Goal: Task Accomplishment & Management: Manage account settings

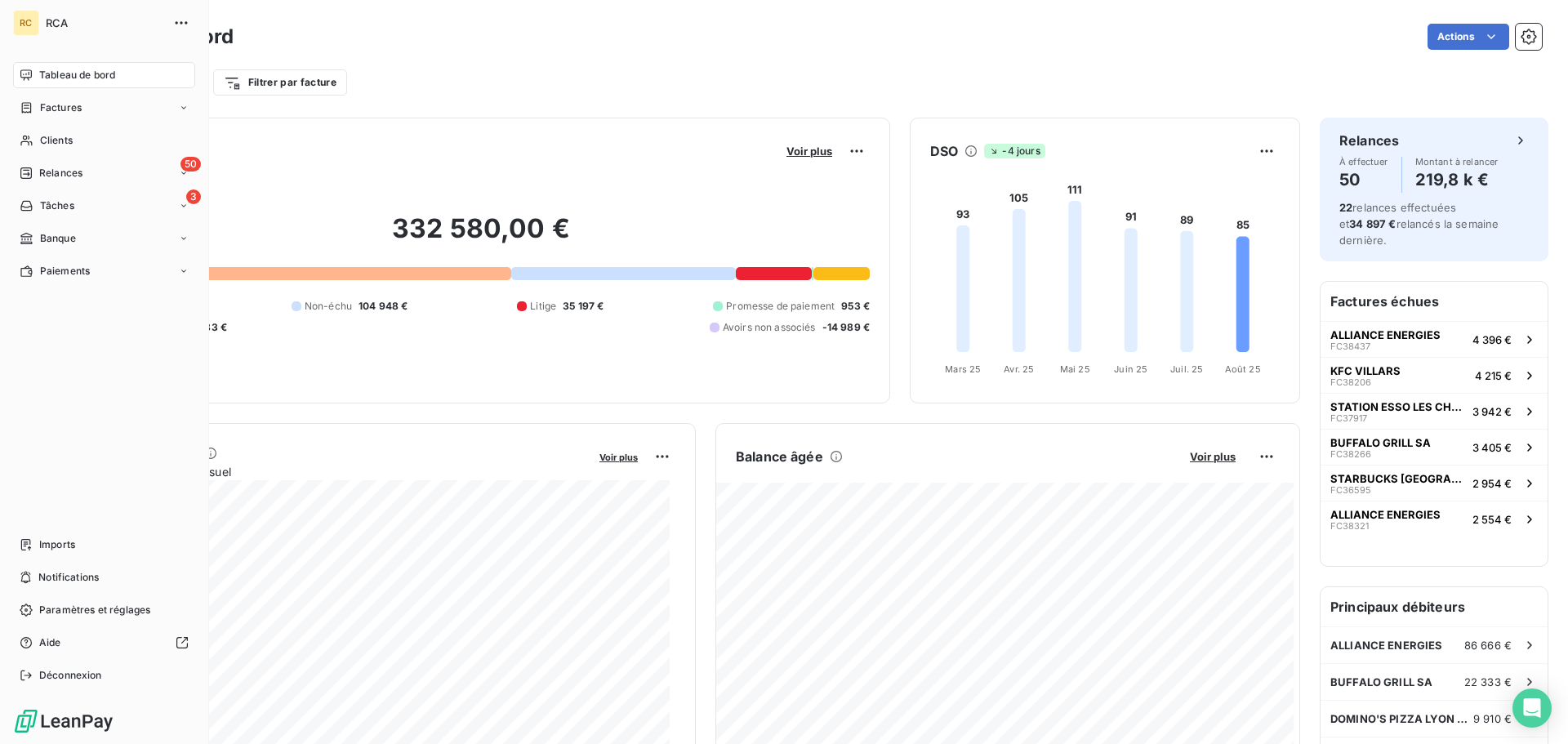
click at [35, 70] on div "Tableau de bord" at bounding box center [103, 74] width 182 height 26
click at [64, 551] on span "Imports" at bounding box center [57, 544] width 36 height 14
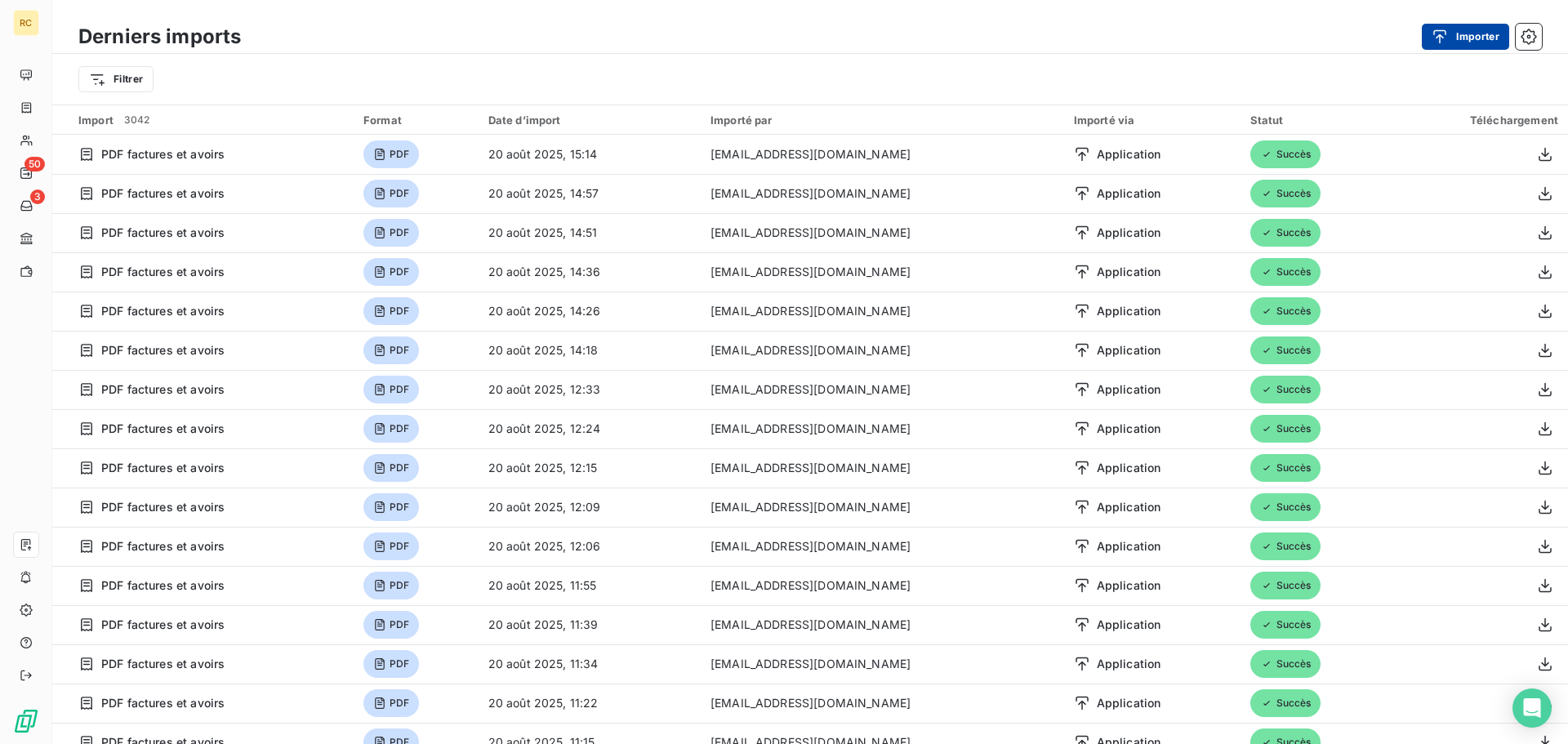
click at [1453, 39] on div "button" at bounding box center [1444, 36] width 25 height 16
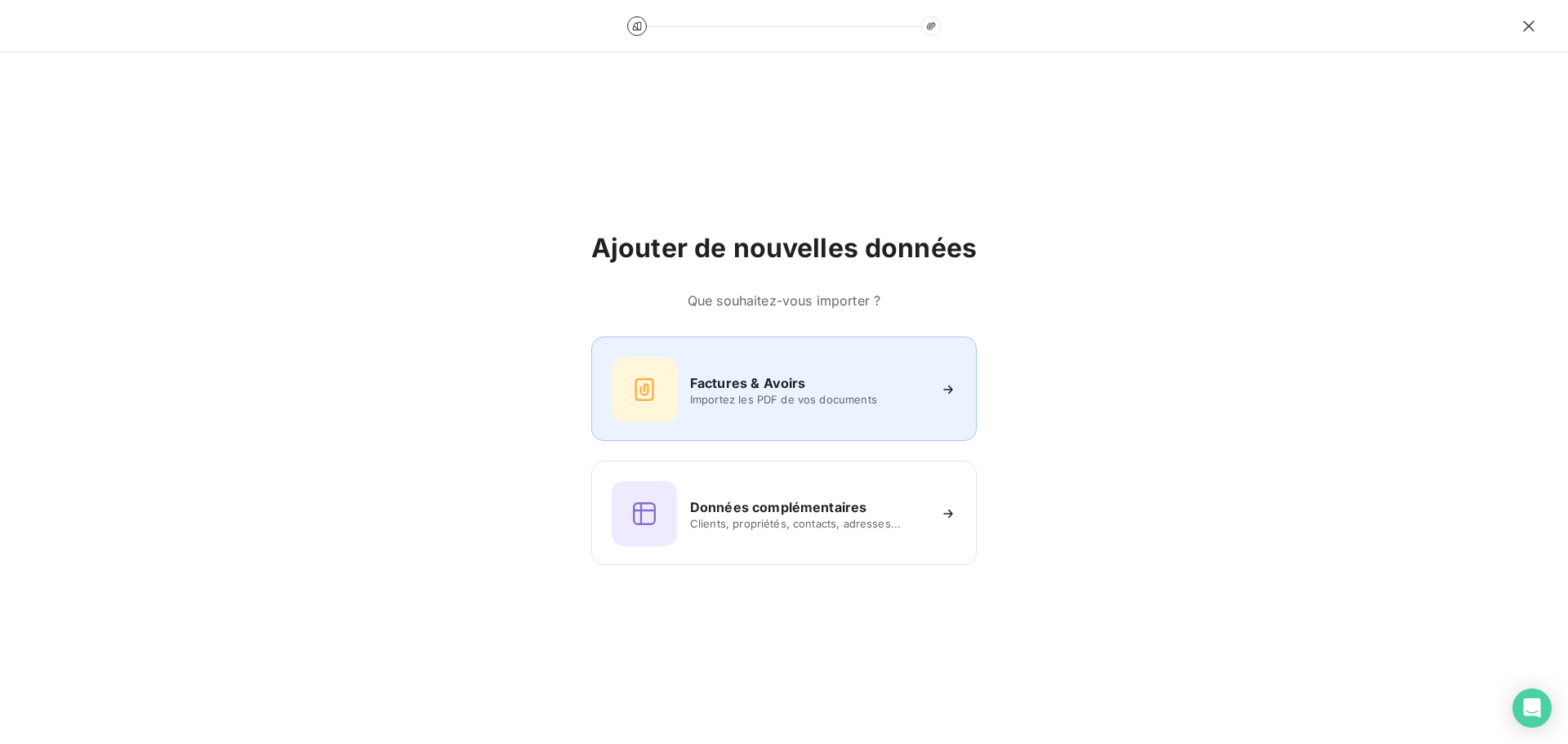
click at [648, 401] on icon at bounding box center [644, 389] width 26 height 26
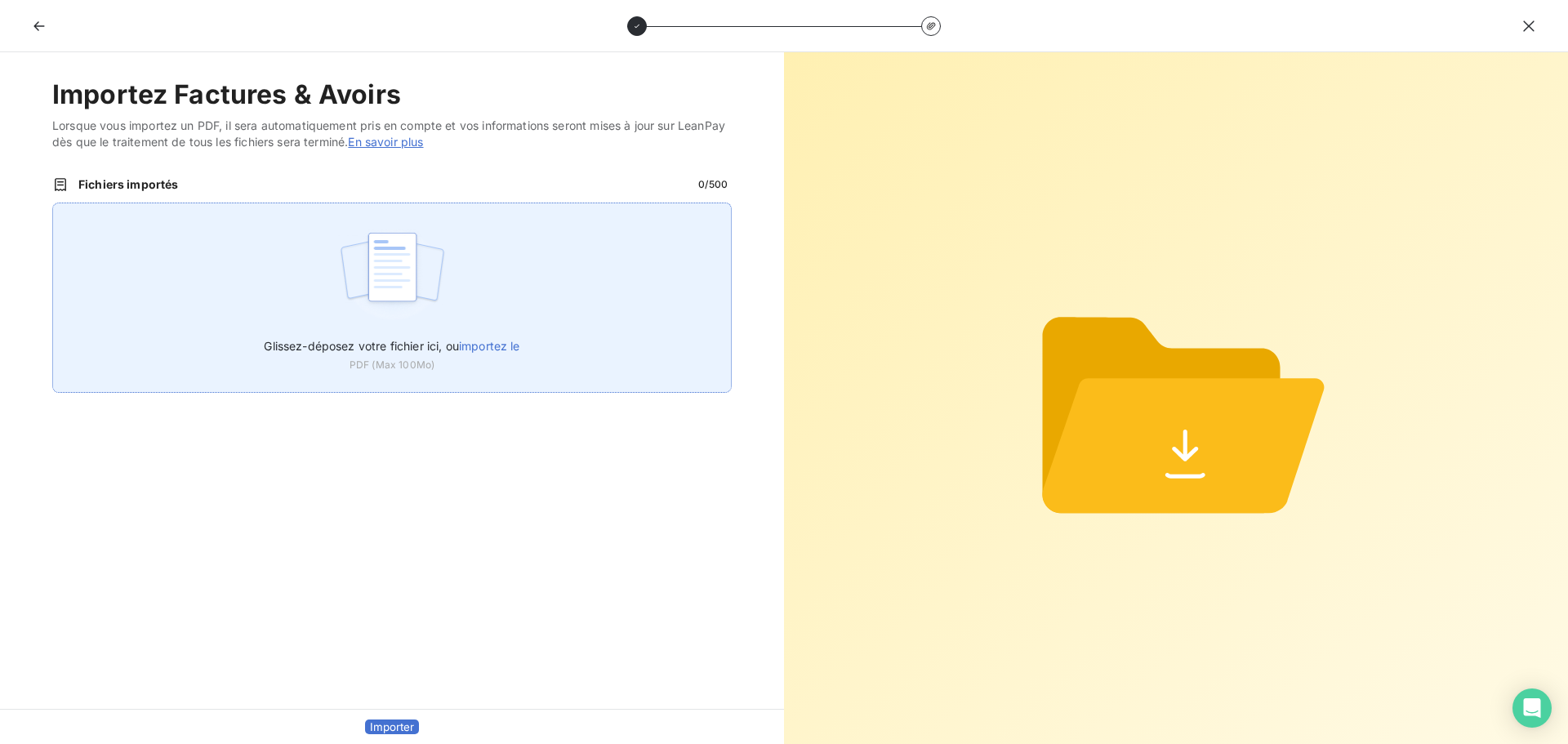
click at [347, 338] on label "Glissez-déposez votre fichier ici, ou importez le" at bounding box center [392, 343] width 256 height 30
click at [53, 203] on input "Glissez-déposez votre fichier ici, ou importez le" at bounding box center [52, 202] width 1 height 1
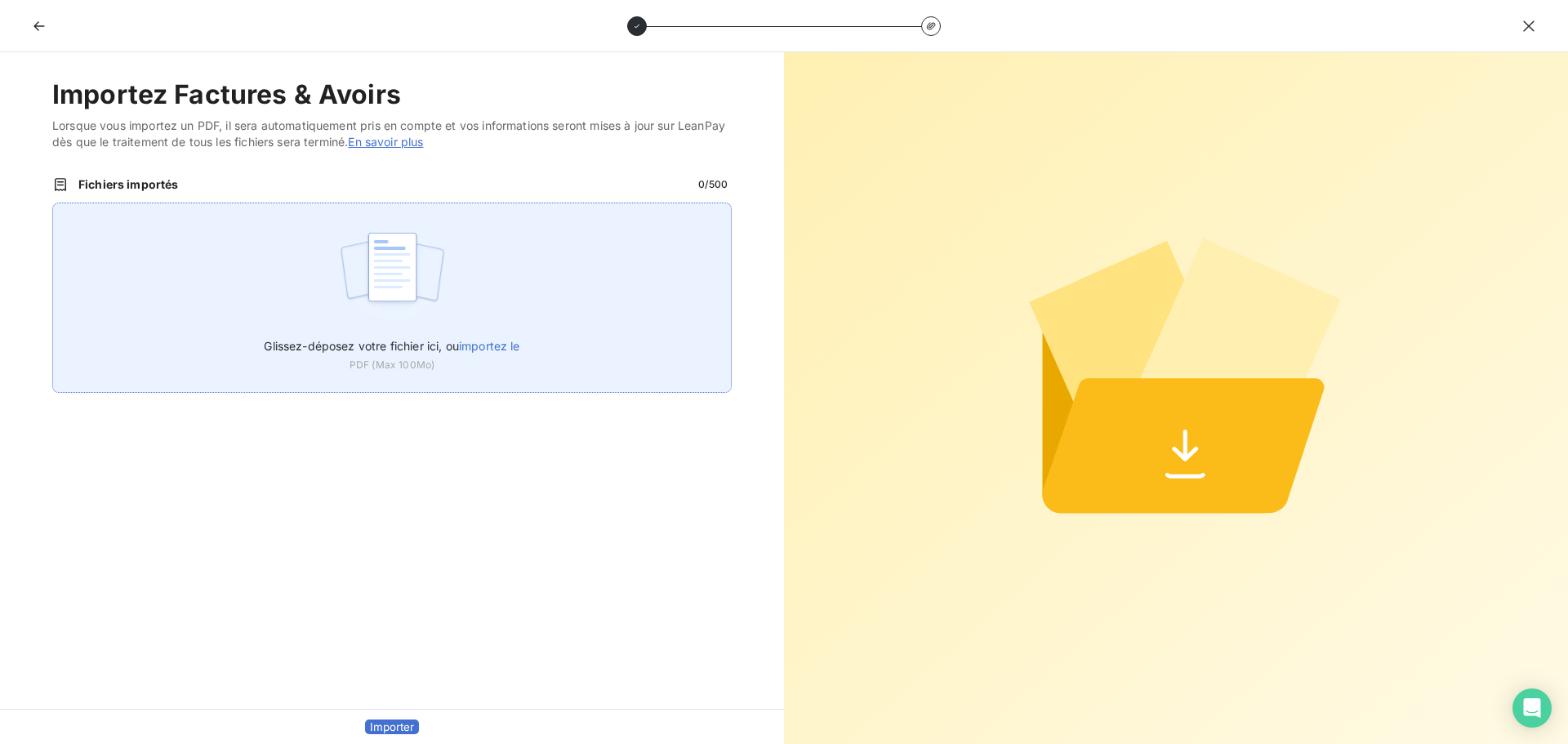
type input "C:\fakepath\FC38608.pdf"
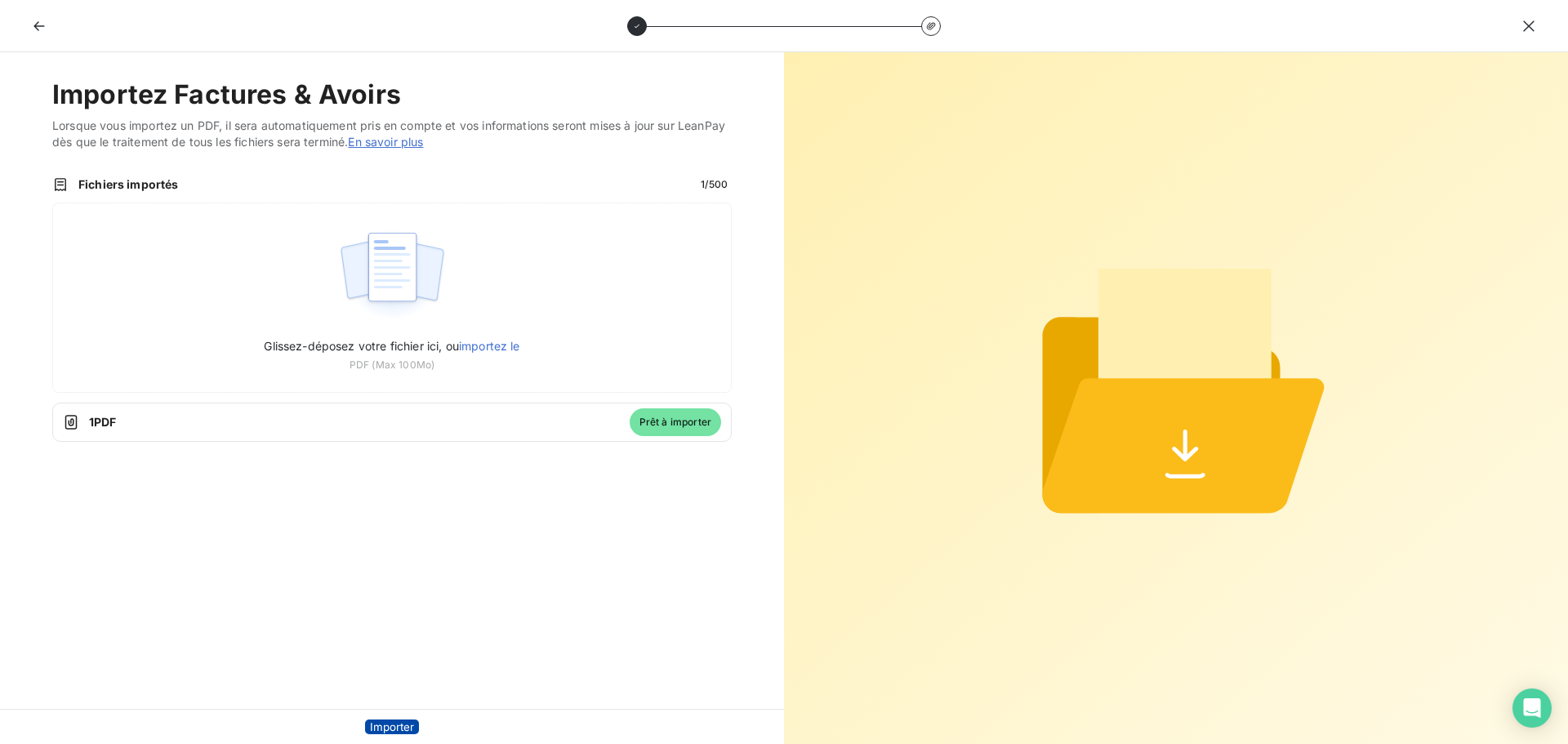
click at [393, 719] on button "Importer" at bounding box center [392, 726] width 54 height 14
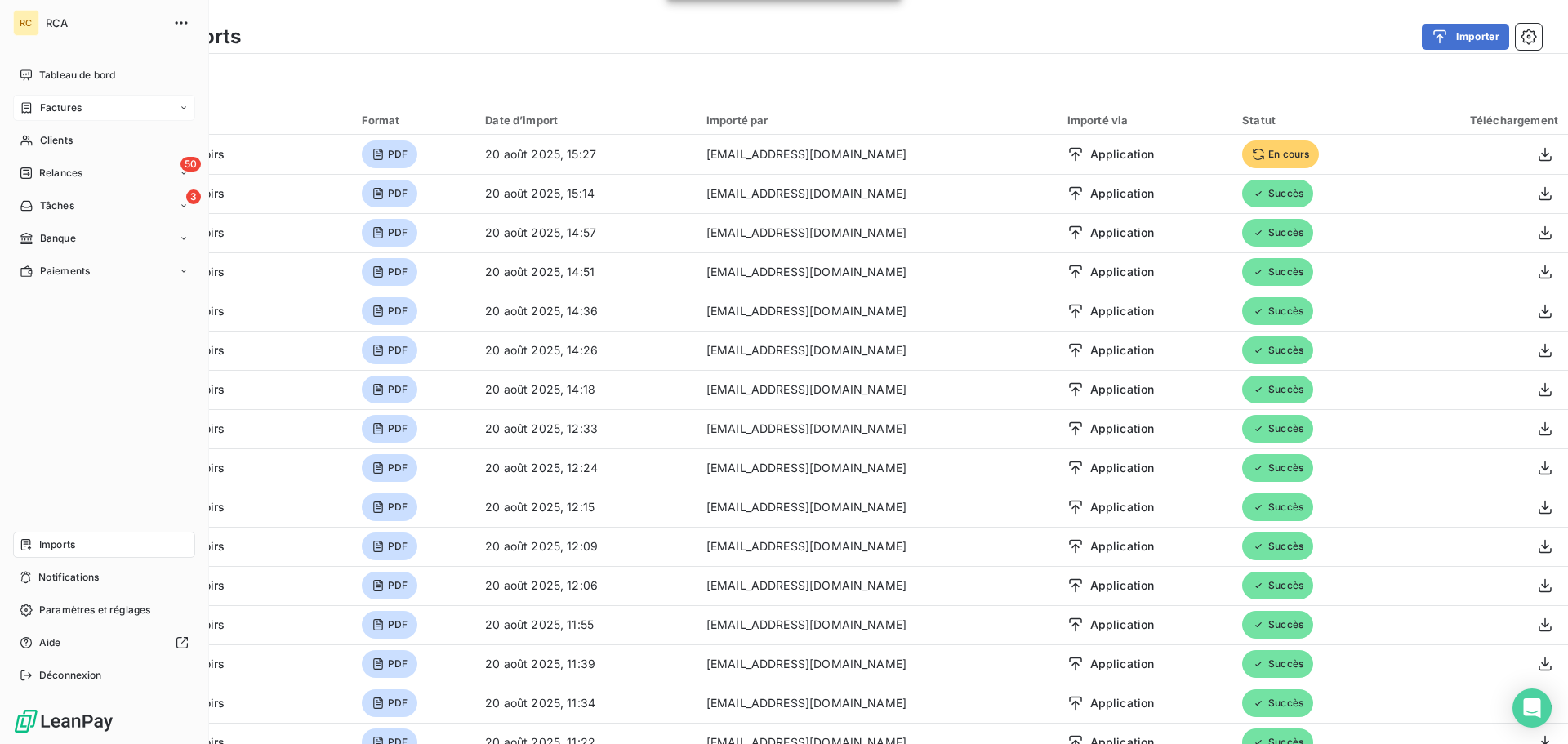
click at [73, 114] on span "Factures" at bounding box center [60, 107] width 41 height 14
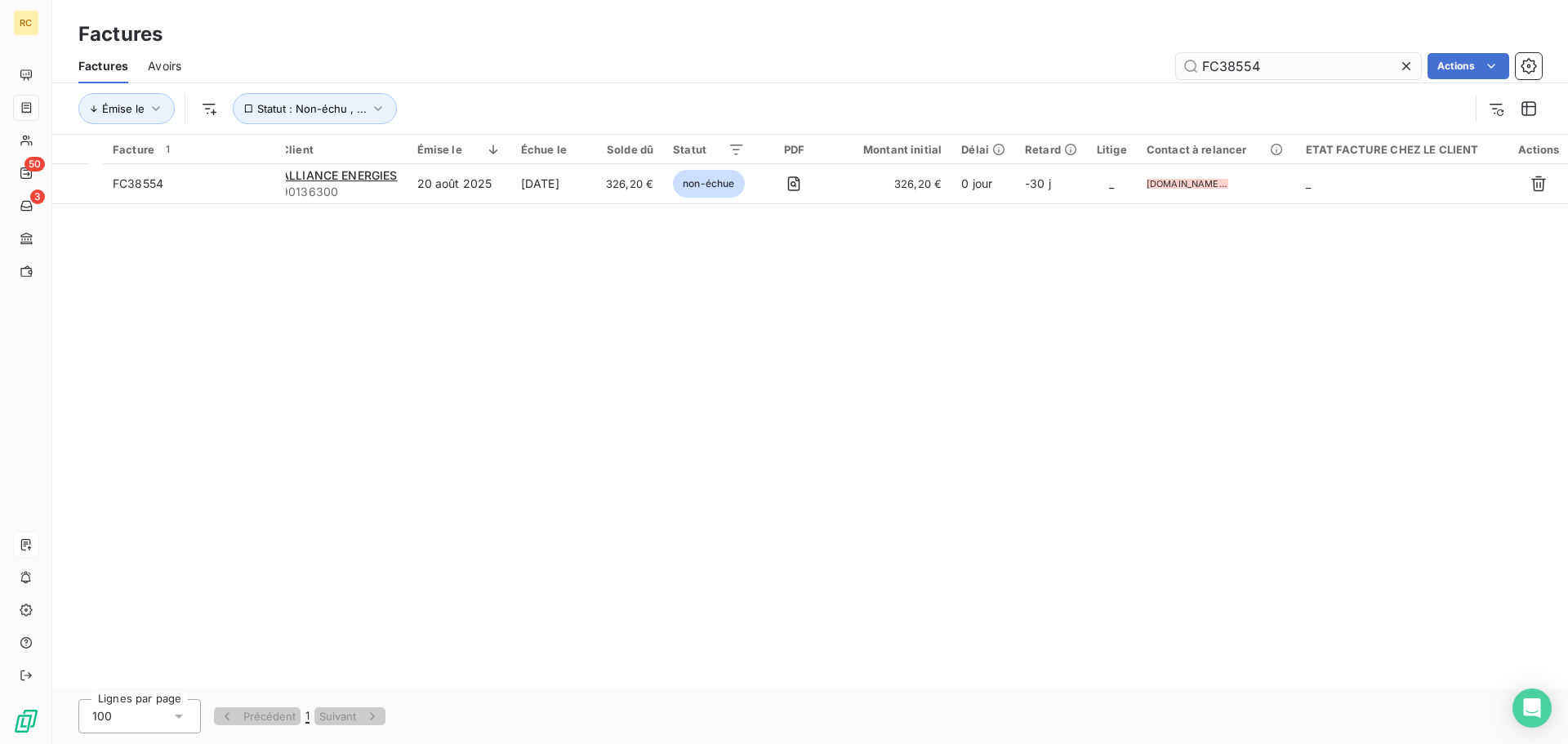
click at [1346, 69] on input "FC38554" at bounding box center [1298, 66] width 245 height 26
click at [1268, 63] on input "FC38554" at bounding box center [1298, 66] width 245 height 26
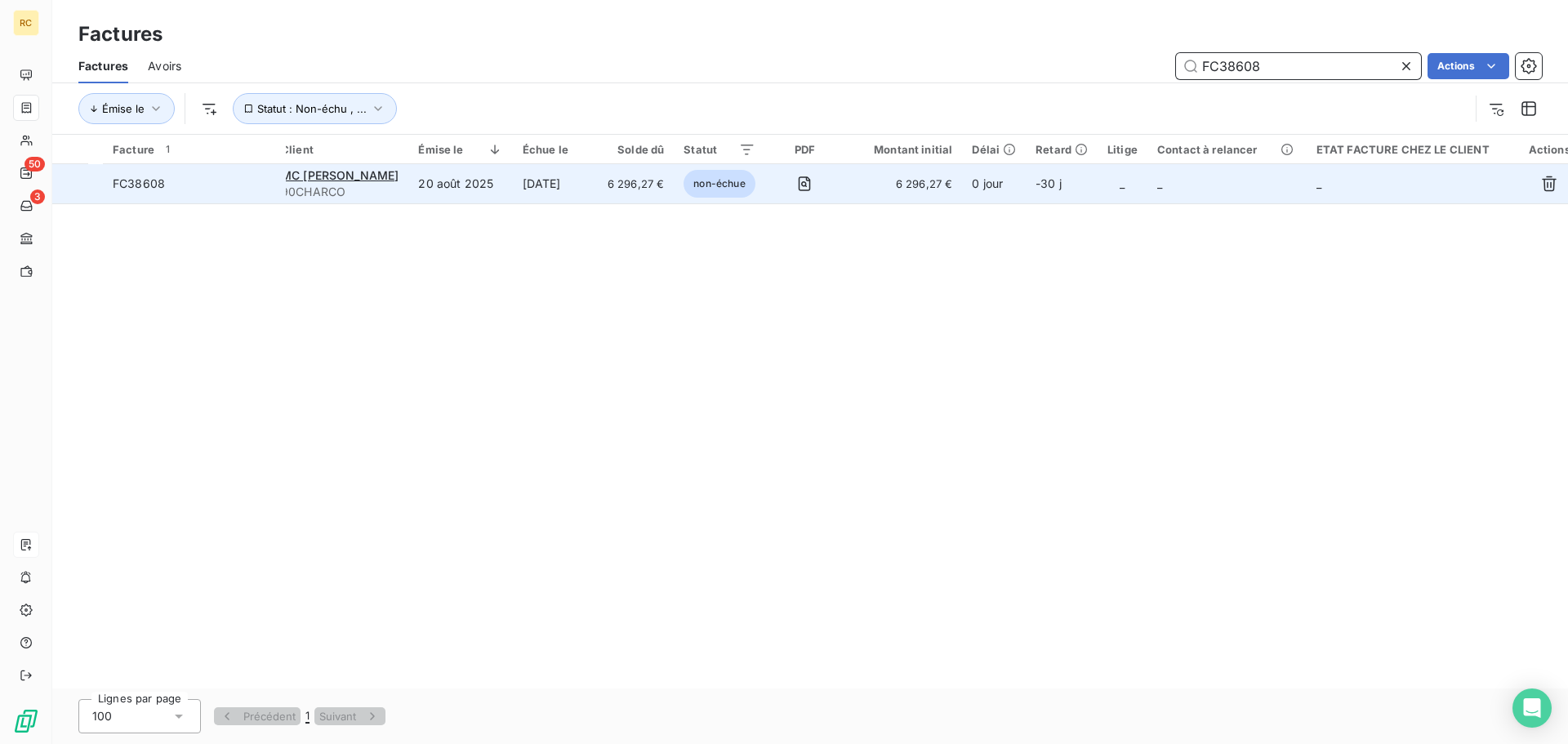
type input "FC38608"
click at [135, 191] on div "FC38608" at bounding box center [139, 183] width 52 height 16
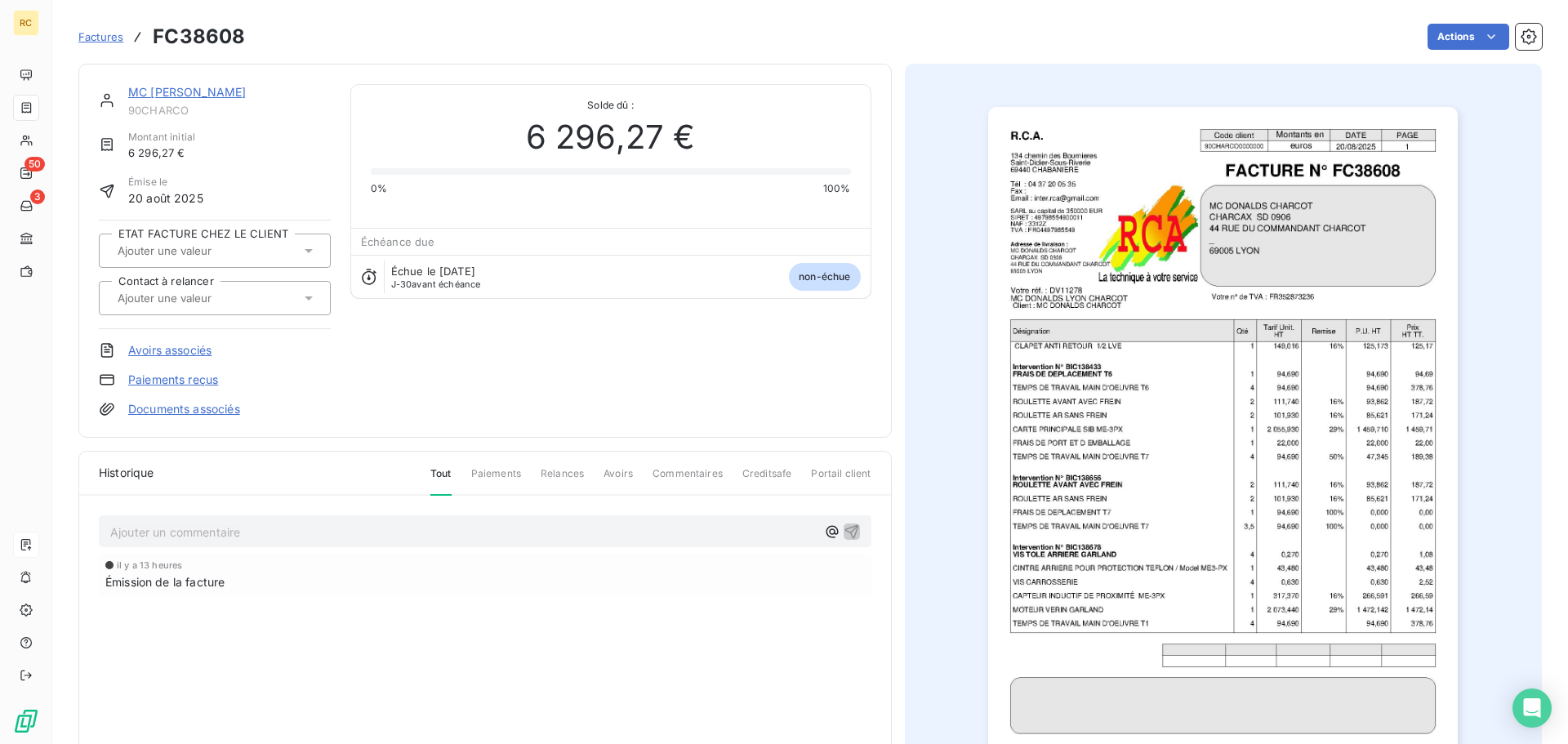
click at [181, 405] on link "Documents associés" at bounding box center [184, 409] width 112 height 16
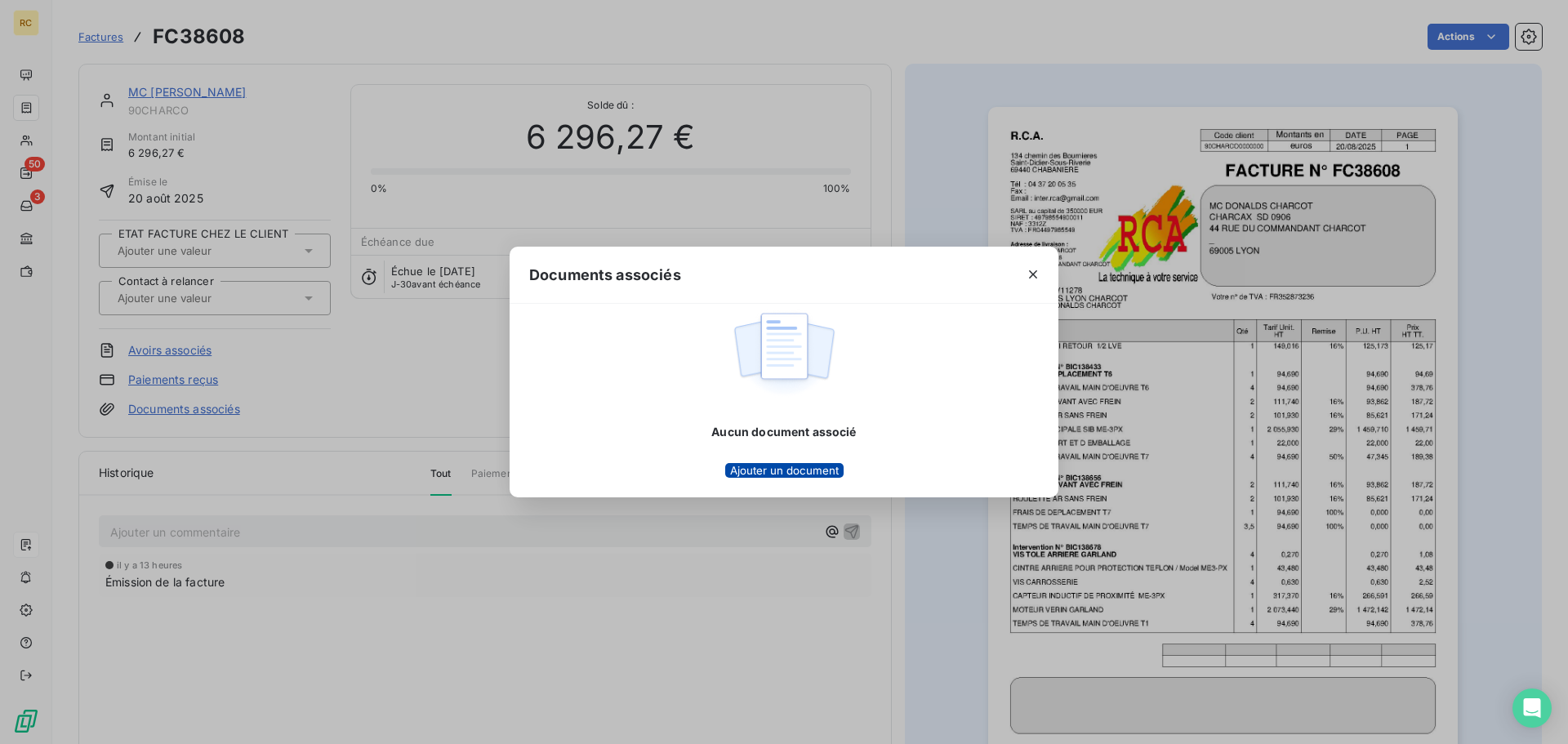
click at [748, 468] on button "Ajouter un document" at bounding box center [784, 470] width 119 height 14
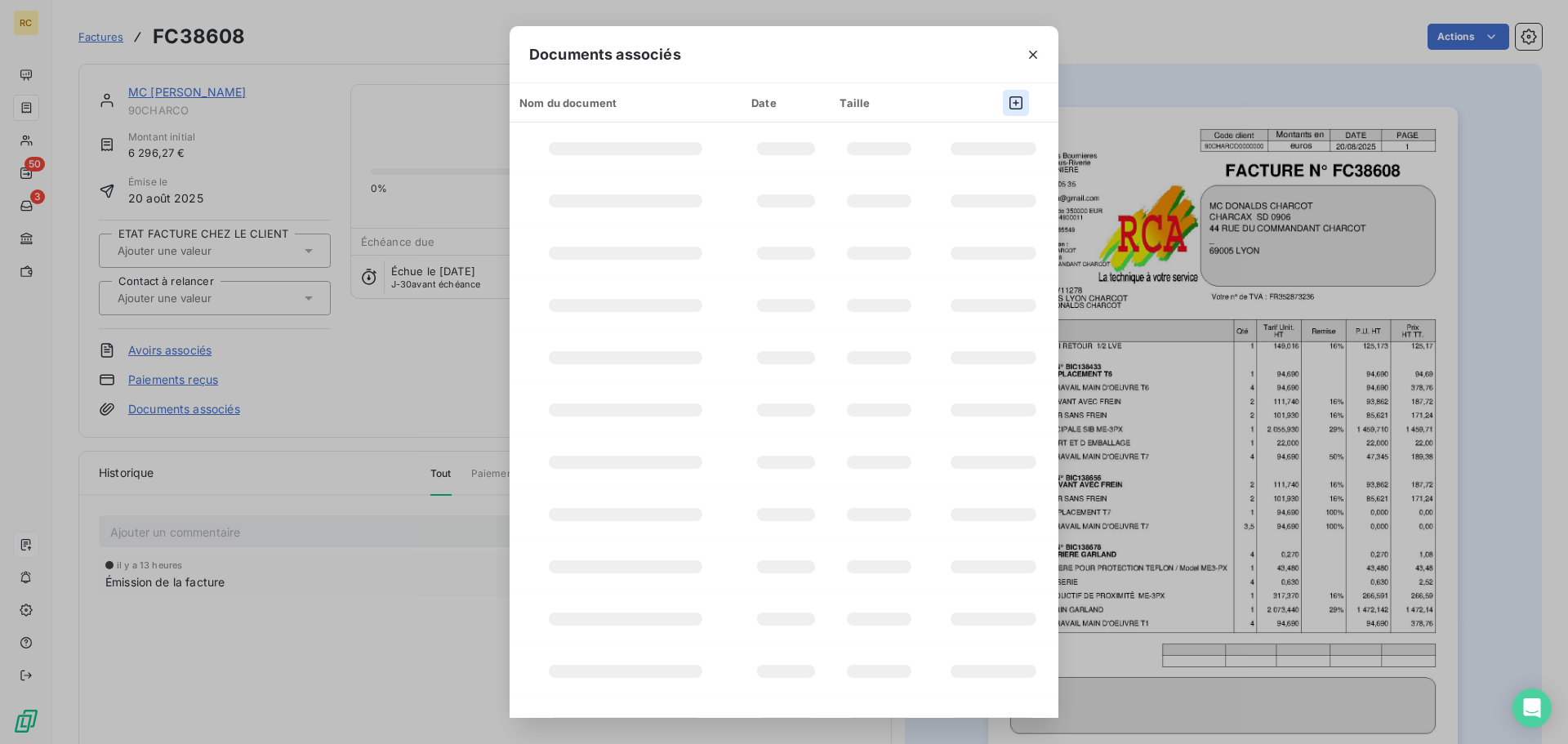
click at [1005, 102] on div "Documents associés Nom du document Date Taille" at bounding box center [784, 372] width 1568 height 744
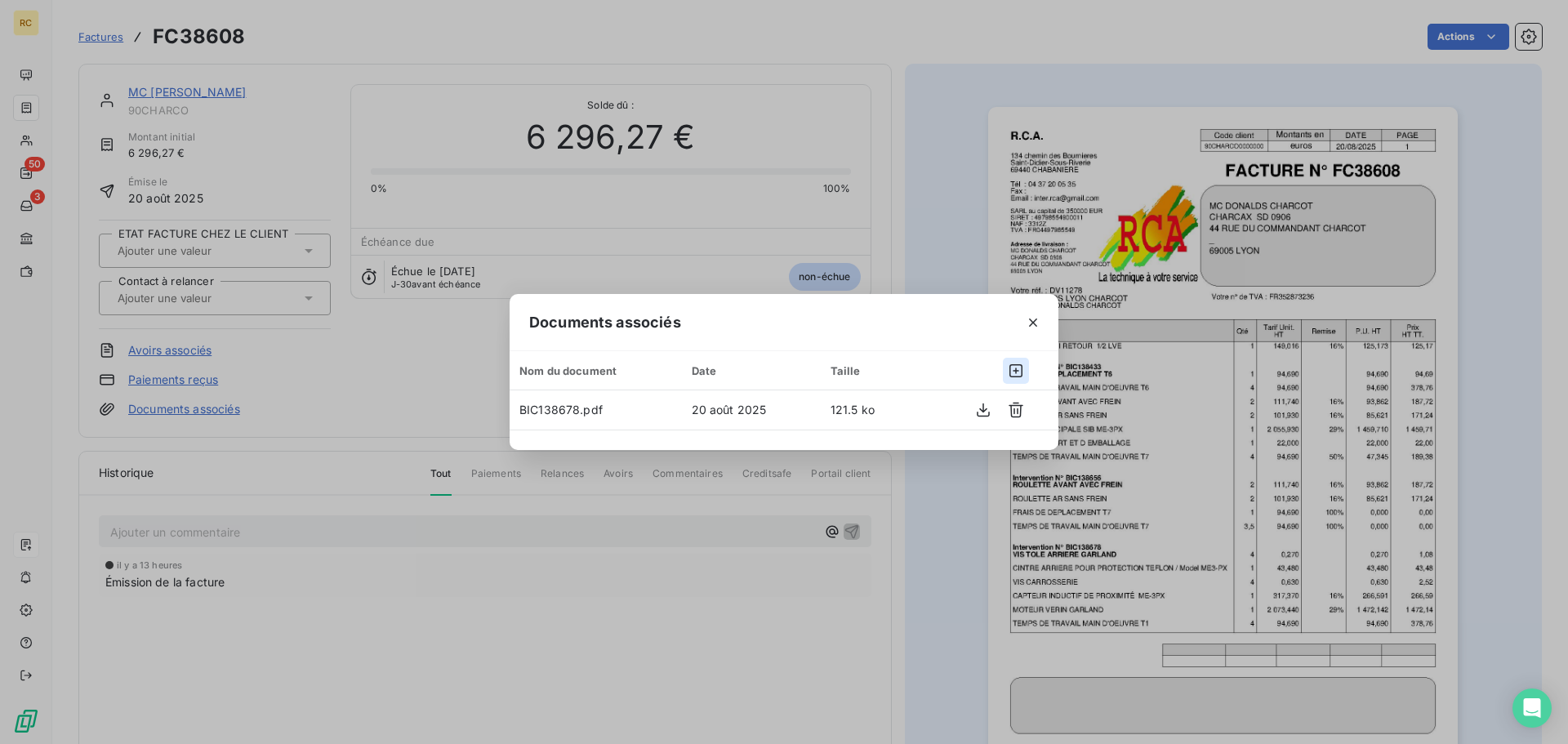
click at [1025, 370] on button "button" at bounding box center [1015, 370] width 26 height 26
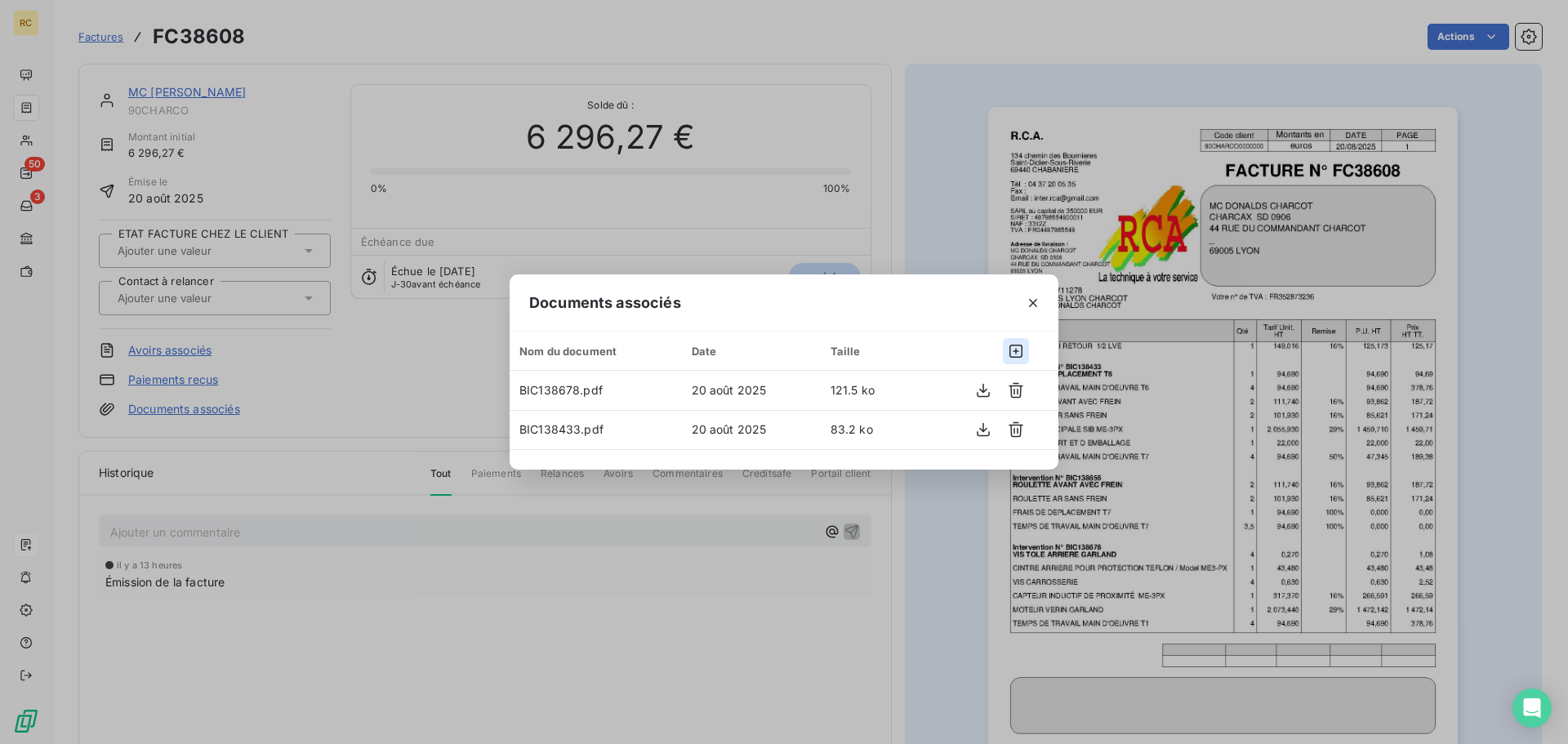
click at [1019, 344] on icon "button" at bounding box center [1015, 350] width 16 height 16
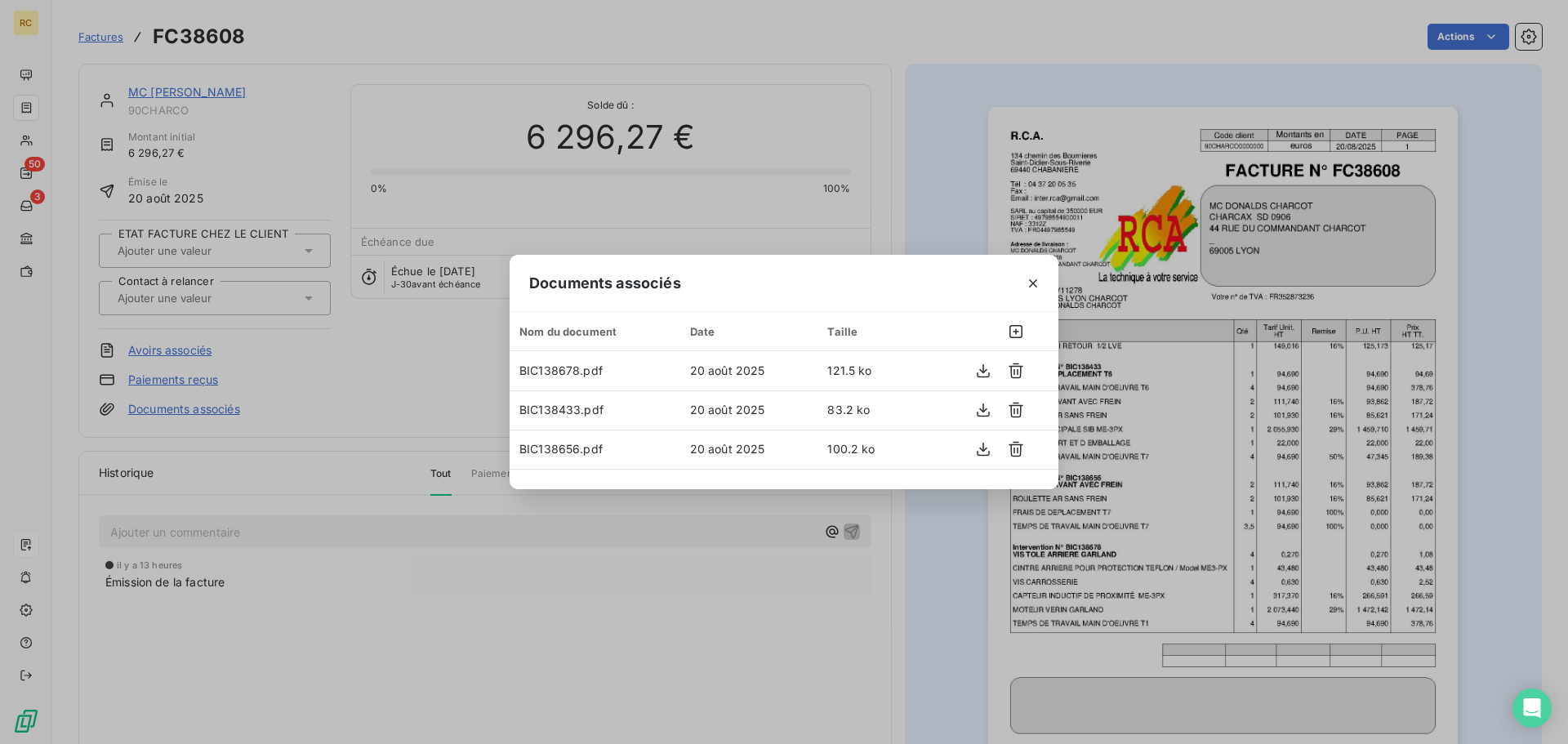
click at [483, 656] on div "Documents associés Nom du document Date Taille BIC138678.pdf 20 août 2025 121.5…" at bounding box center [784, 372] width 1568 height 744
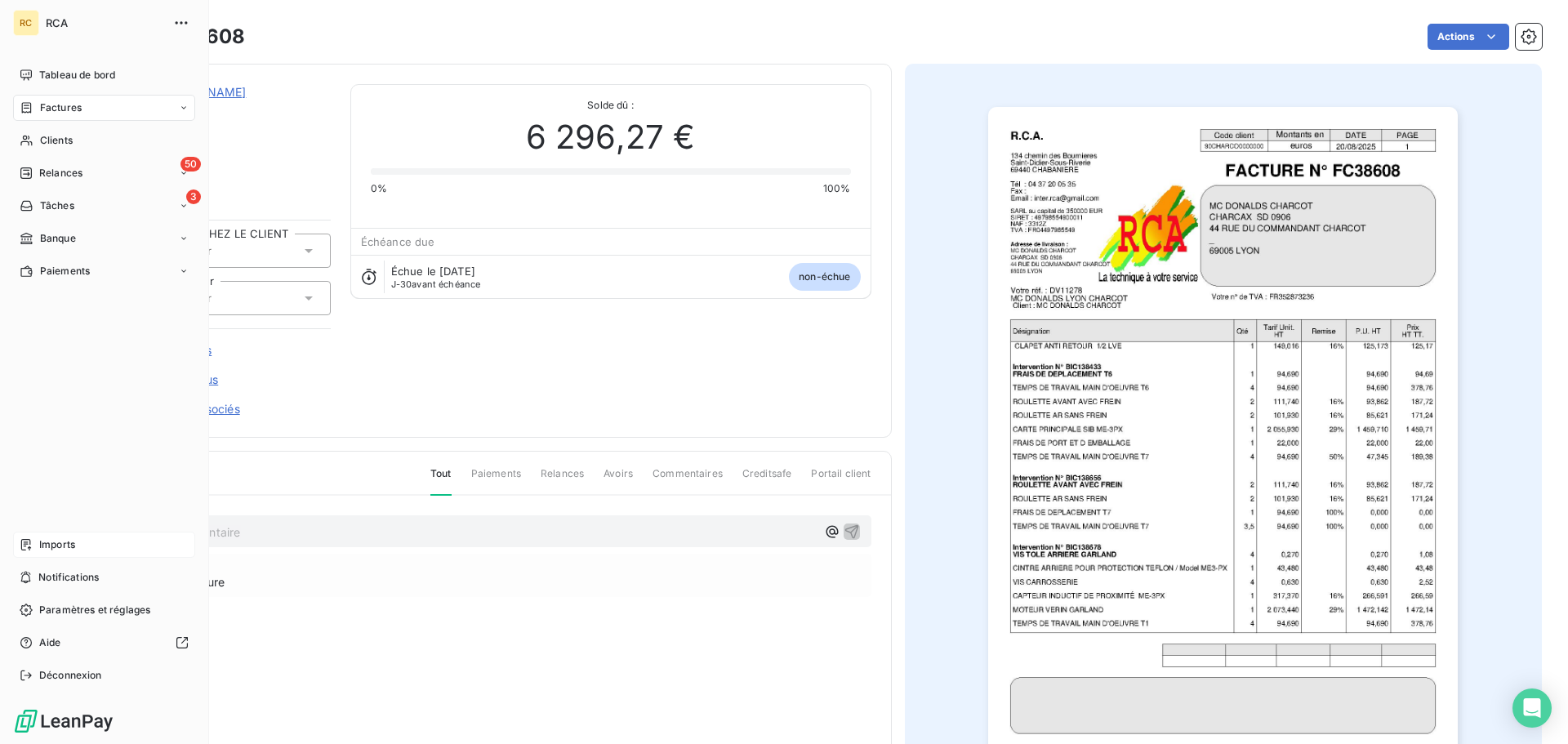
click at [22, 554] on div "Imports" at bounding box center [103, 544] width 182 height 26
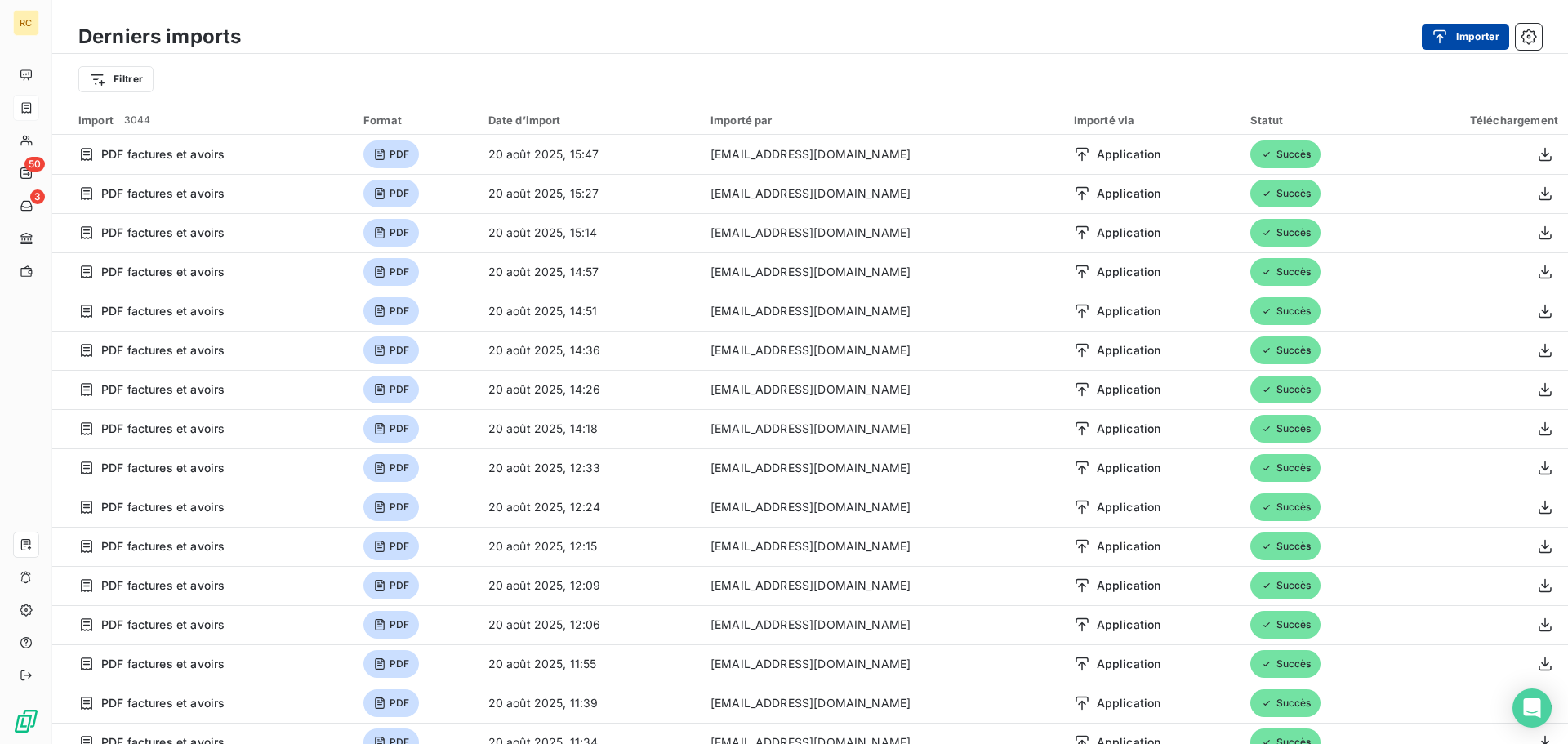
click at [1469, 35] on button "Importer" at bounding box center [1465, 36] width 87 height 26
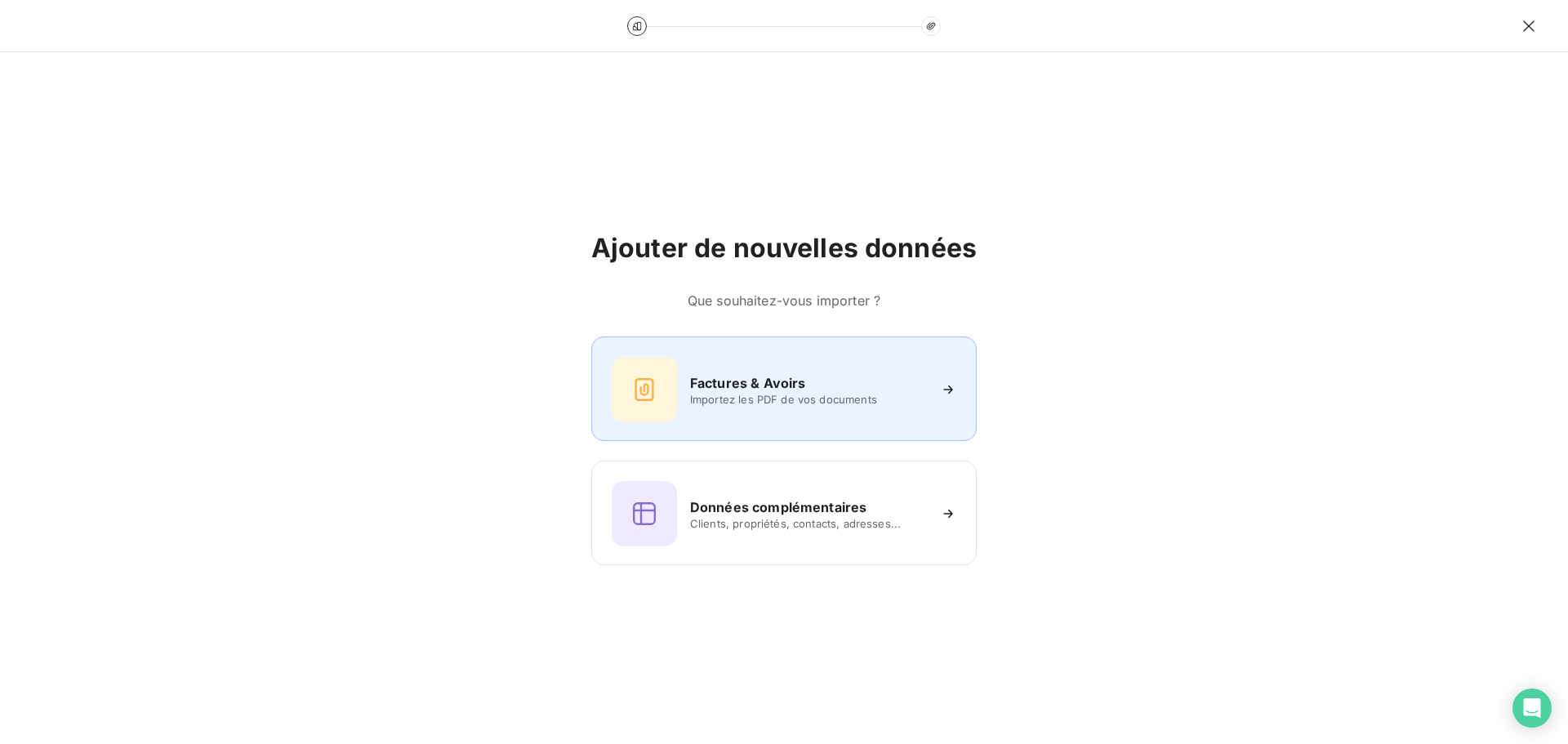
click at [737, 400] on span "Importez les PDF de vos documents" at bounding box center [809, 399] width 237 height 13
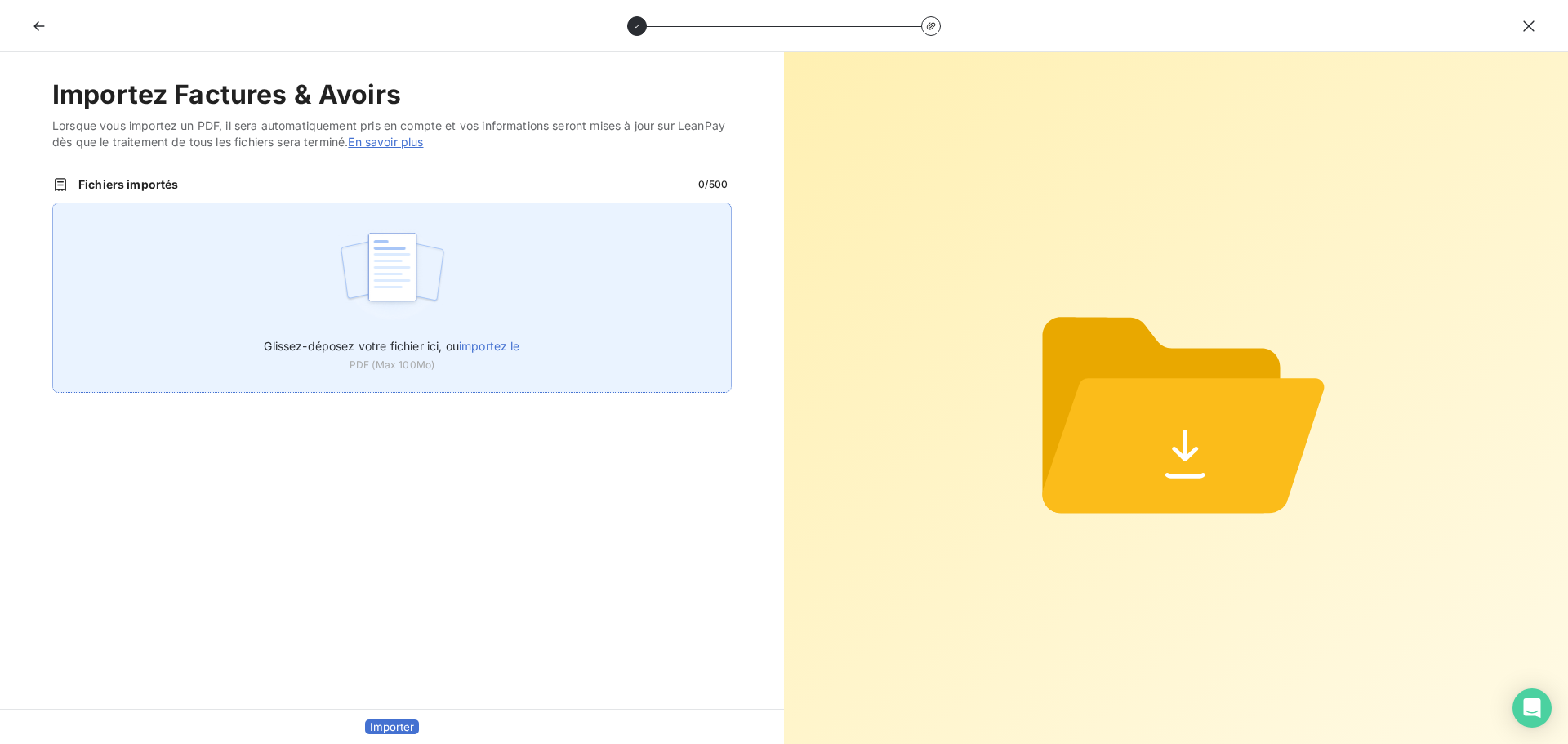
click at [444, 262] on img at bounding box center [392, 274] width 108 height 104
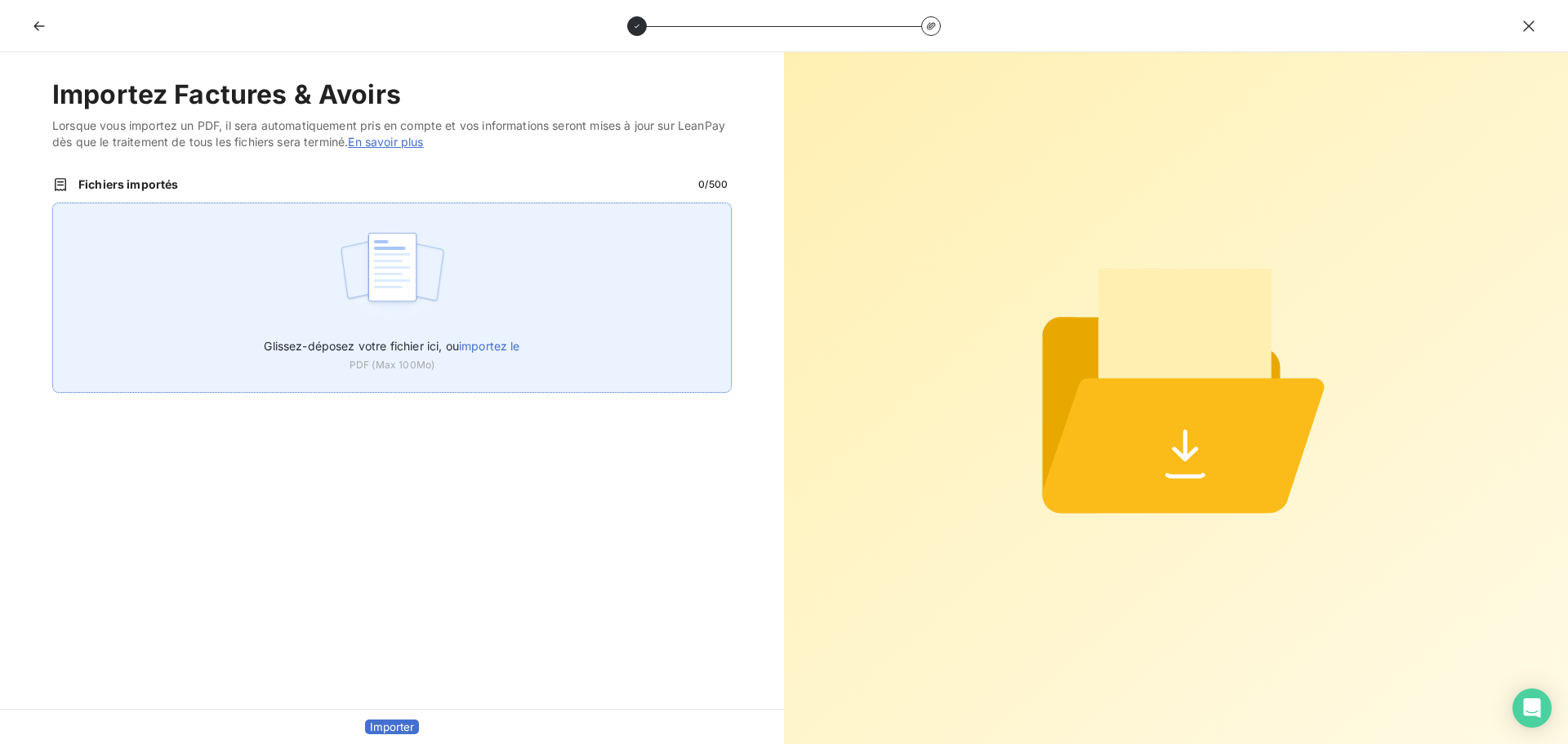
type input "C:\fakepath\FC38610.pdf"
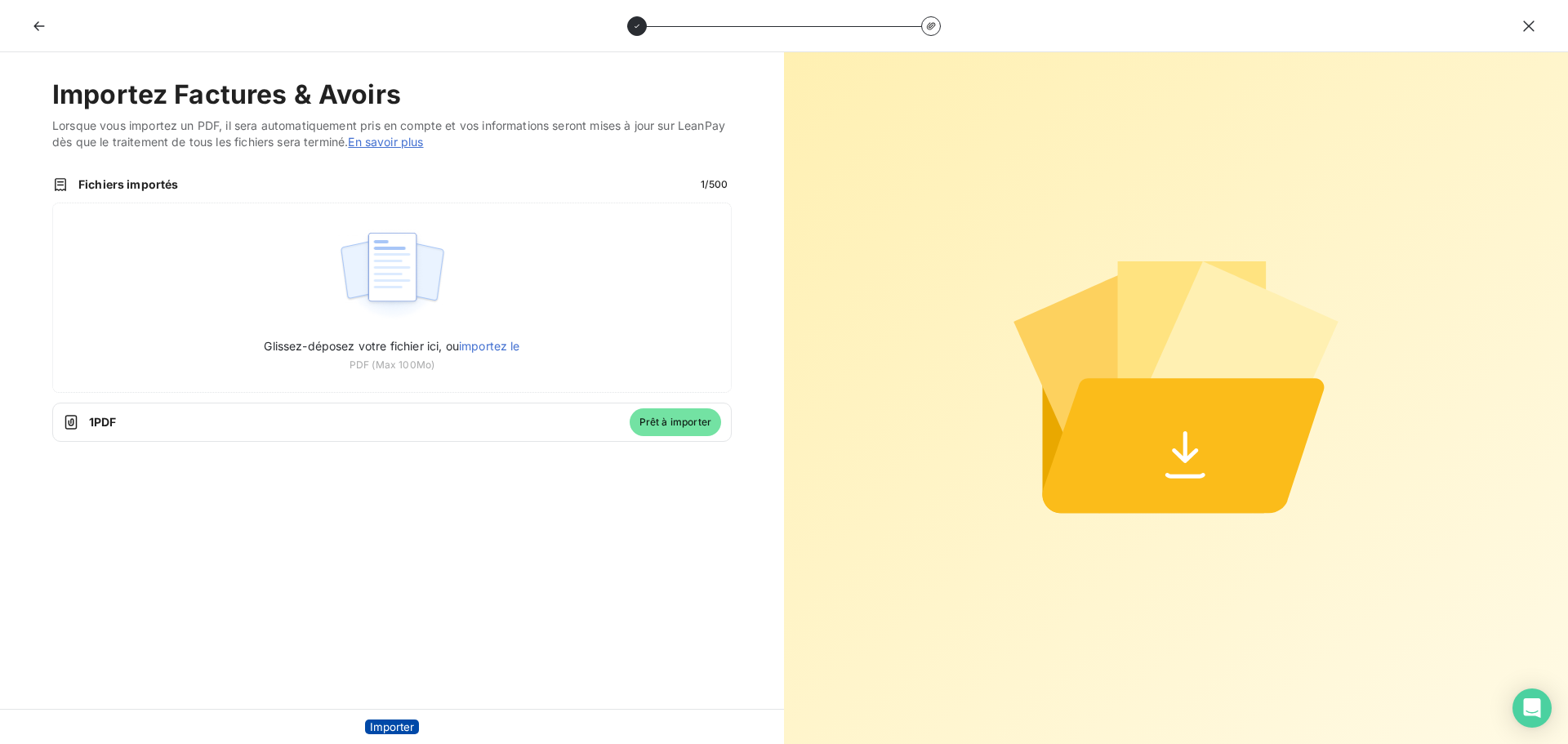
click at [379, 721] on button "Importer" at bounding box center [392, 726] width 54 height 14
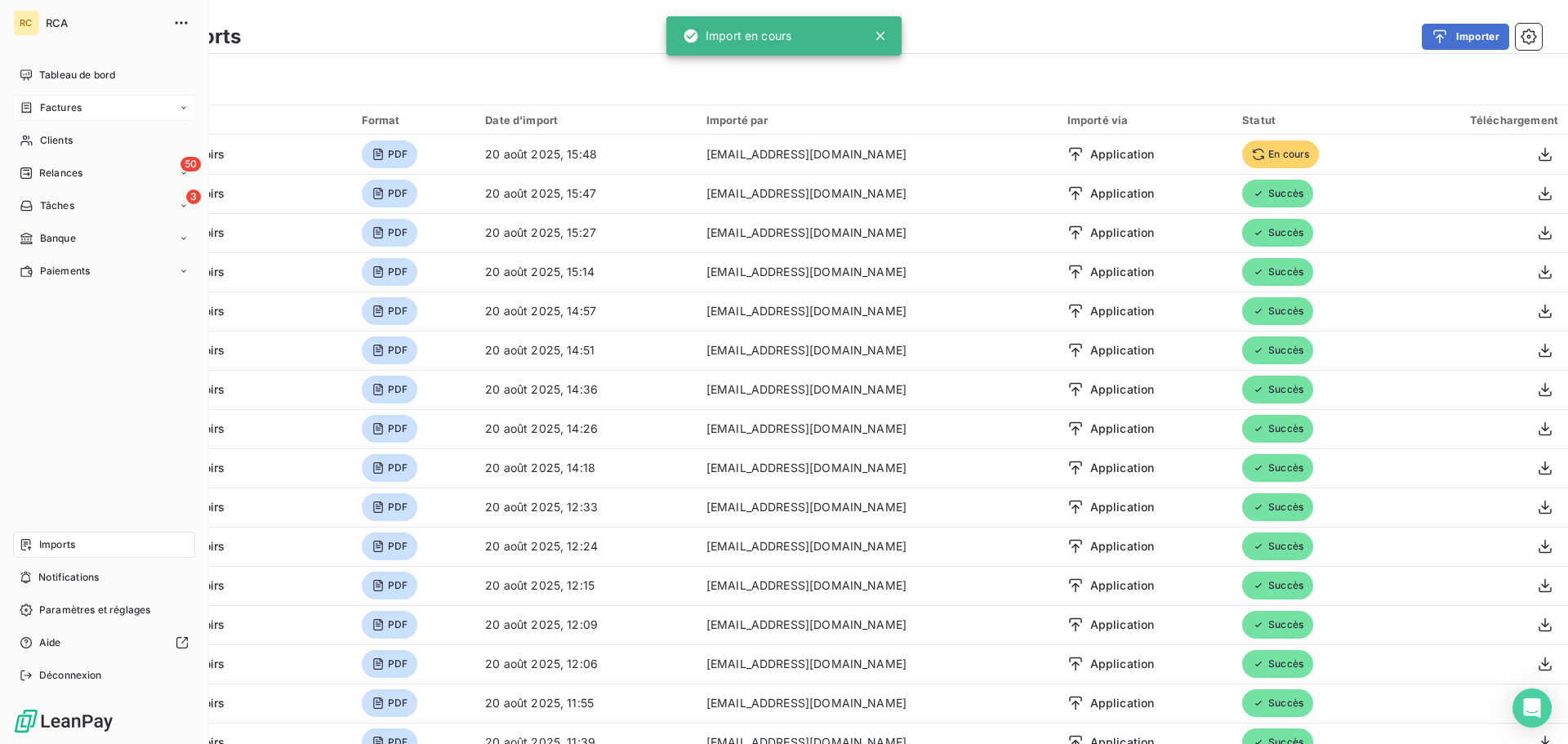
click at [43, 105] on span "Factures" at bounding box center [60, 107] width 41 height 14
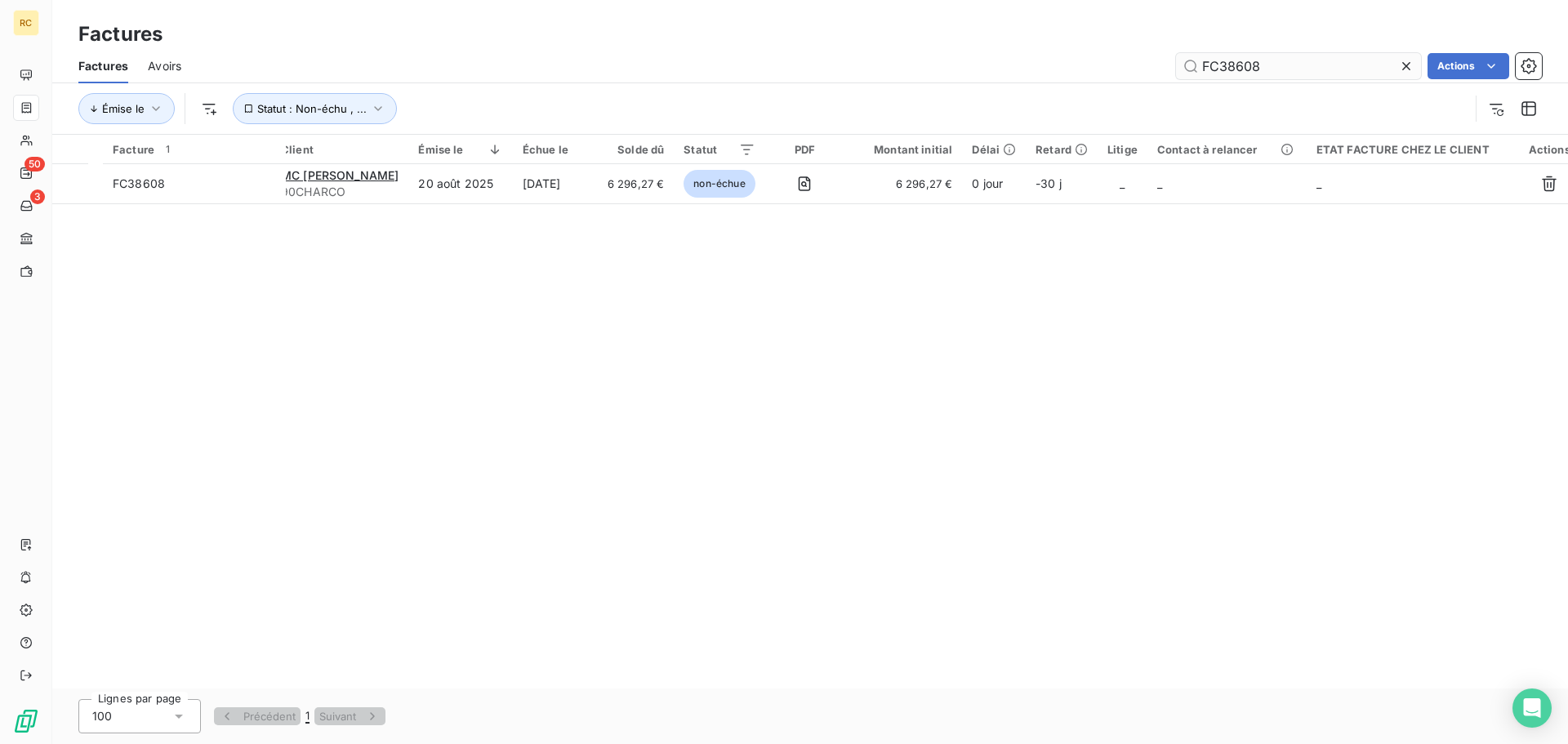
click at [1284, 68] on input "FC38608" at bounding box center [1298, 66] width 245 height 26
type input "BIC138663"
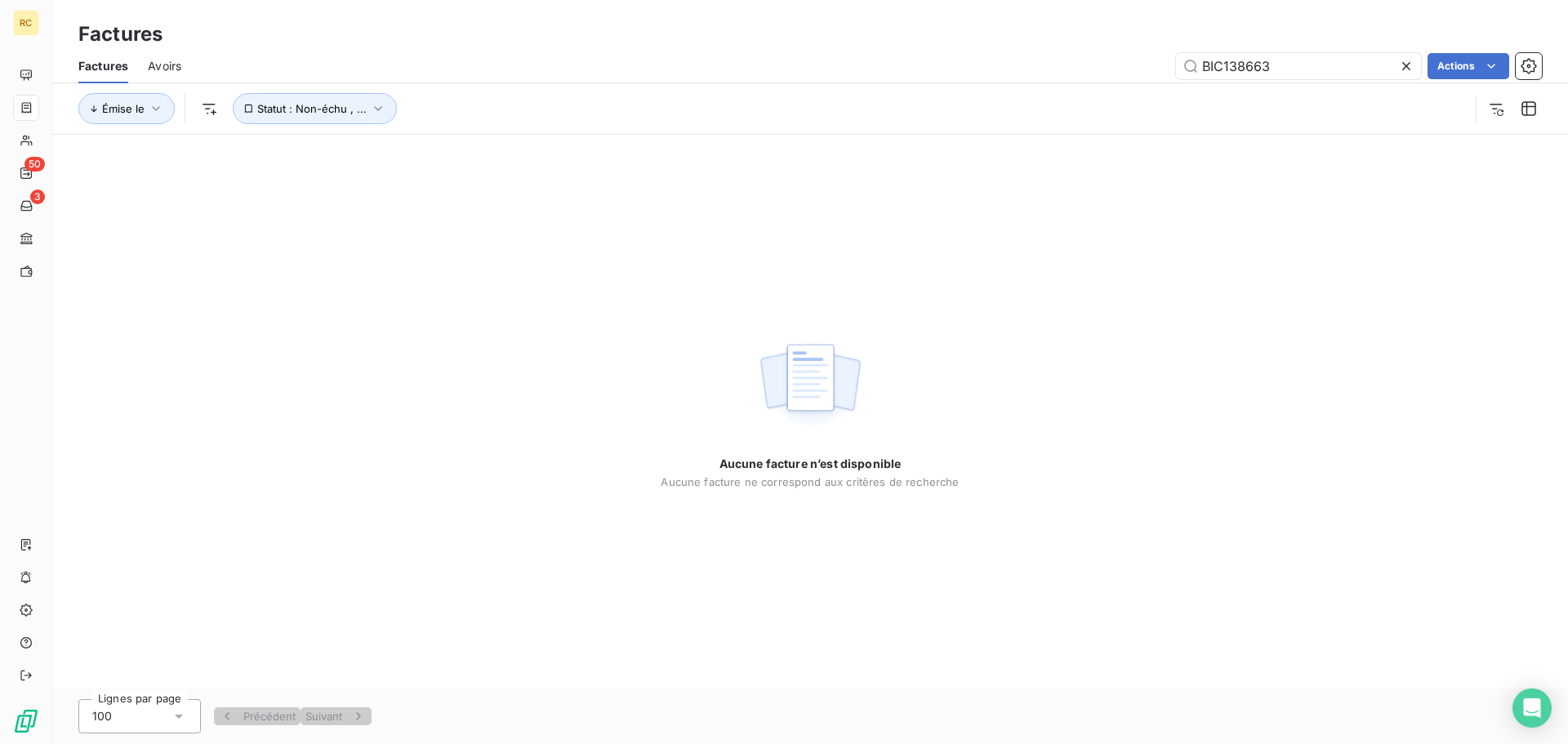
drag, startPoint x: 1279, startPoint y: 65, endPoint x: 1147, endPoint y: 74, distance: 132.3
click at [1149, 74] on div "BIC138663 Actions" at bounding box center [871, 66] width 1341 height 26
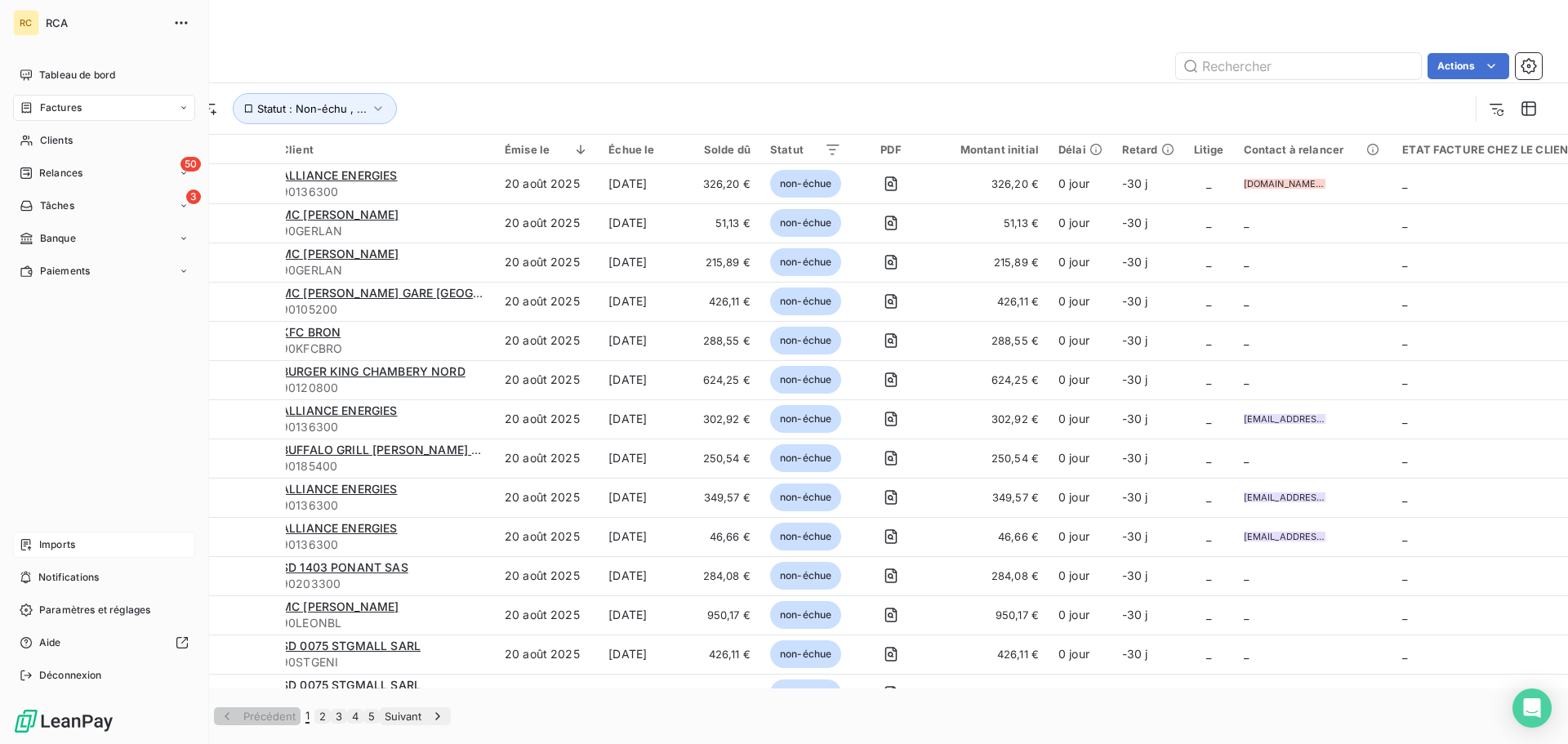
click at [28, 548] on icon at bounding box center [25, 544] width 13 height 13
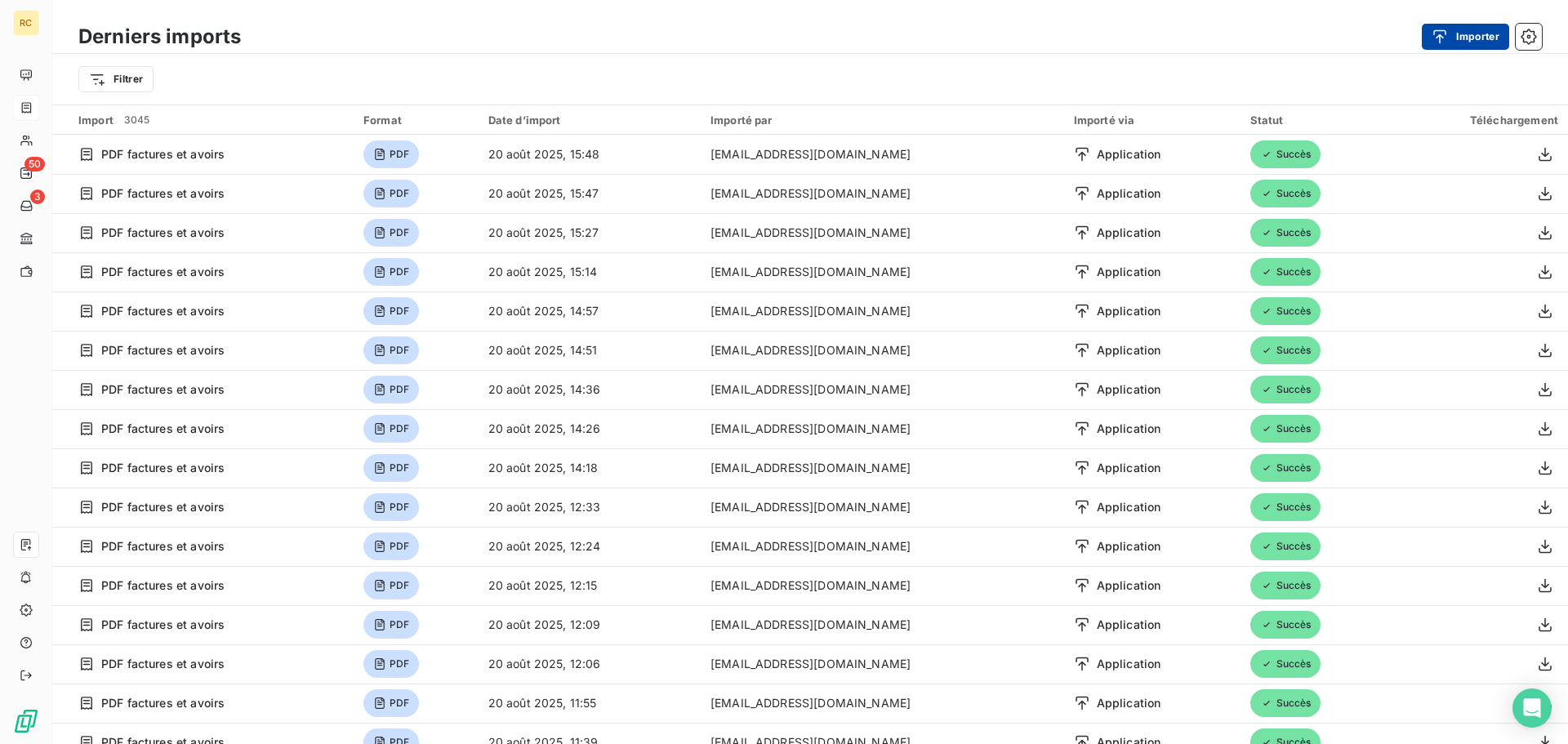
click at [1450, 32] on div "button" at bounding box center [1444, 36] width 25 height 16
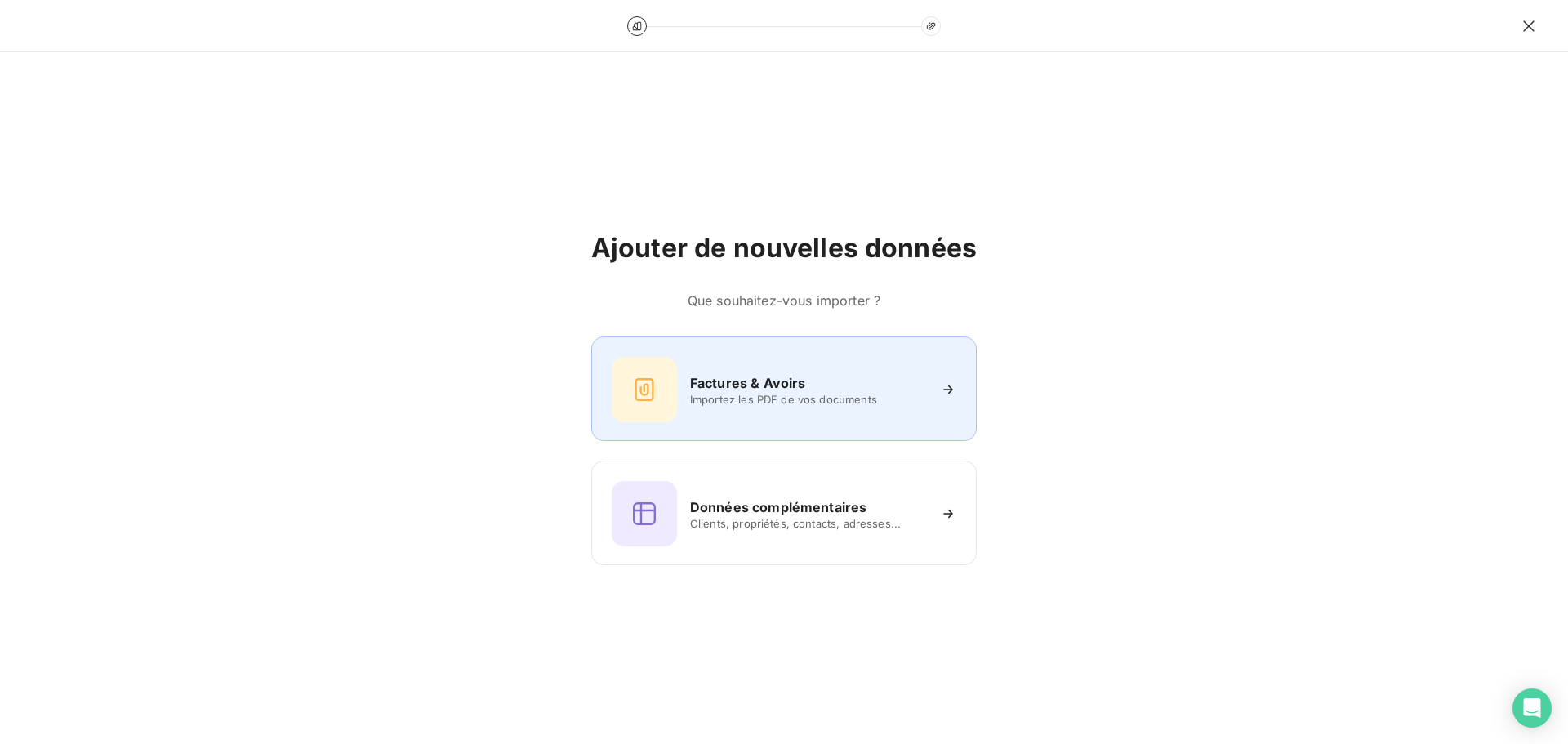
click at [704, 356] on div "Factures & Avoirs Importez les PDF de vos documents" at bounding box center [783, 389] width 345 height 65
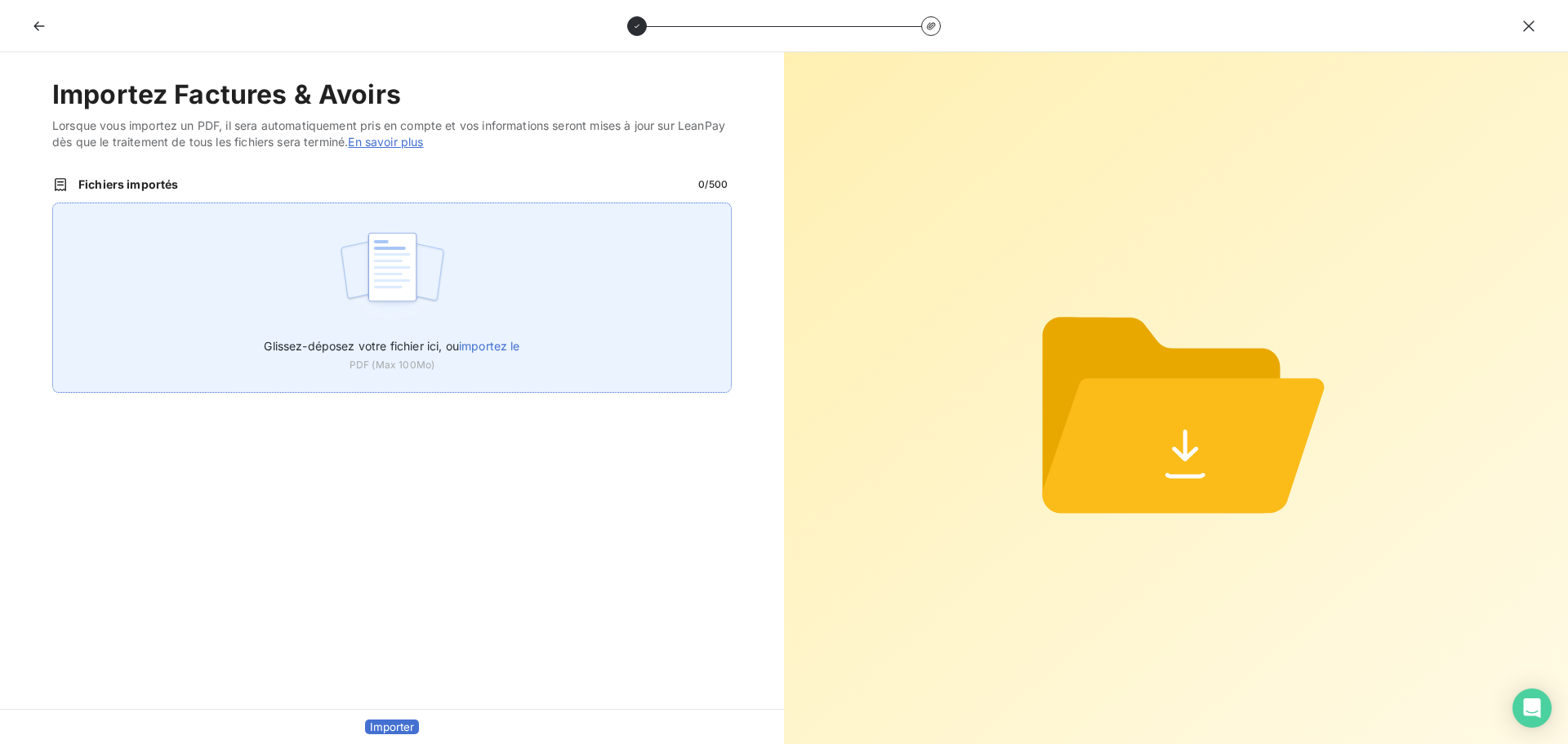
click at [573, 298] on div "Glissez-déposez votre fichier ici, ou importez le PDF (Max 100Mo)" at bounding box center [392, 297] width 679 height 190
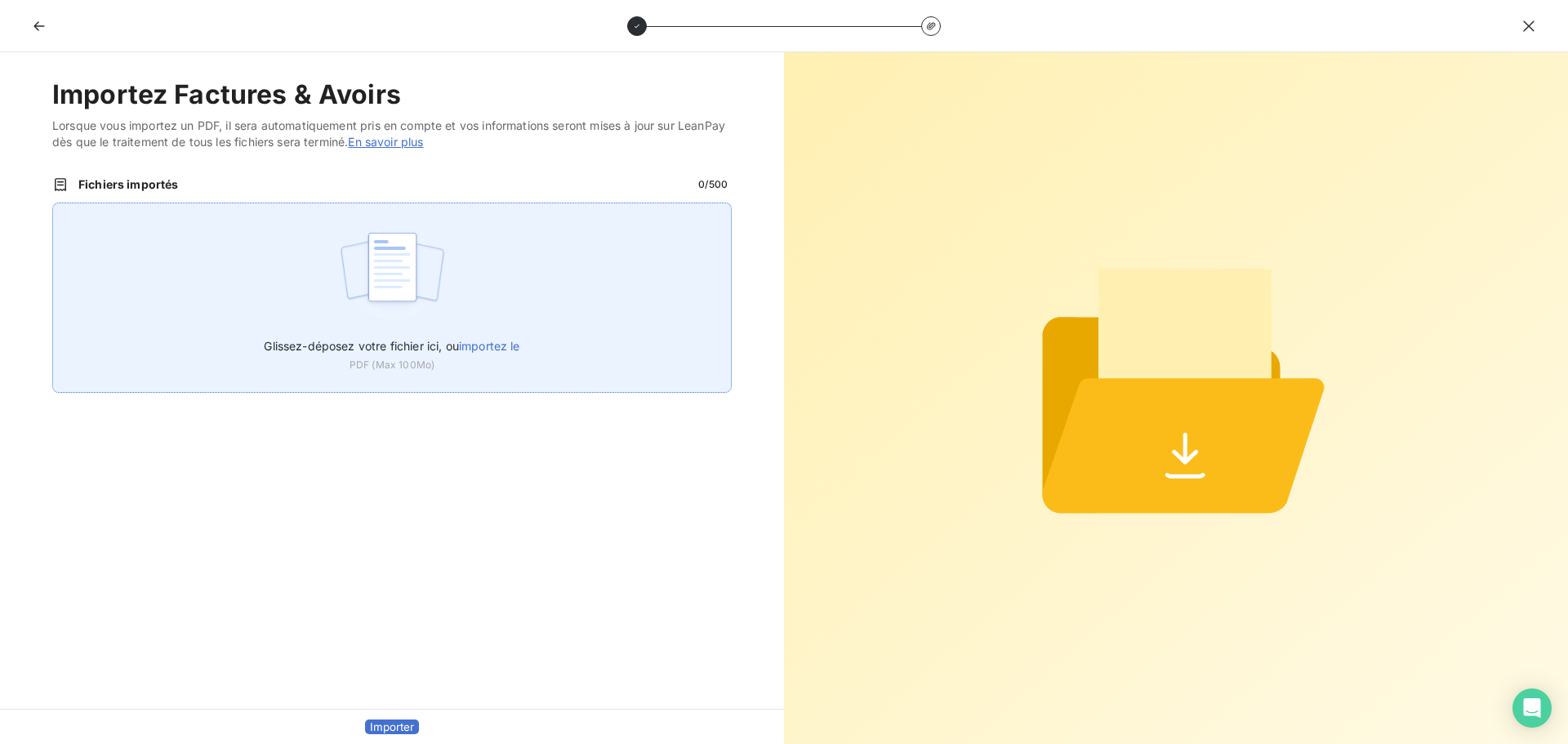
type input "C:\fakepath\FC38612.pdf"
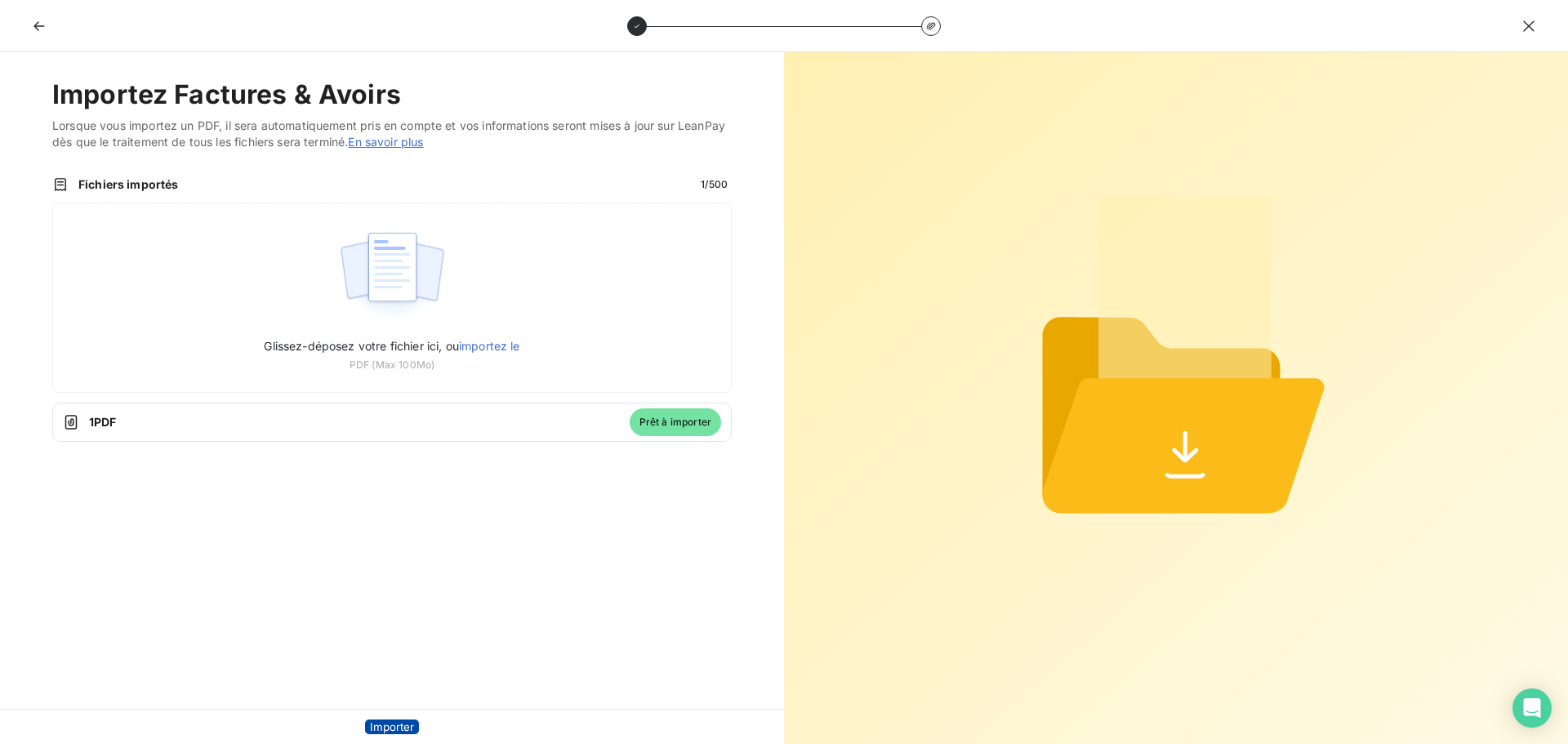
click at [379, 719] on button "Importer" at bounding box center [392, 726] width 54 height 14
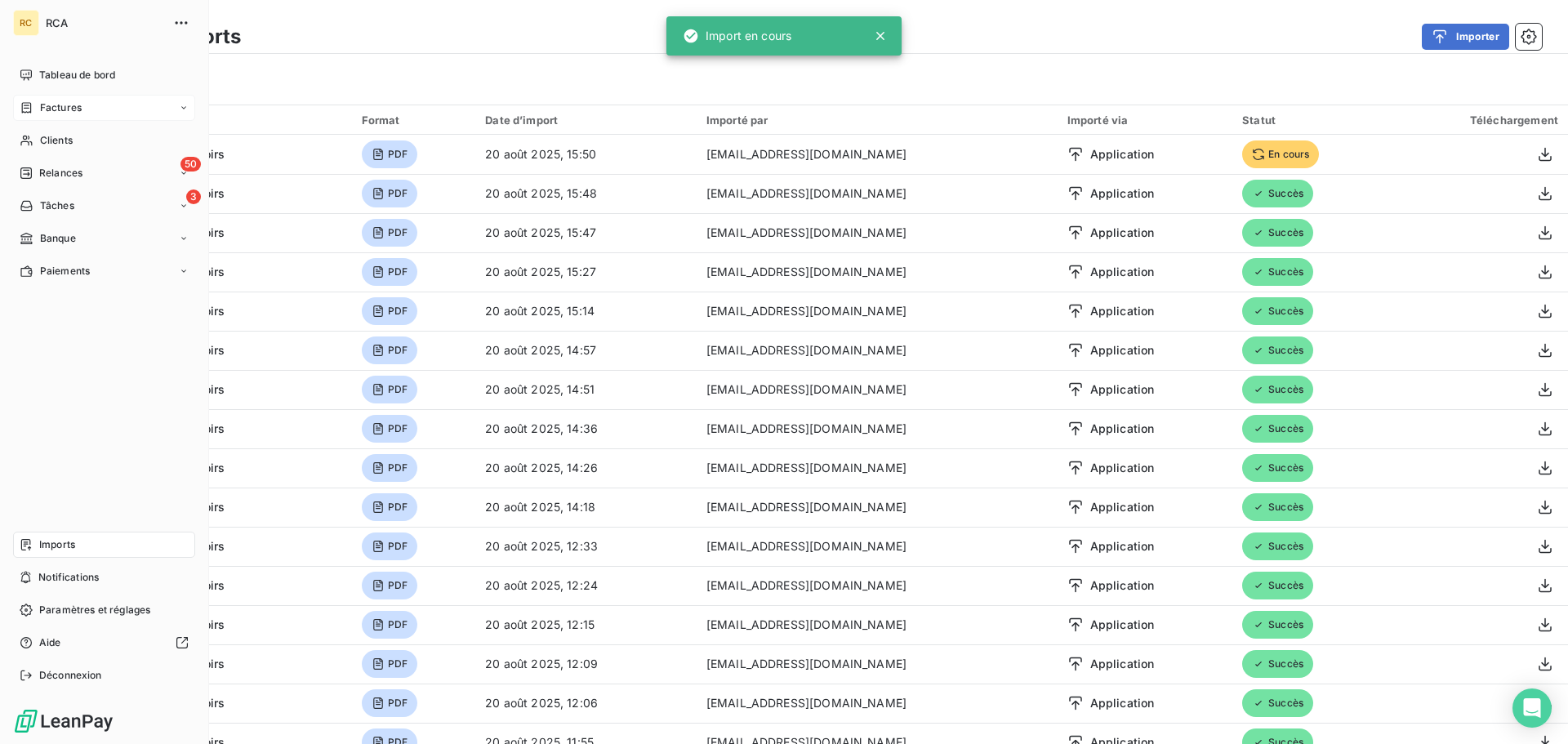
click at [37, 114] on div "Factures" at bounding box center [50, 107] width 62 height 14
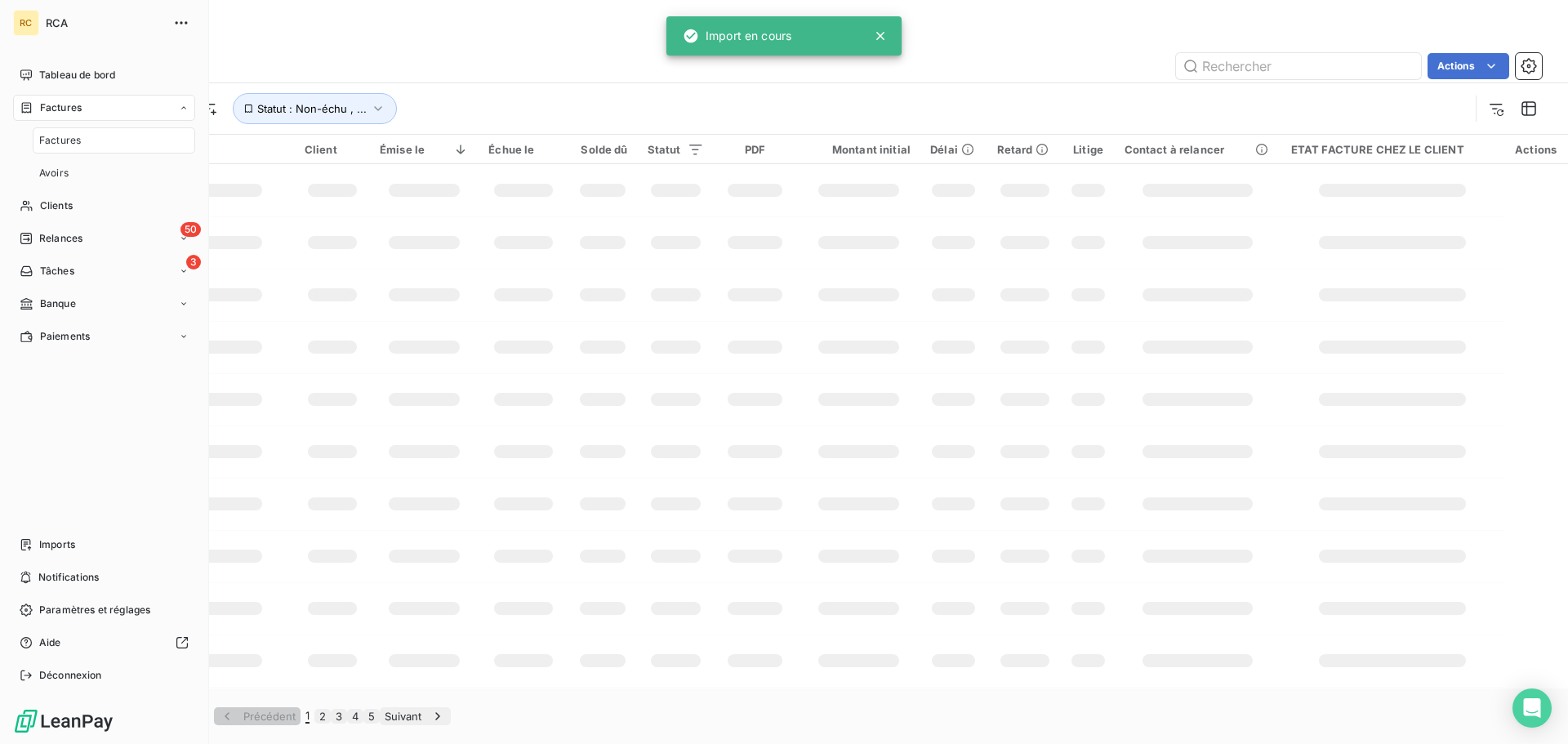
click at [67, 141] on span "Factures" at bounding box center [59, 140] width 41 height 14
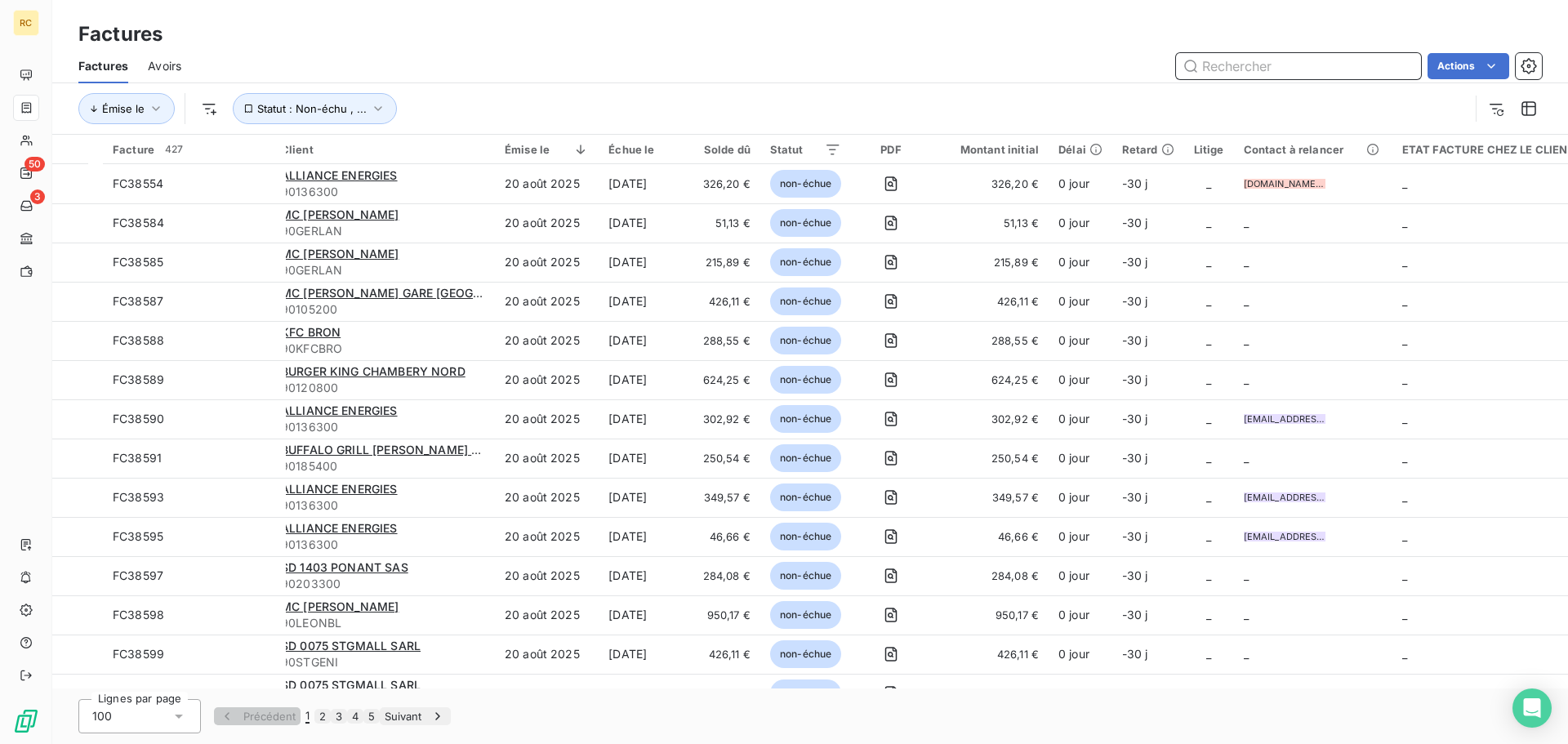
click at [1277, 61] on input "text" at bounding box center [1298, 66] width 245 height 26
paste input "FC38612"
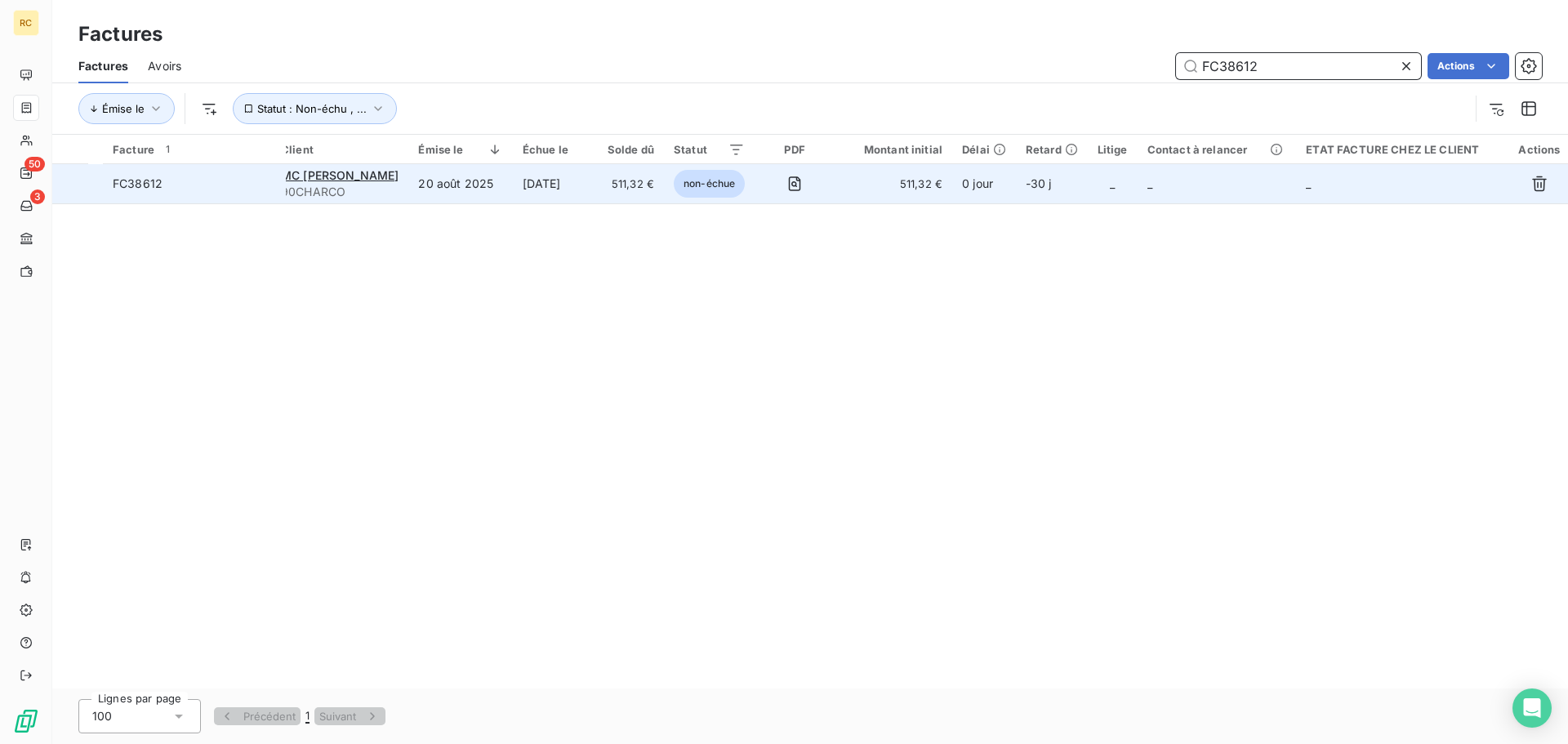
type input "FC38612"
click at [167, 182] on span "FC38612" at bounding box center [194, 183] width 163 height 16
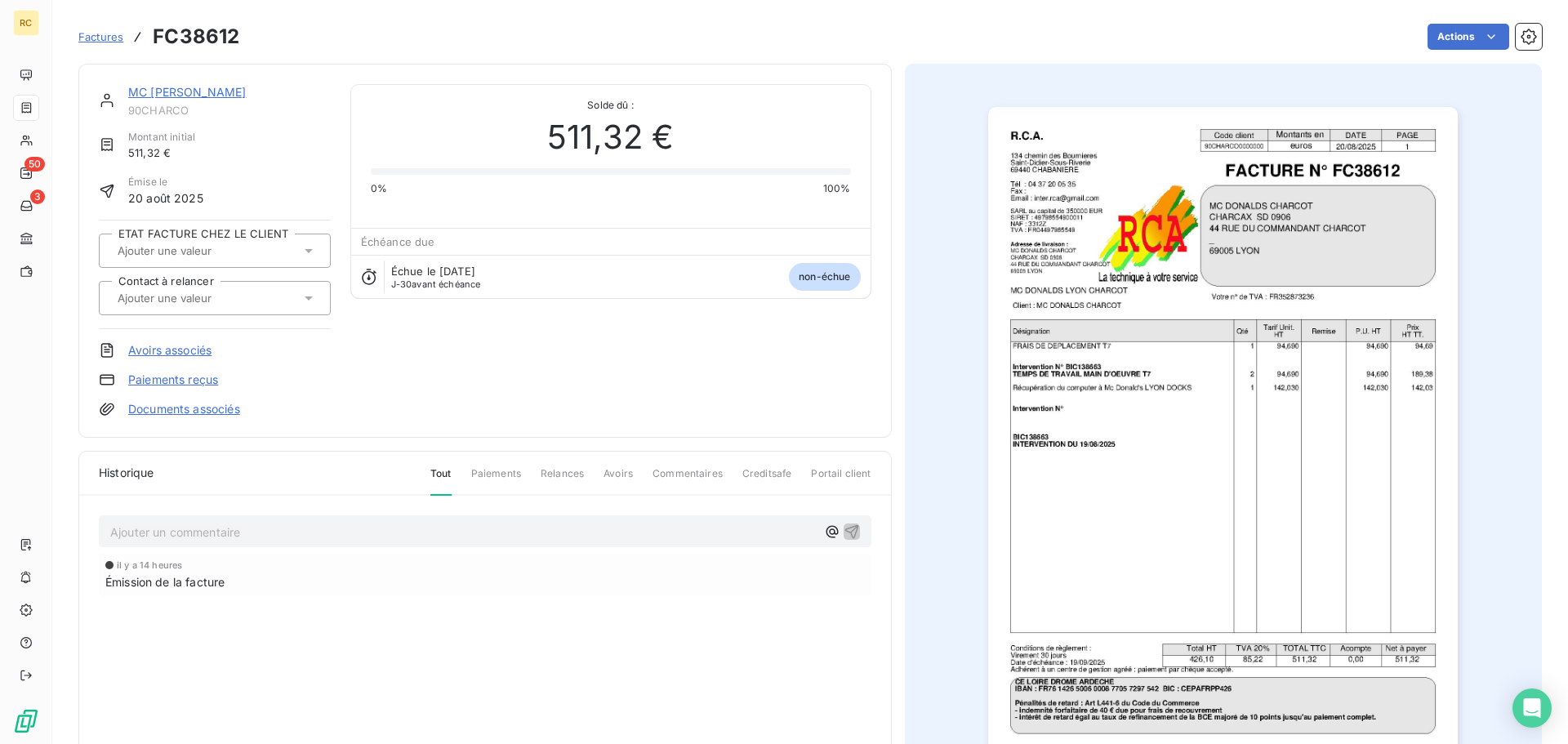
click at [175, 405] on link "Documents associés" at bounding box center [184, 409] width 112 height 16
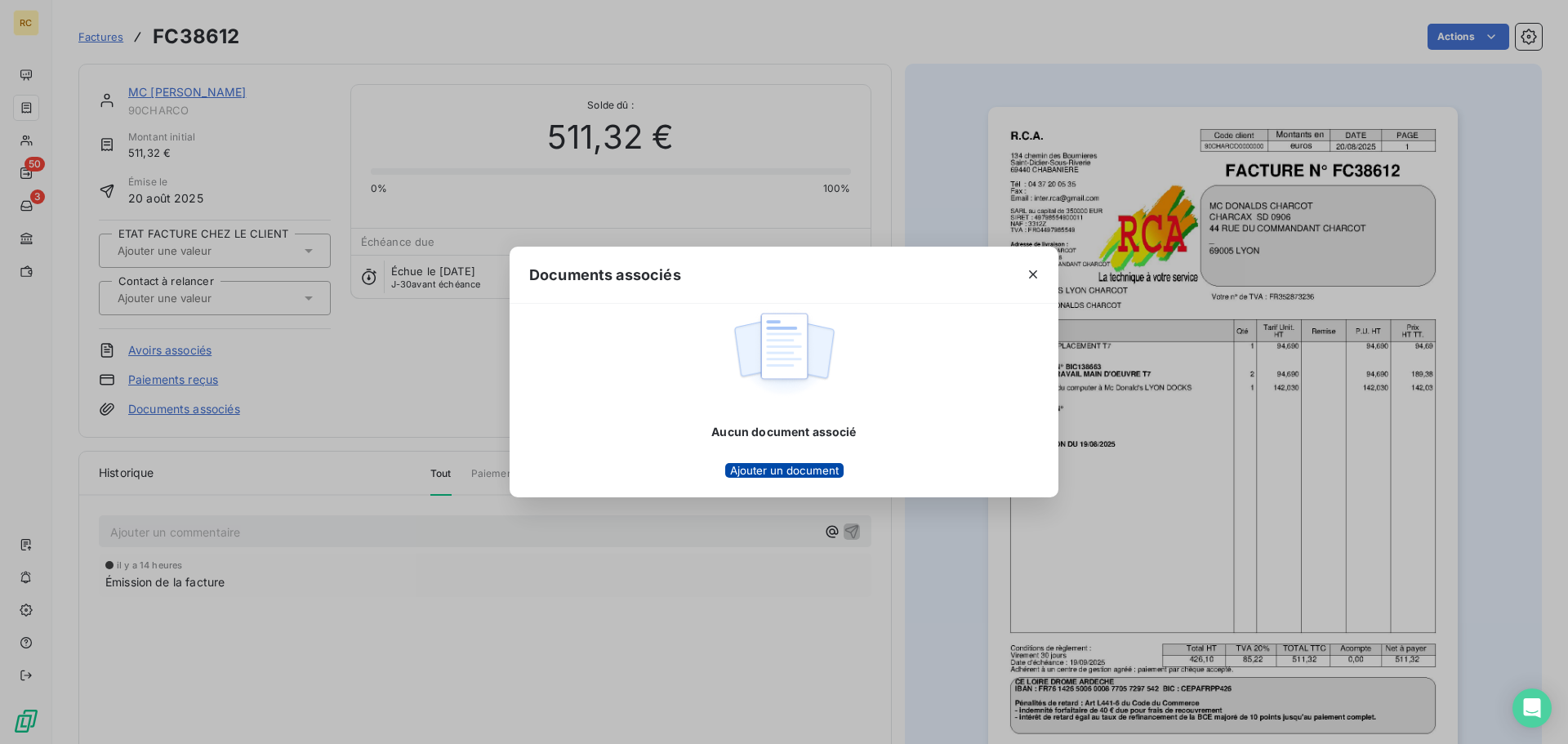
click at [725, 475] on button "Ajouter un document" at bounding box center [784, 470] width 119 height 14
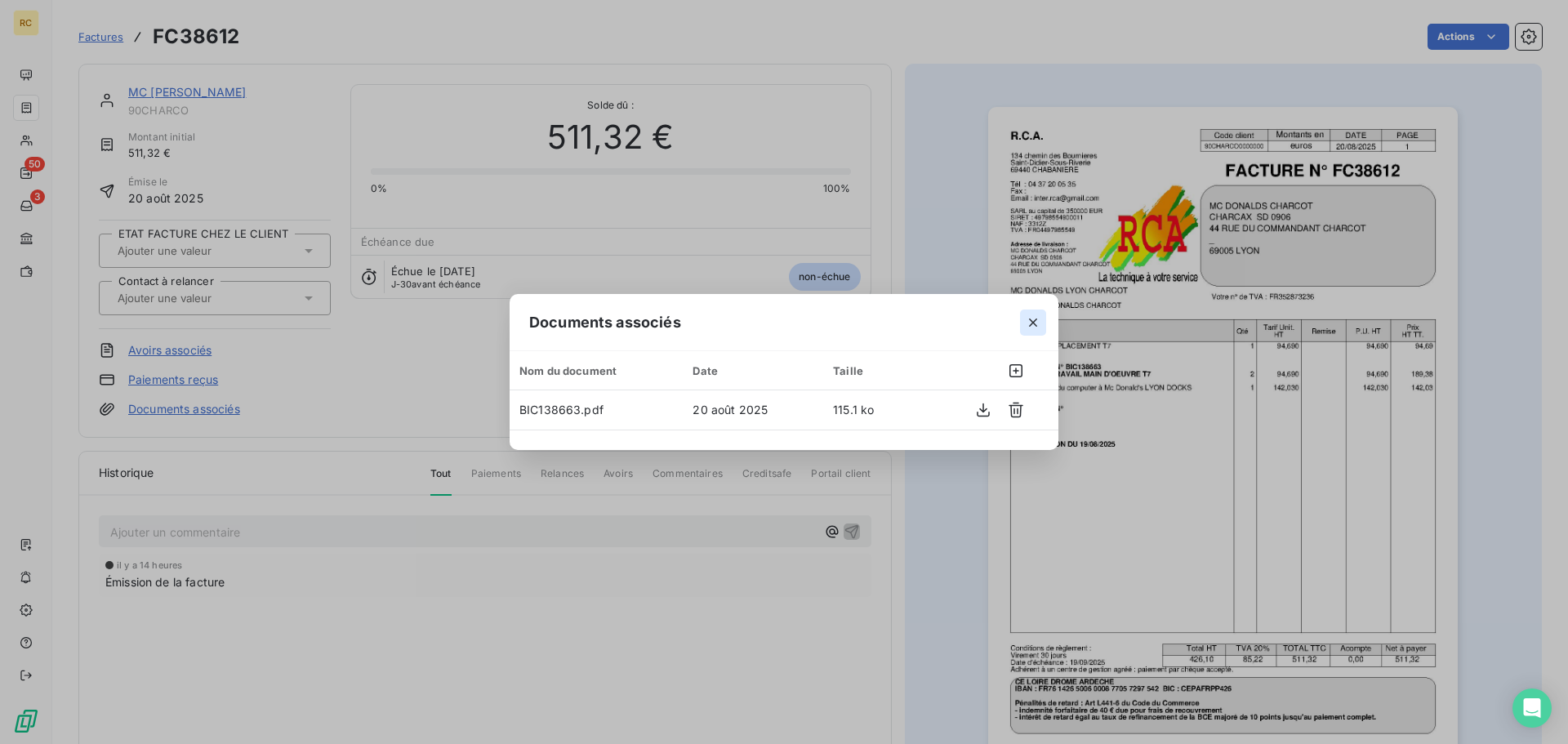
click at [1030, 320] on icon "button" at bounding box center [1033, 322] width 8 height 8
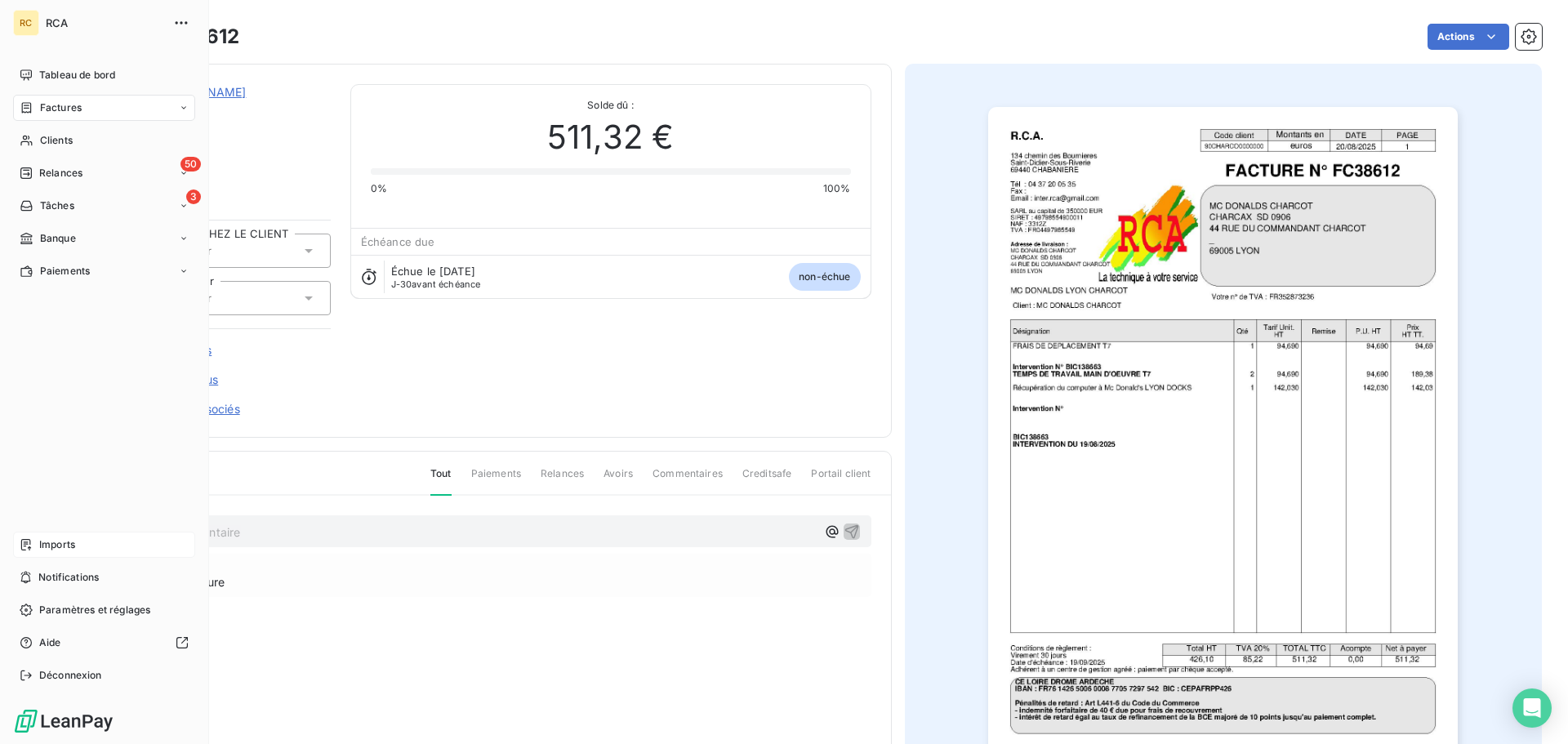
click at [56, 547] on span "Imports" at bounding box center [57, 544] width 36 height 14
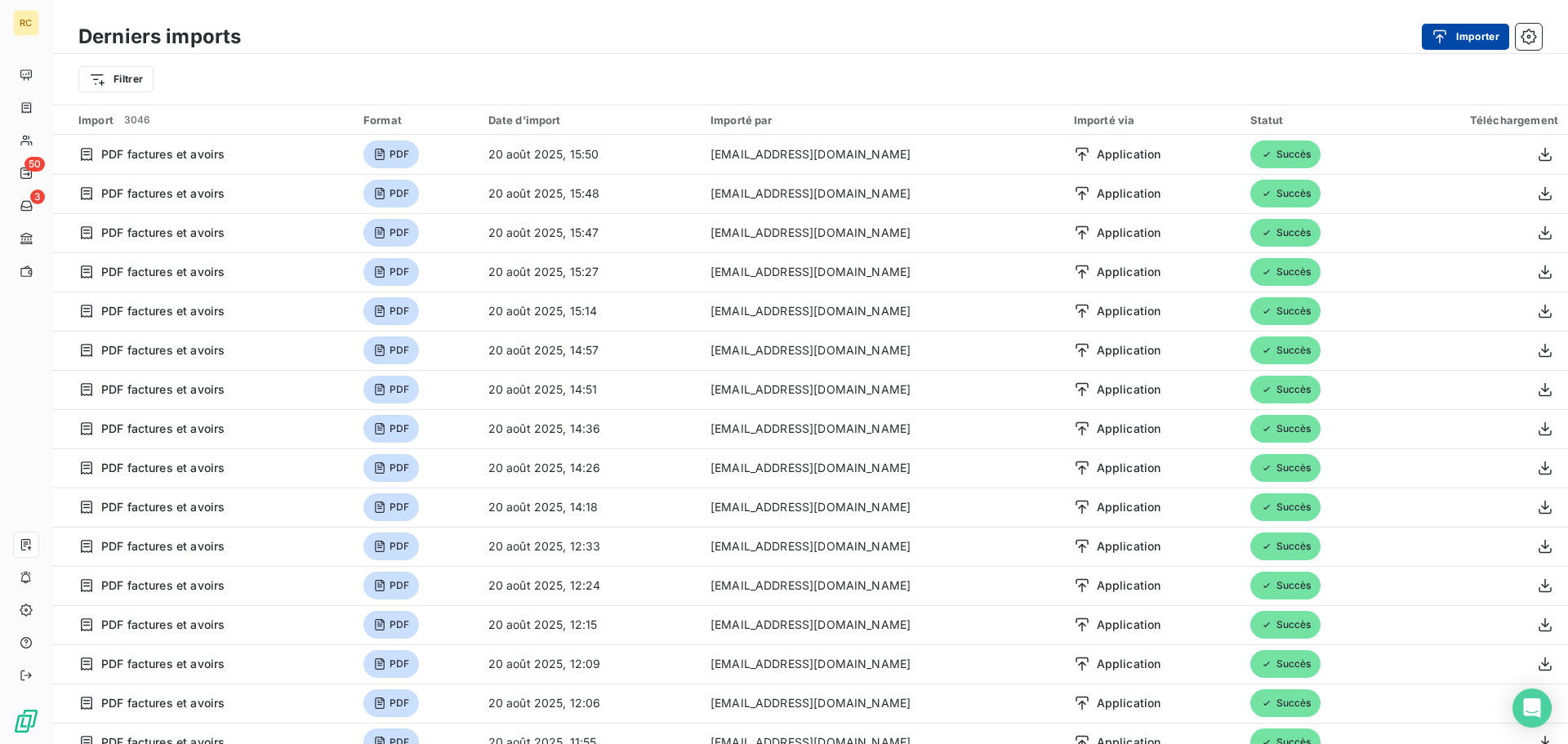
click at [1454, 31] on div "button" at bounding box center [1444, 36] width 25 height 16
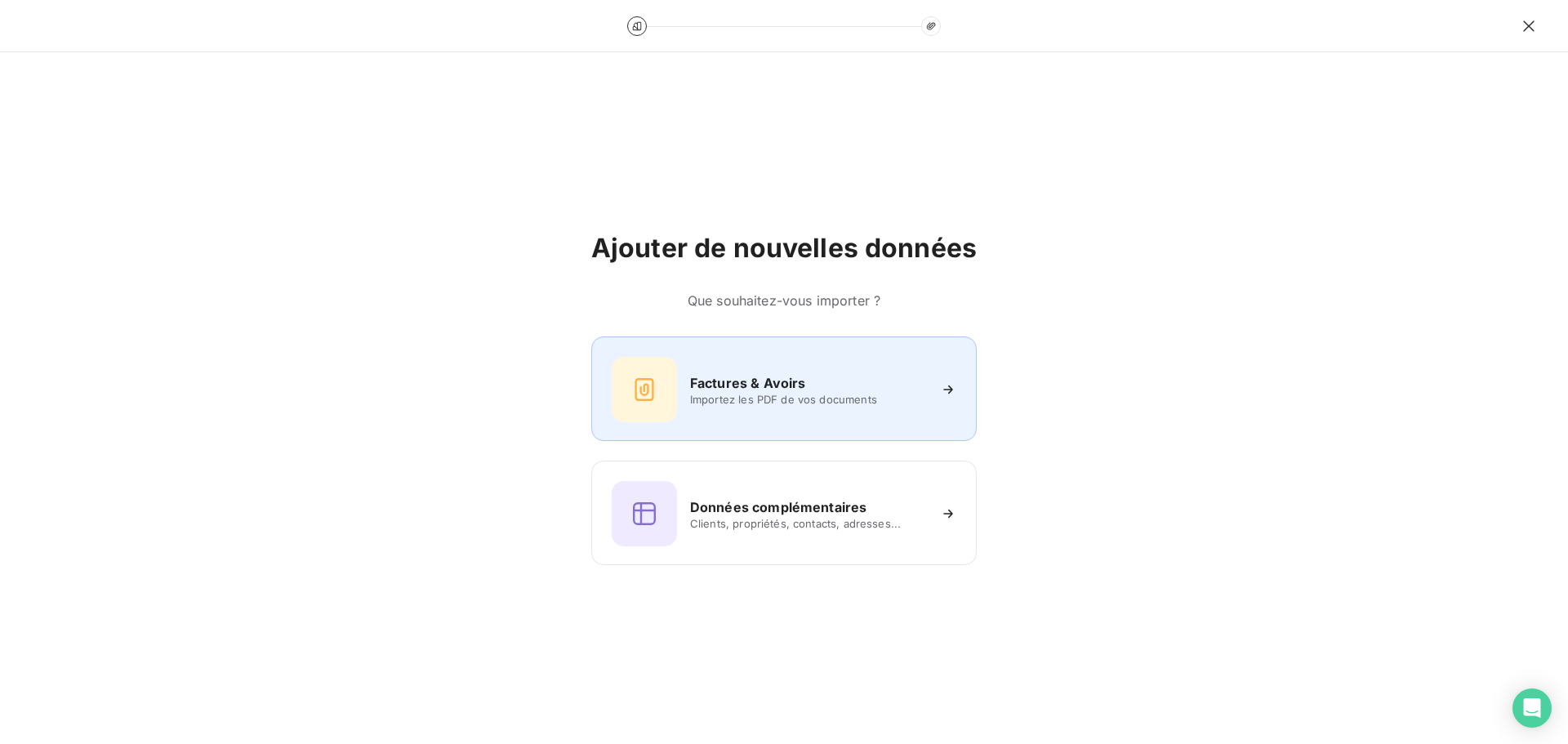
click at [788, 396] on span "Importez les PDF de vos documents" at bounding box center [809, 399] width 237 height 13
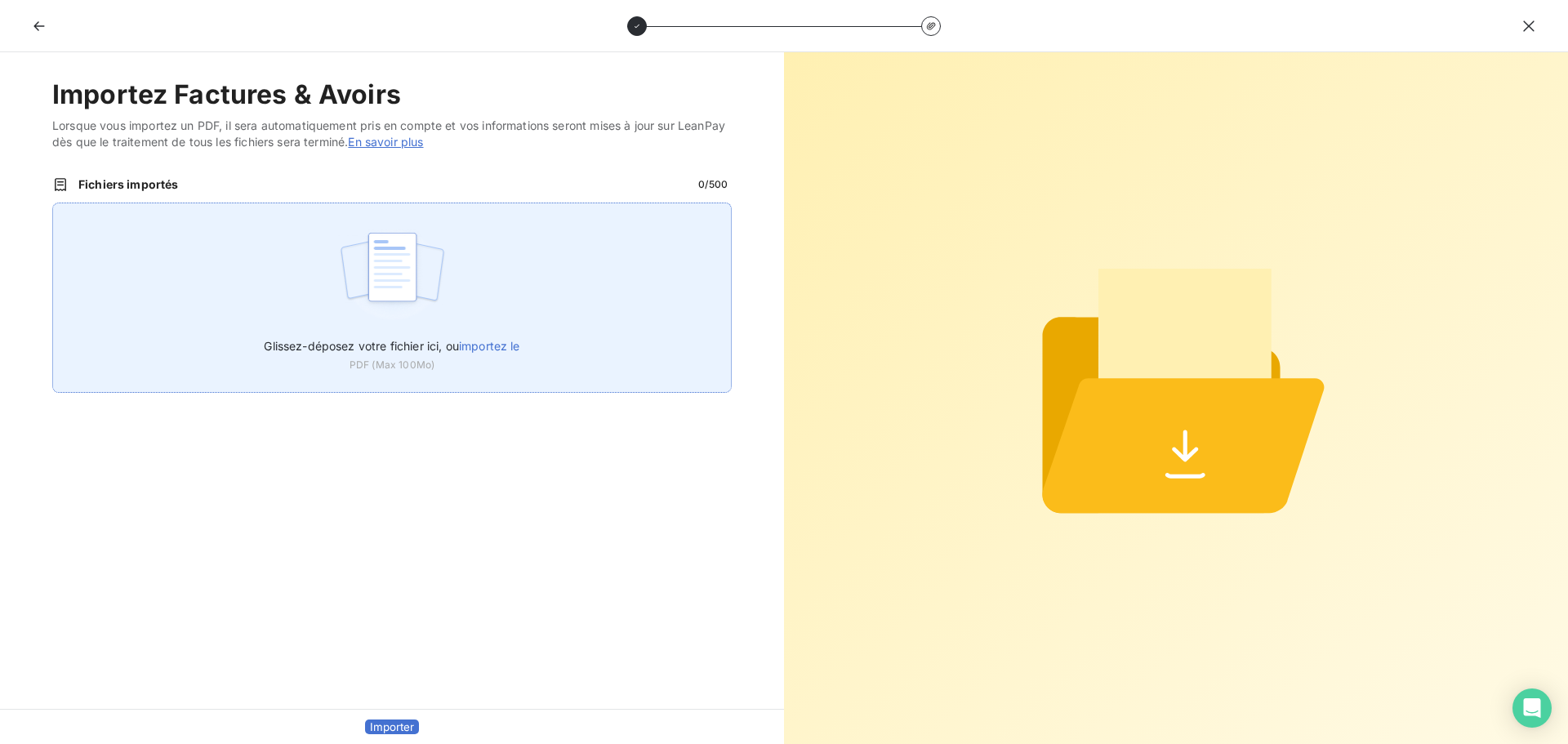
click at [439, 357] on label "Glissez-déposez votre fichier ici, ou importez le" at bounding box center [392, 343] width 256 height 30
click at [53, 203] on input "Glissez-déposez votre fichier ici, ou importez le" at bounding box center [52, 202] width 1 height 1
type input "C:\fakepath\FC38592.pdf"
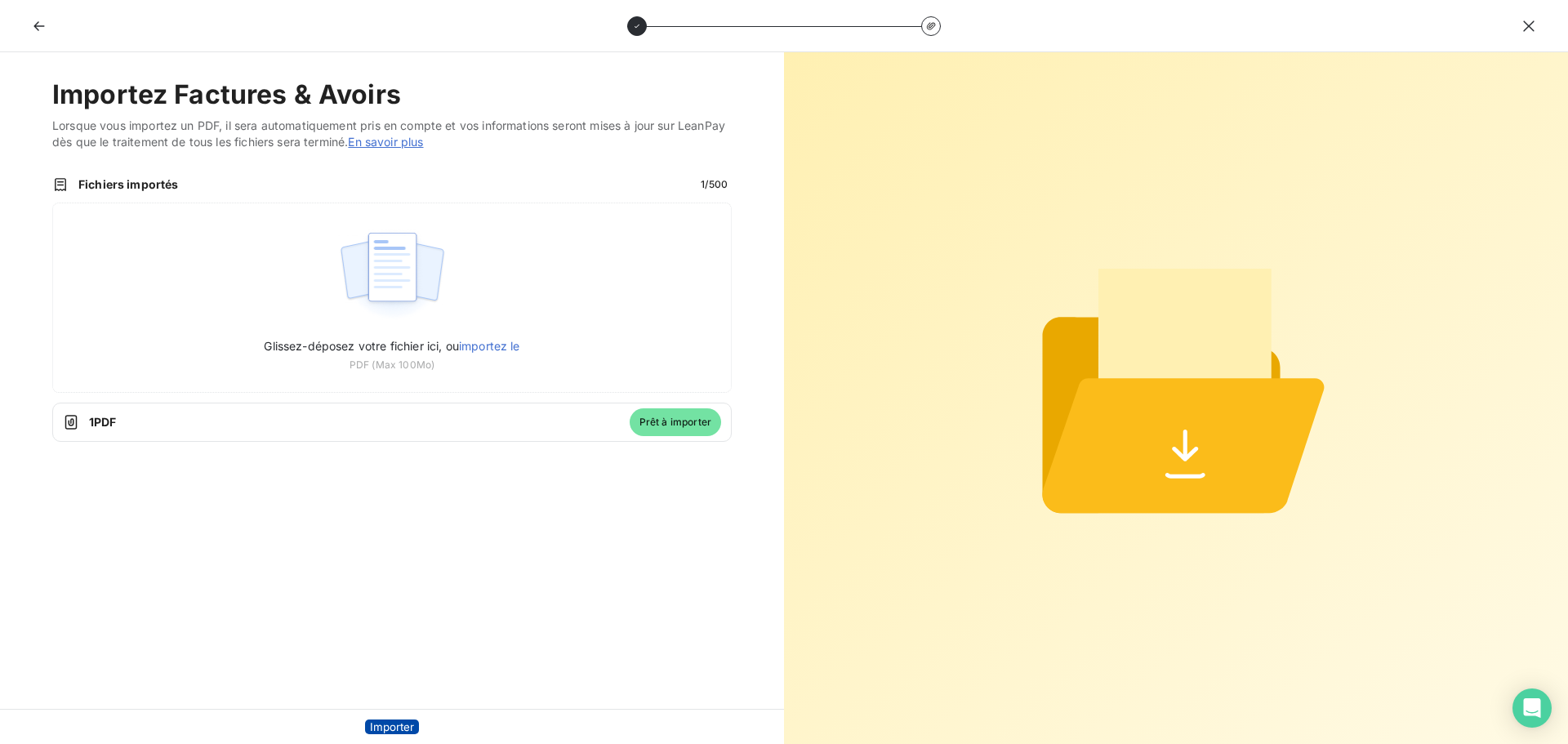
click at [419, 719] on button "Importer" at bounding box center [392, 726] width 54 height 14
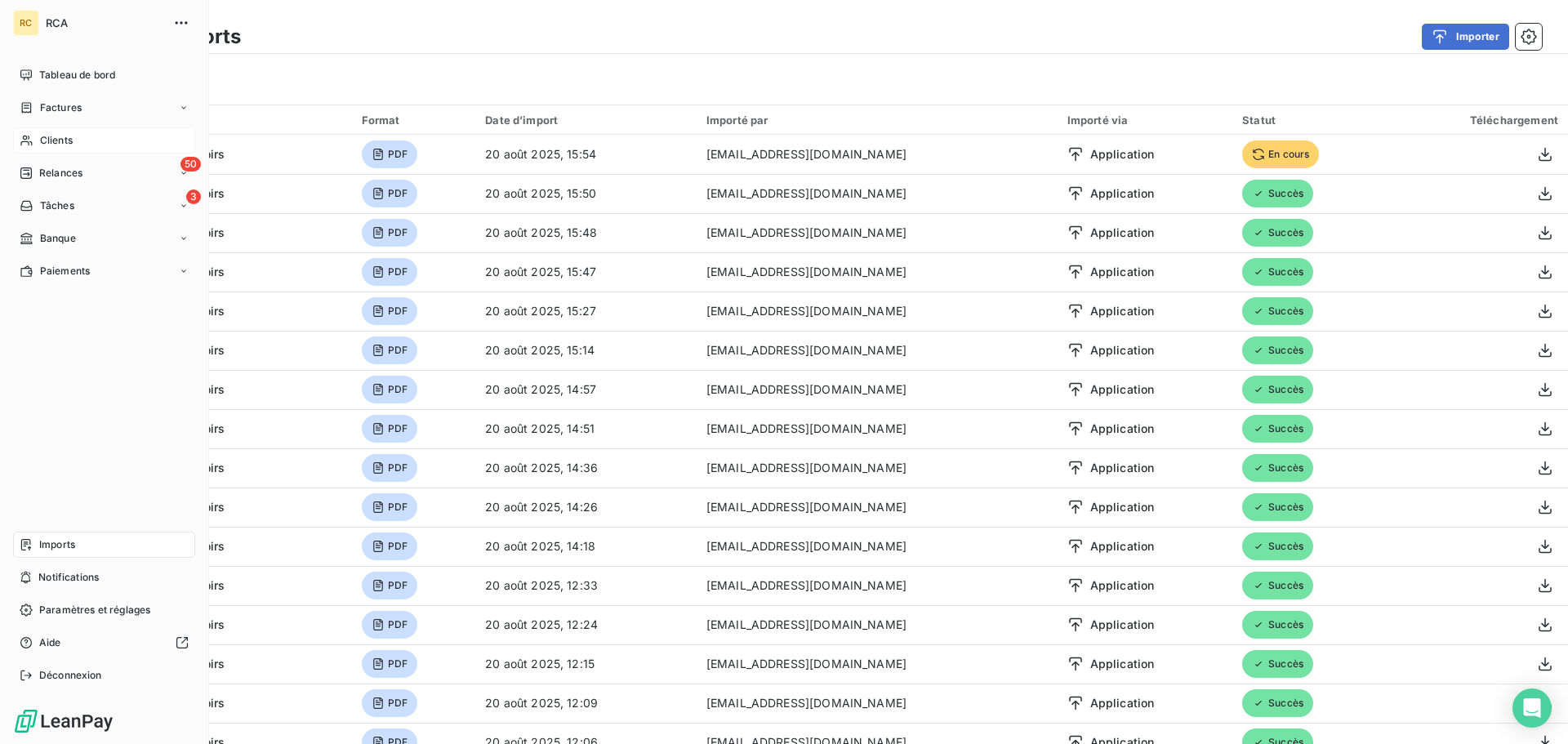
click at [63, 141] on span "Clients" at bounding box center [56, 140] width 33 height 14
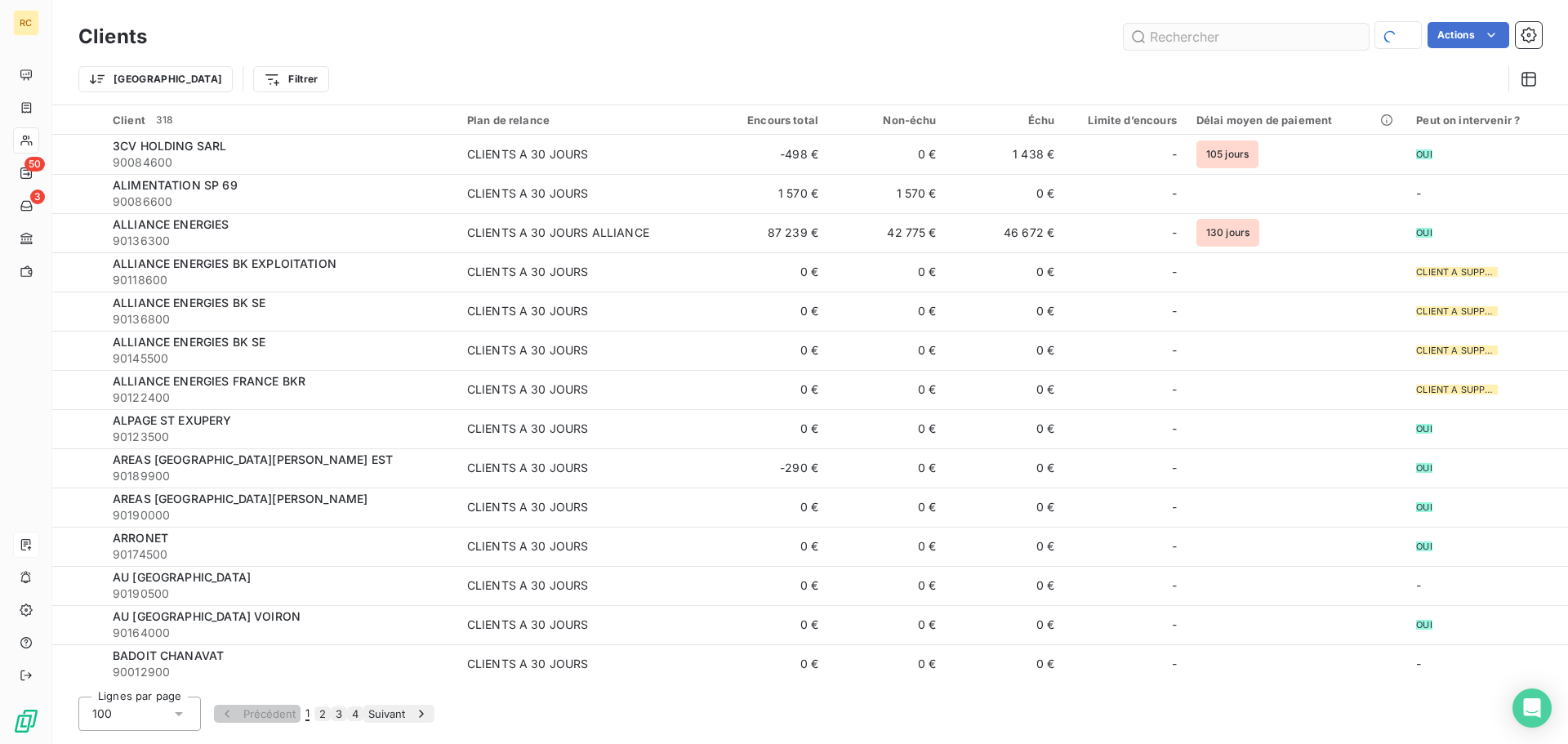
click at [1247, 36] on input "text" at bounding box center [1245, 36] width 245 height 26
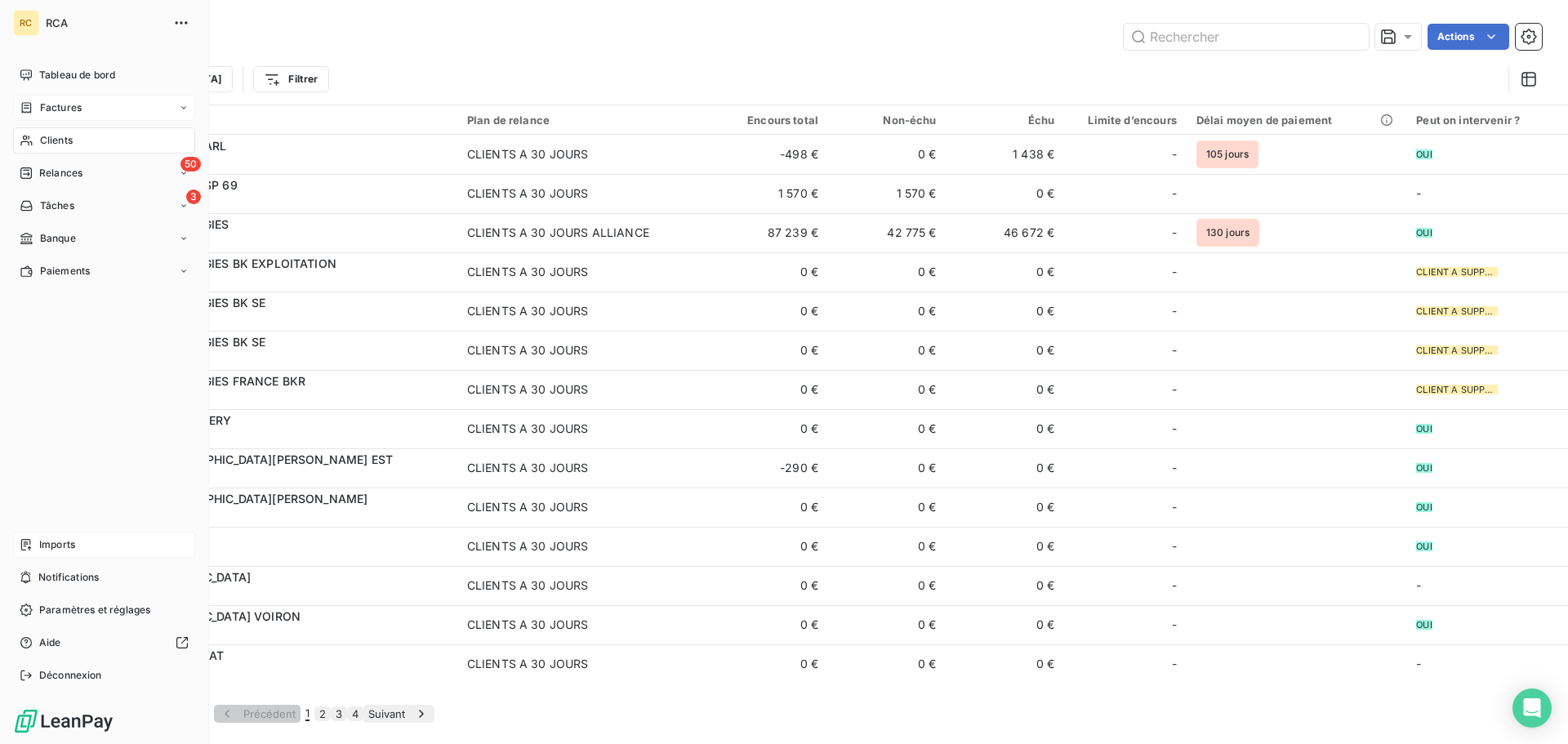
click at [48, 110] on span "Factures" at bounding box center [60, 107] width 41 height 14
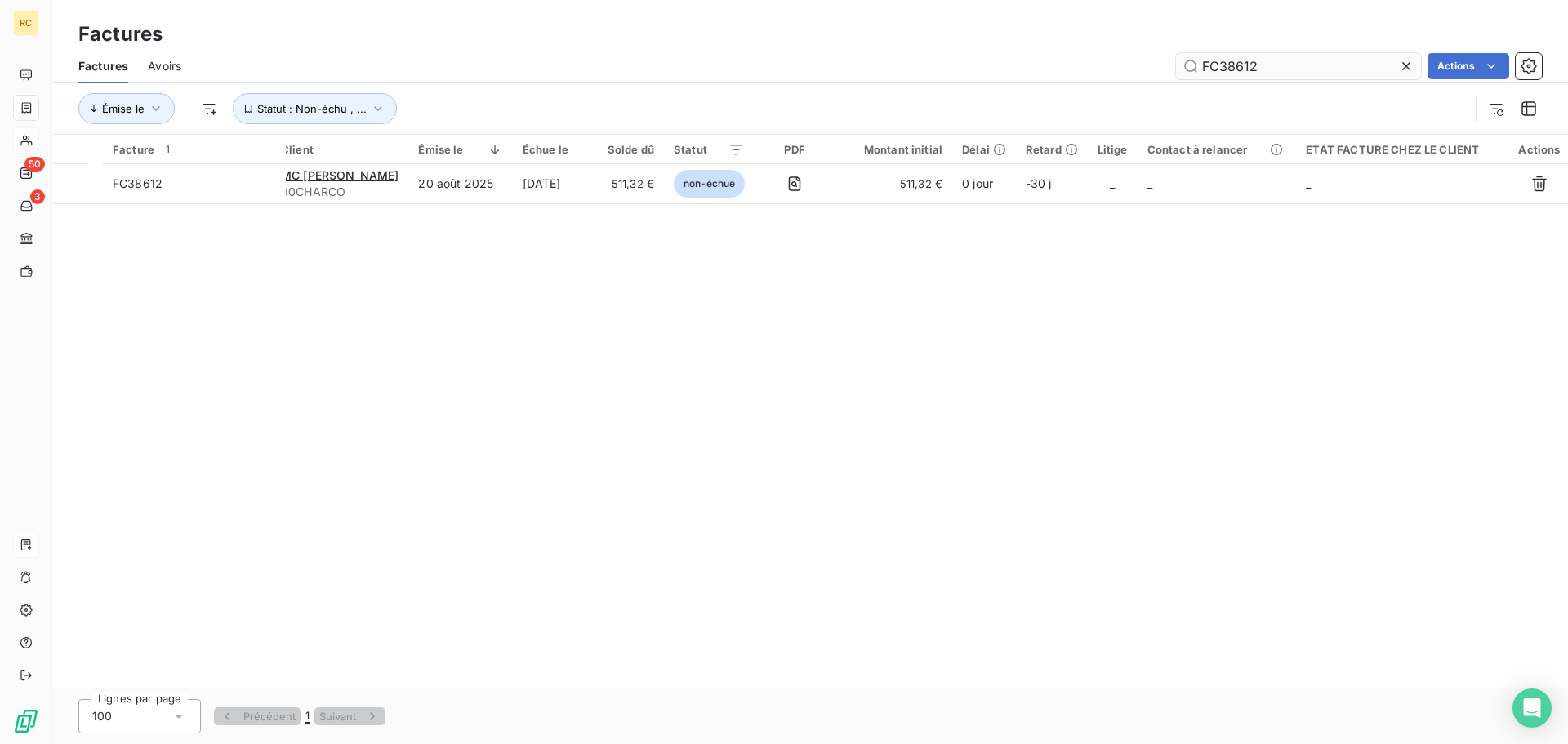
click at [1293, 67] on input "FC38612" at bounding box center [1298, 66] width 245 height 26
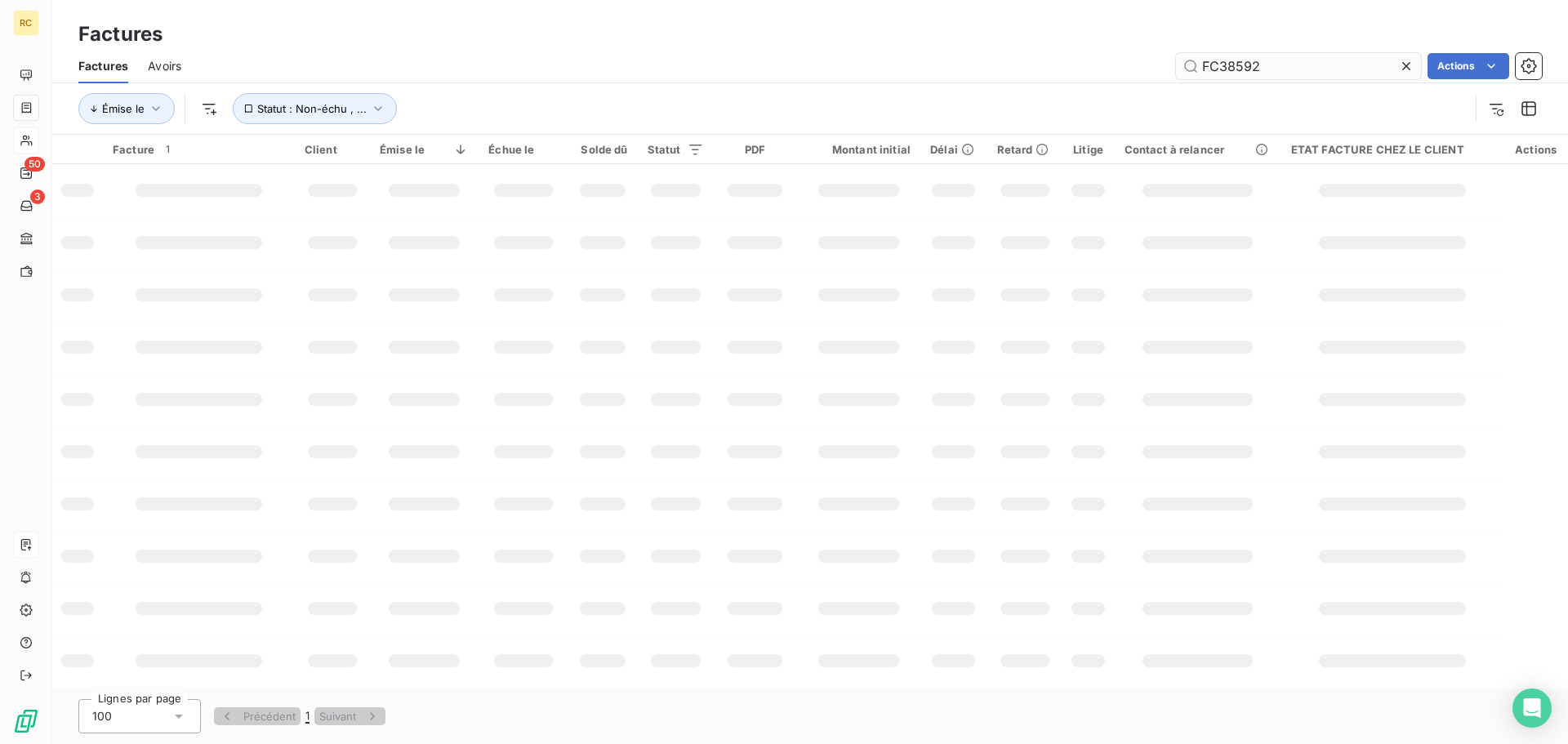
type input "FC38592"
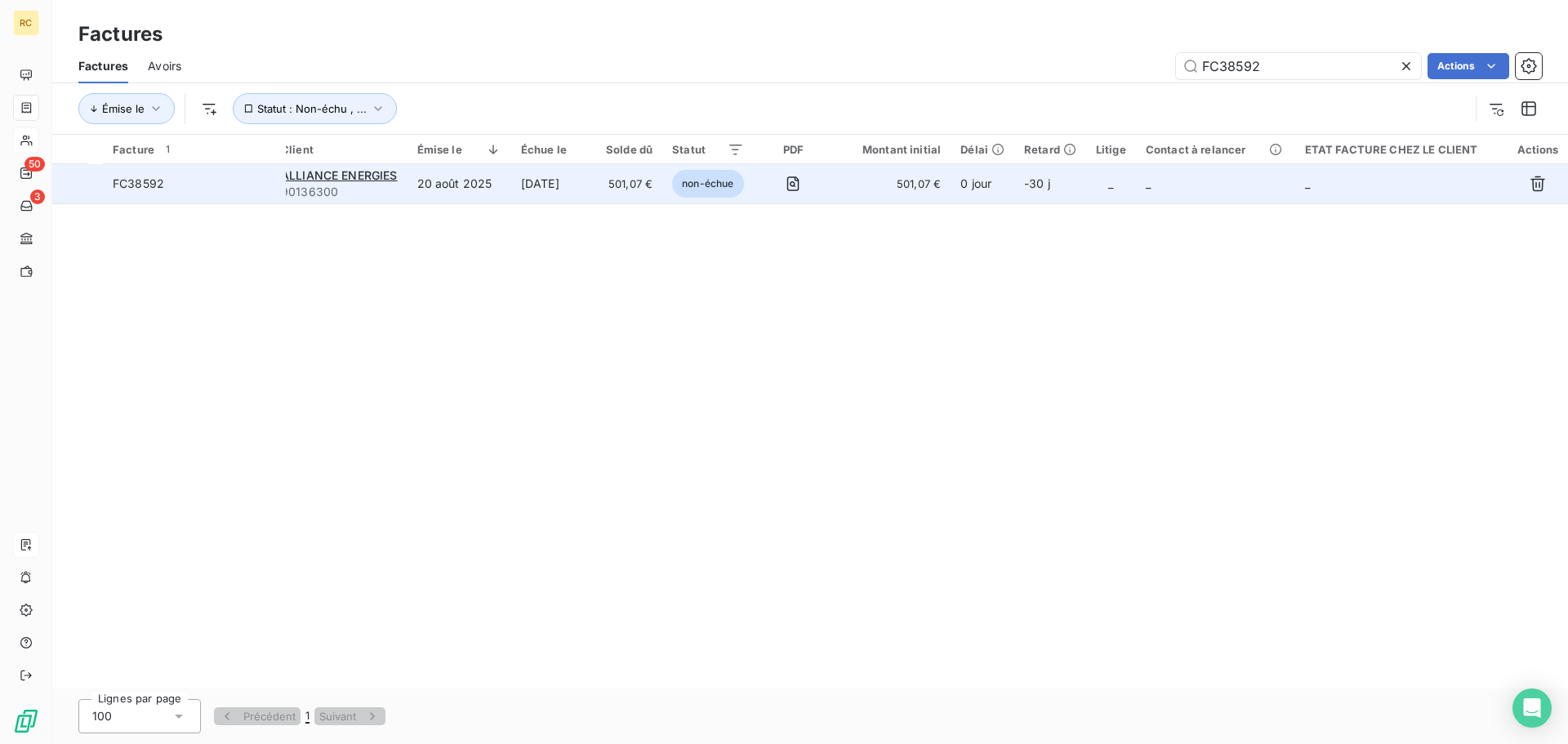
click at [168, 185] on span "FC38592" at bounding box center [194, 183] width 163 height 16
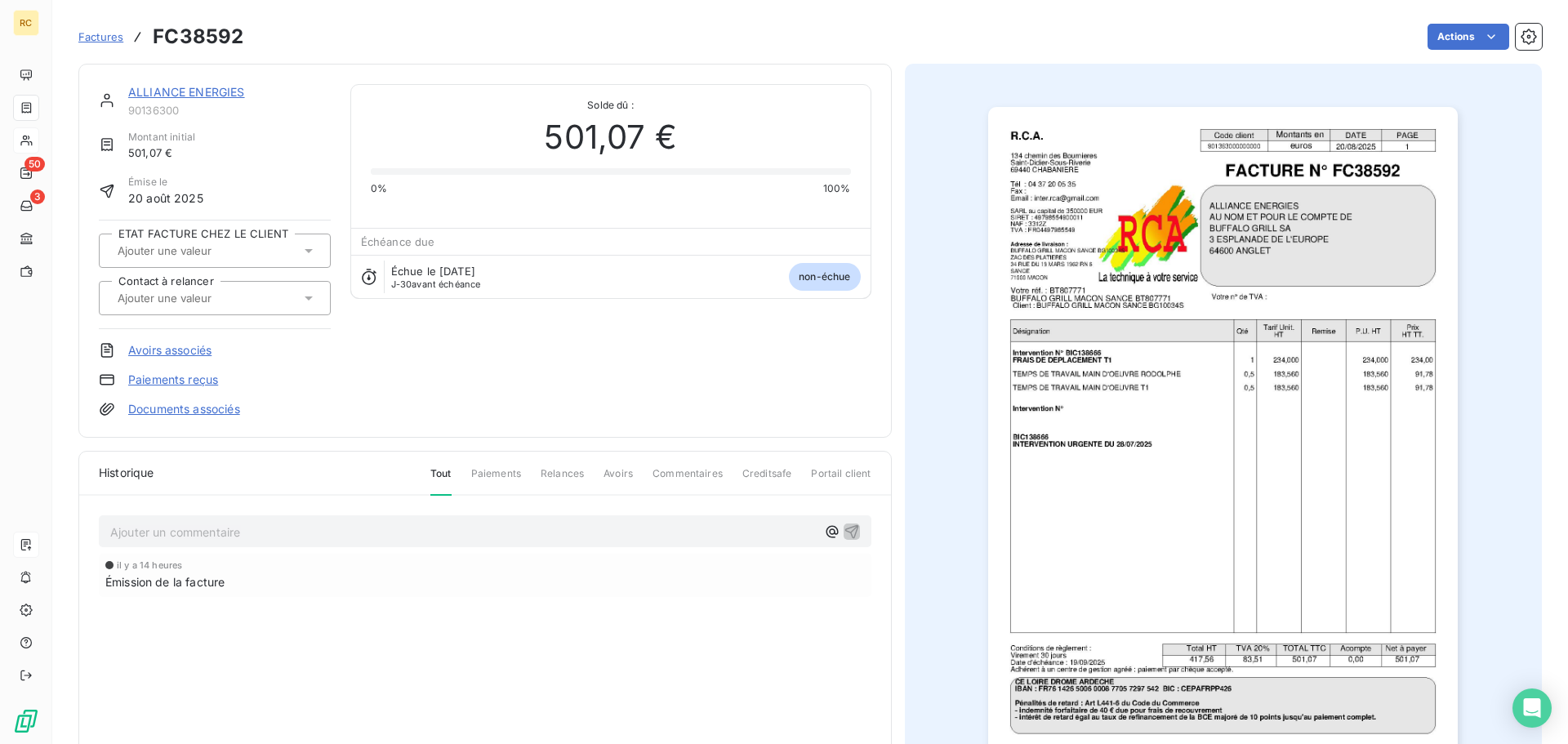
click at [207, 404] on link "Documents associés" at bounding box center [184, 409] width 112 height 16
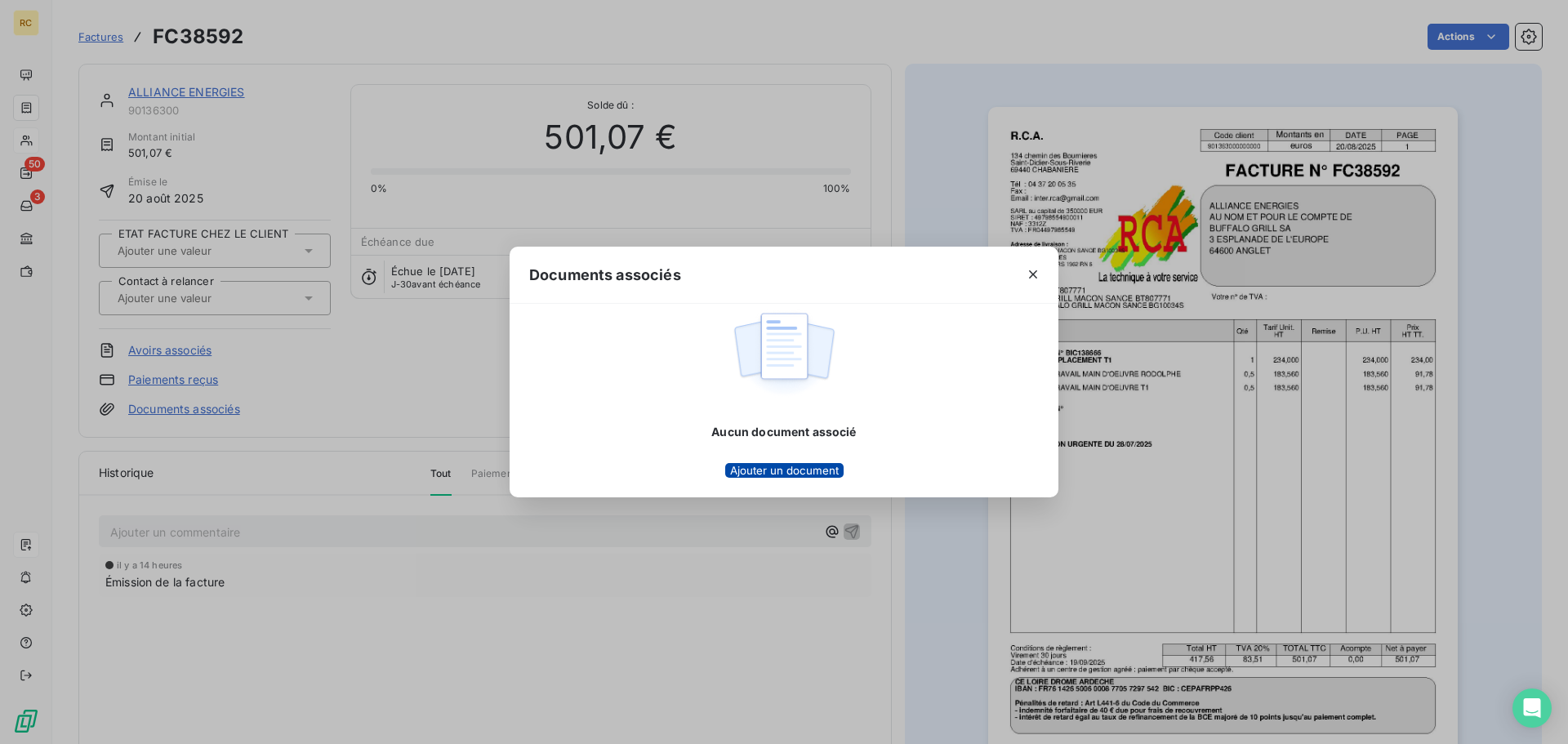
click at [725, 475] on button "Ajouter un document" at bounding box center [784, 470] width 119 height 14
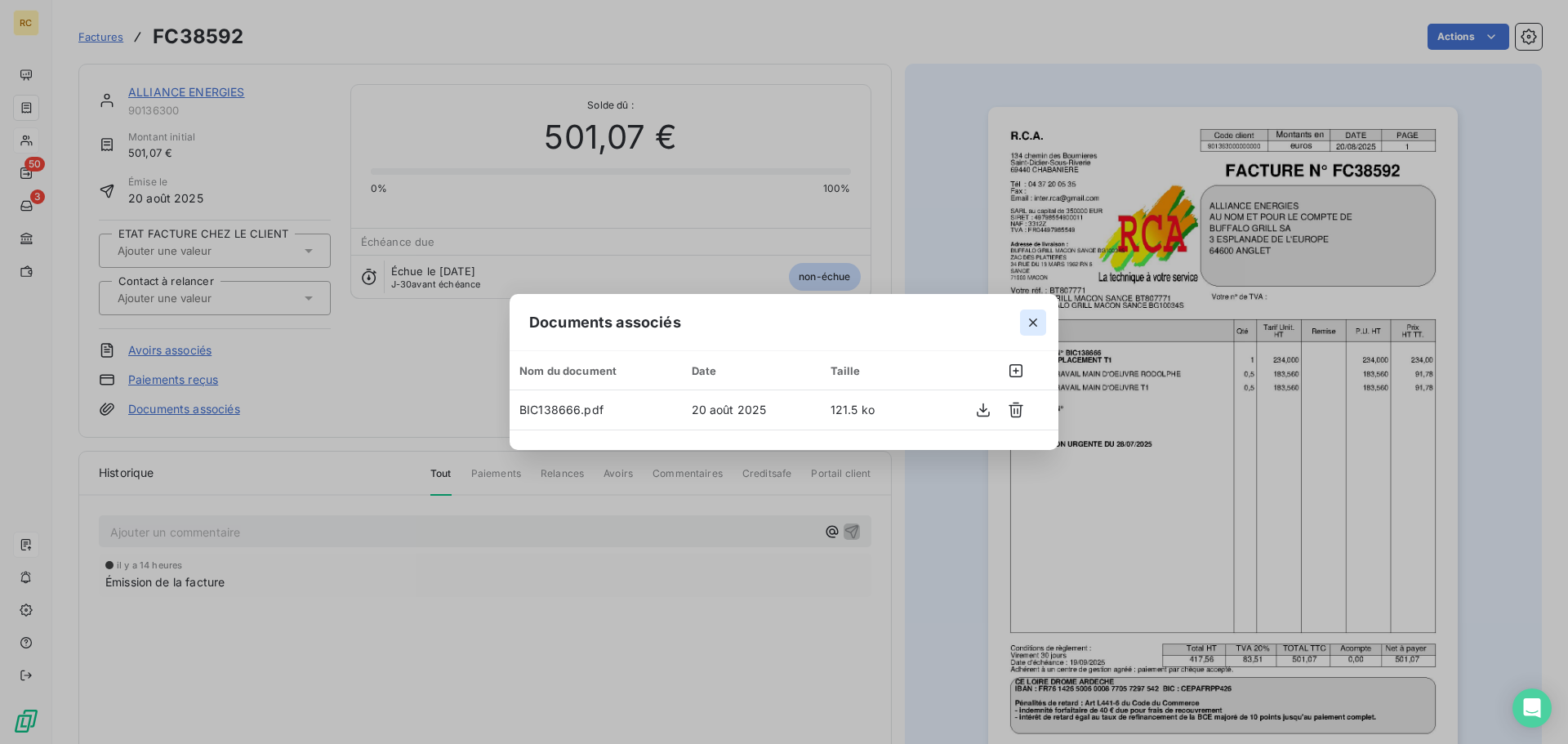
click at [1030, 324] on icon "button" at bounding box center [1033, 322] width 8 height 8
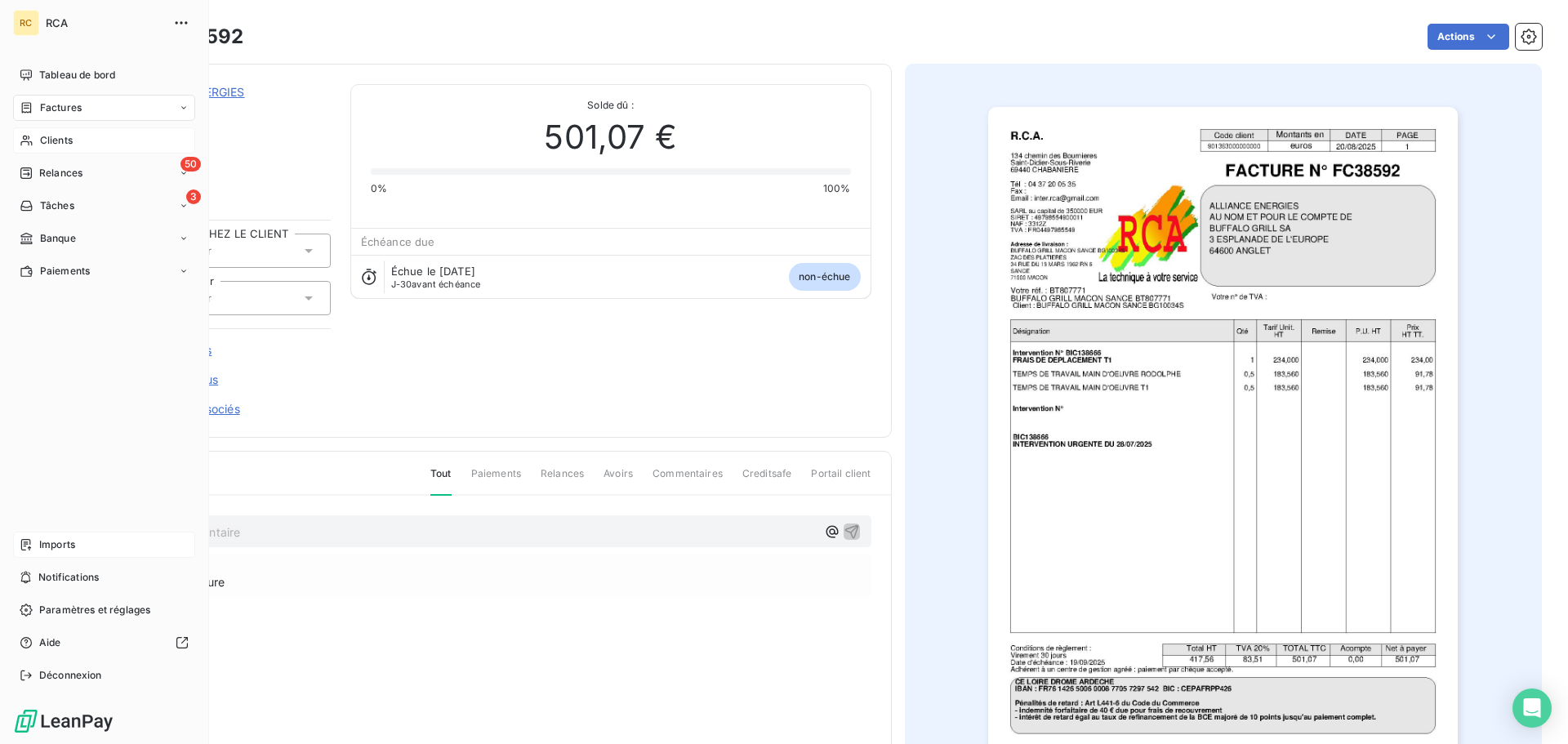
click at [36, 545] on div "Imports" at bounding box center [103, 544] width 182 height 26
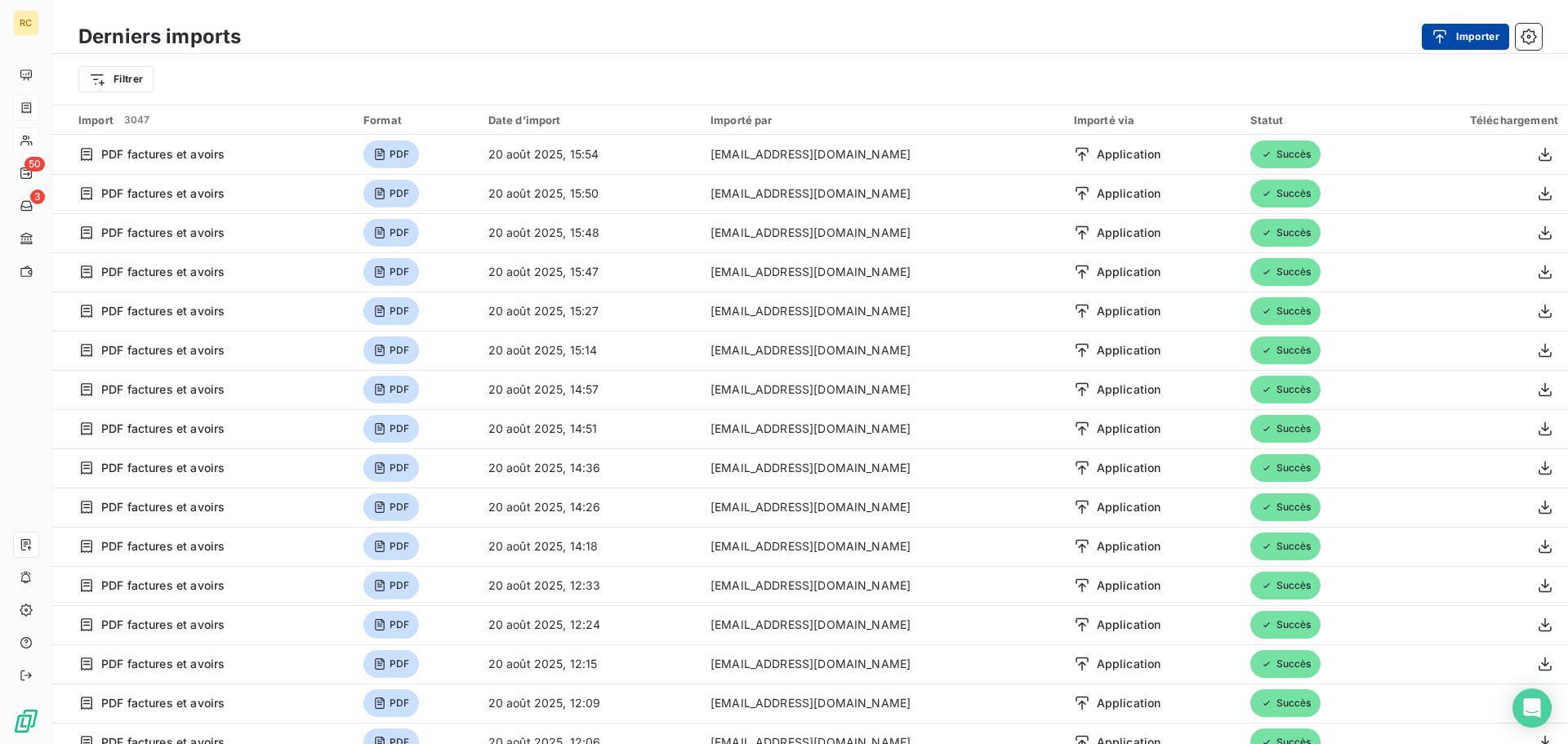
click at [1464, 35] on button "Importer" at bounding box center [1465, 36] width 87 height 26
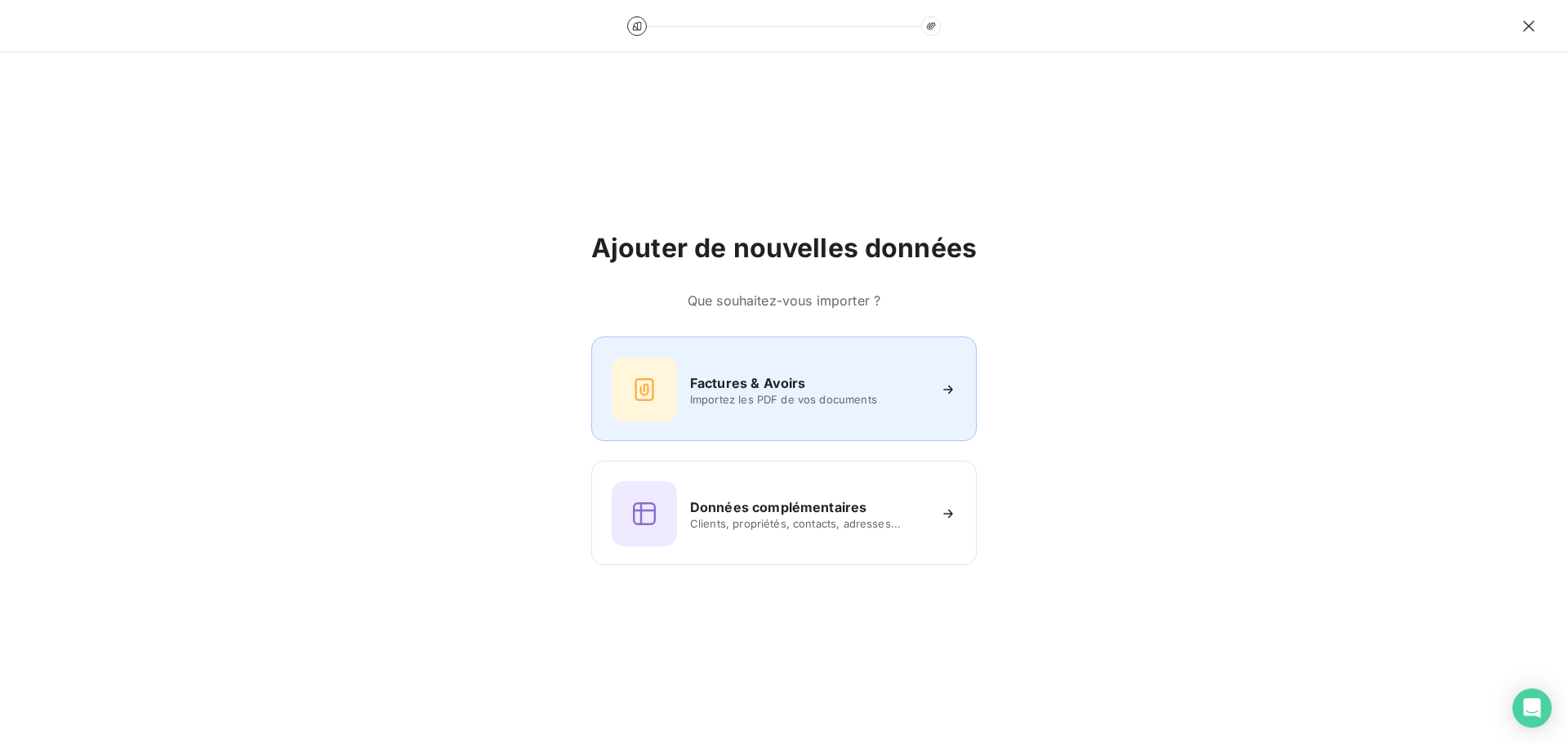
click at [620, 422] on div "Factures & Avoirs Importez les PDF de vos documents" at bounding box center [783, 389] width 345 height 65
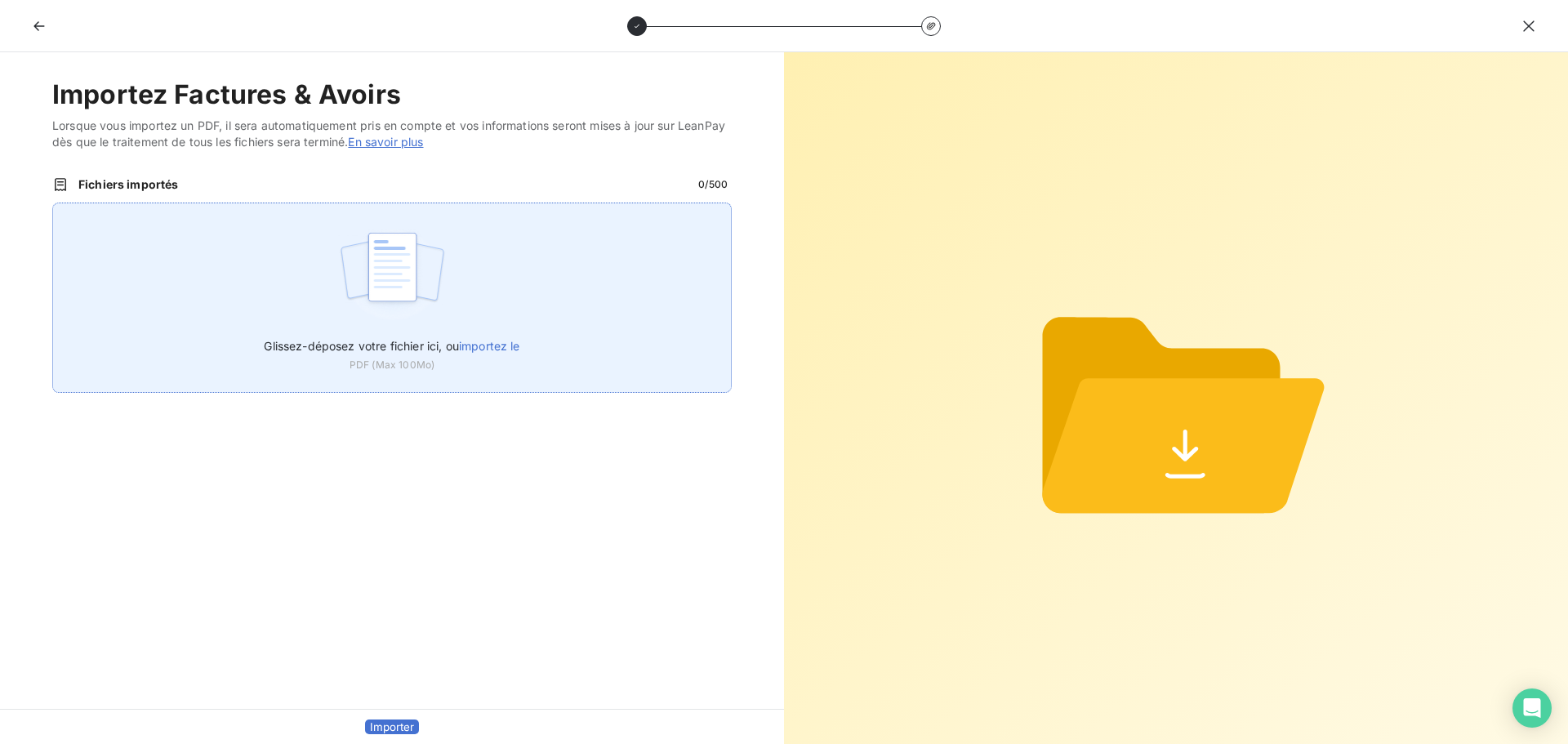
click at [419, 275] on img at bounding box center [392, 274] width 108 height 104
type input "C:\fakepath\FC38594.pdf"
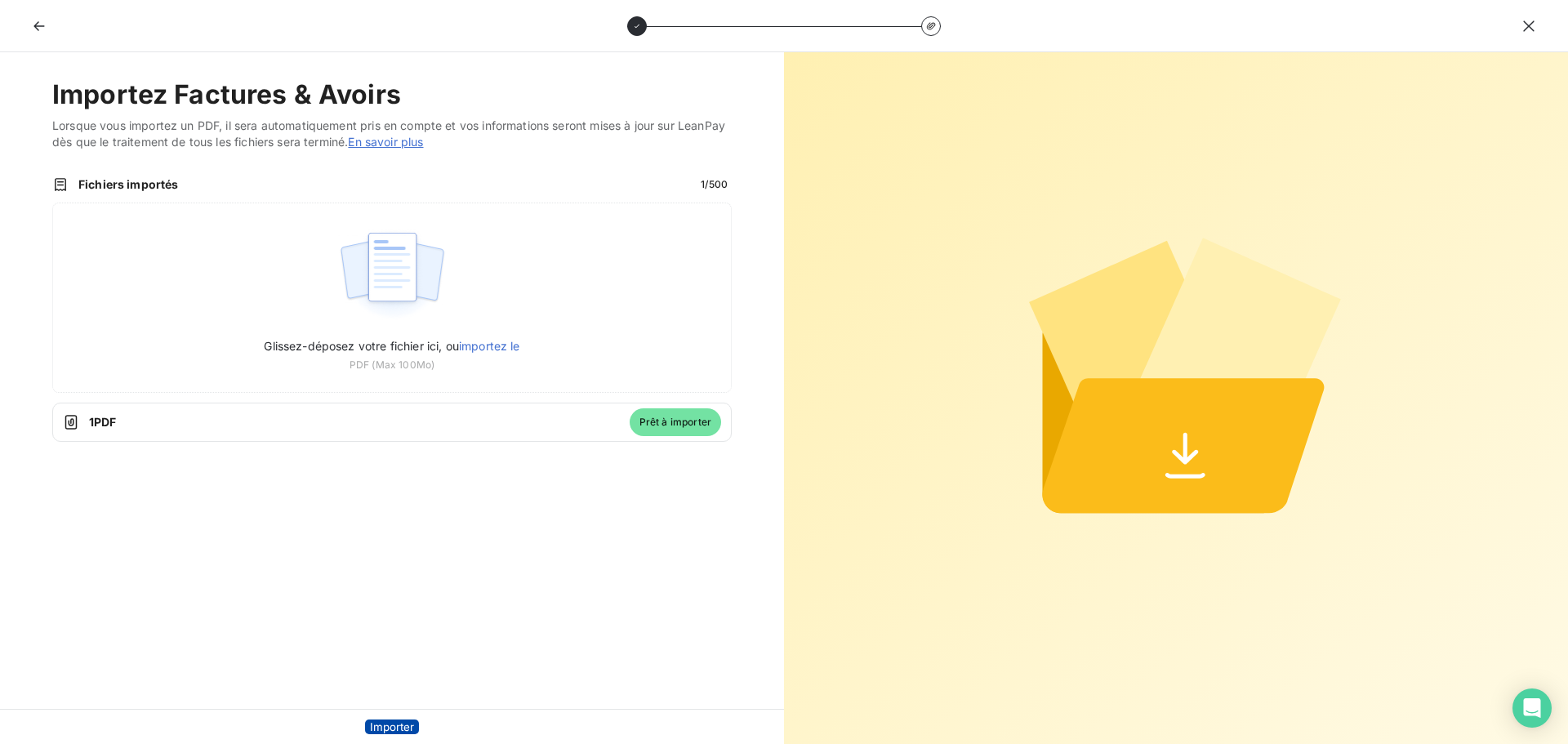
click at [400, 719] on button "Importer" at bounding box center [392, 726] width 54 height 14
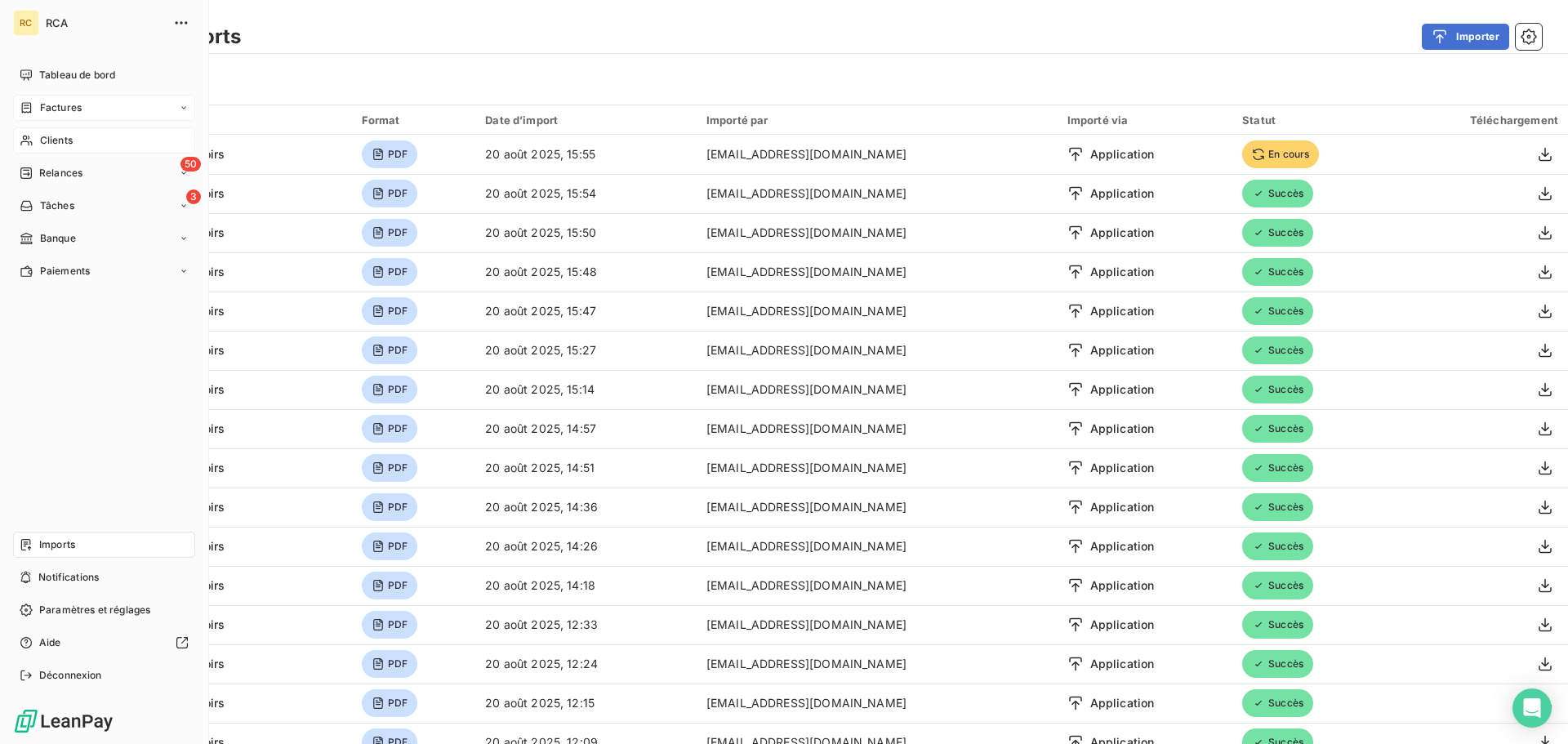
click at [71, 105] on span "Factures" at bounding box center [60, 107] width 41 height 14
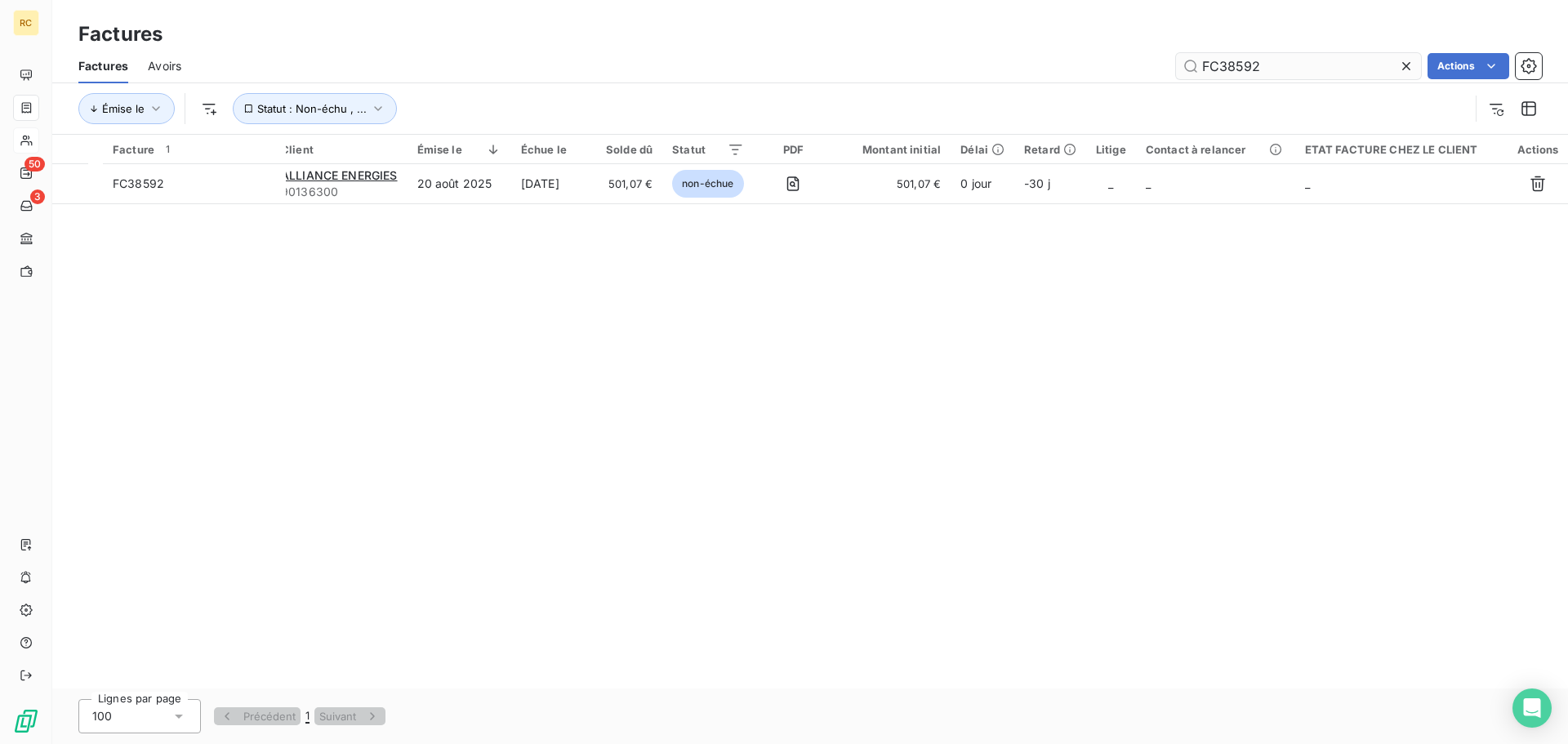
click at [1320, 64] on input "FC38592" at bounding box center [1298, 66] width 245 height 26
type input "FC38594"
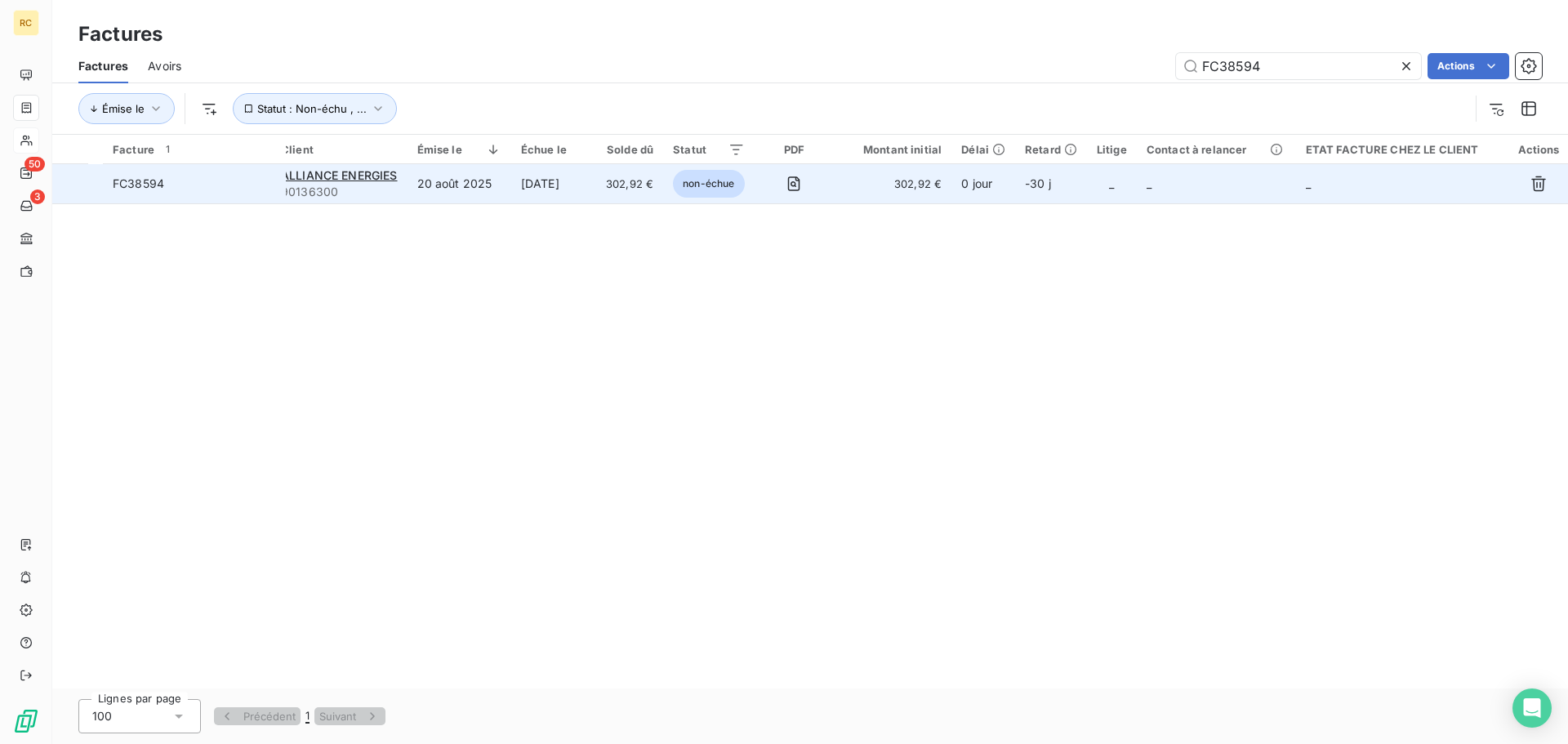
click at [155, 185] on span "FC38594" at bounding box center [138, 183] width 52 height 14
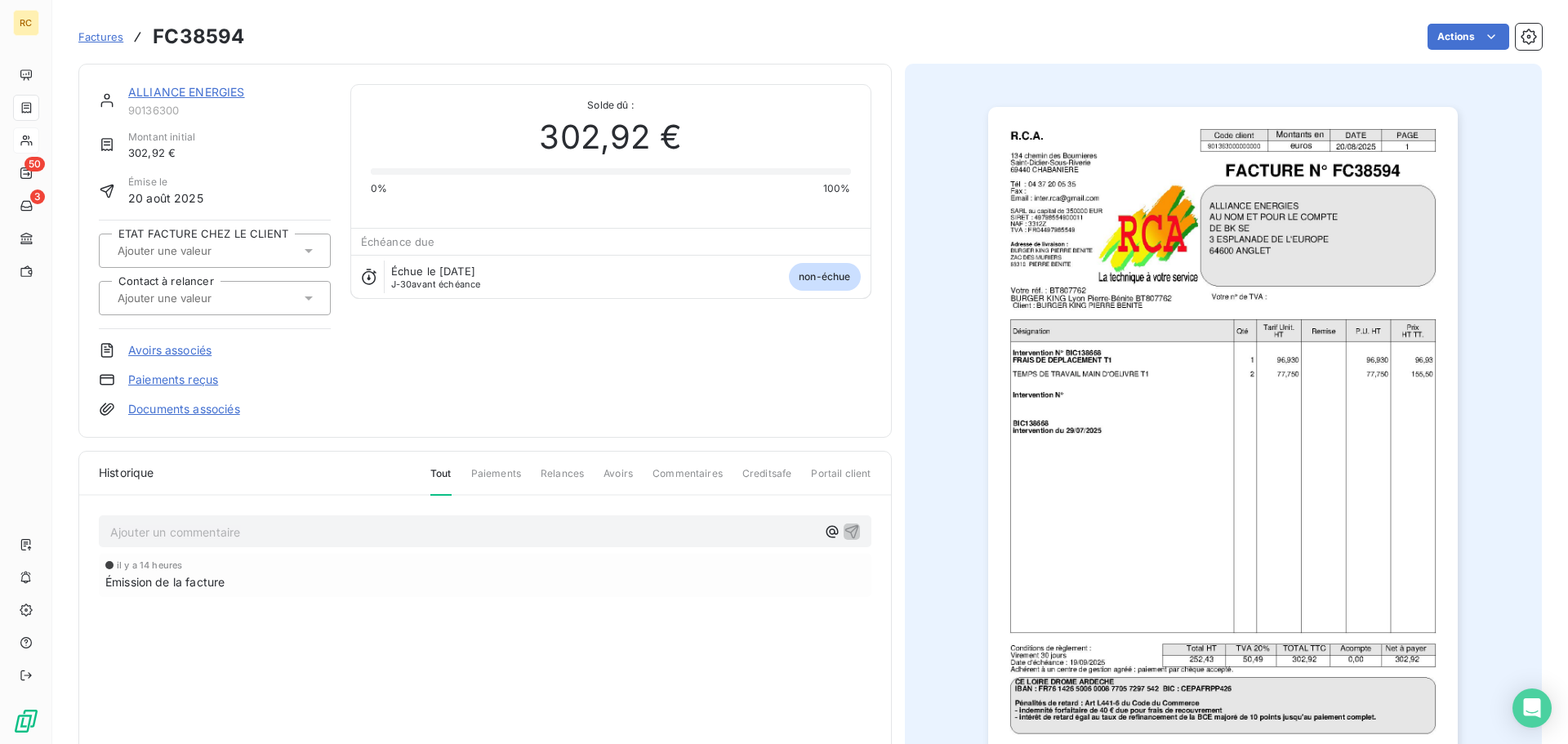
click at [179, 411] on link "Documents associés" at bounding box center [184, 409] width 112 height 16
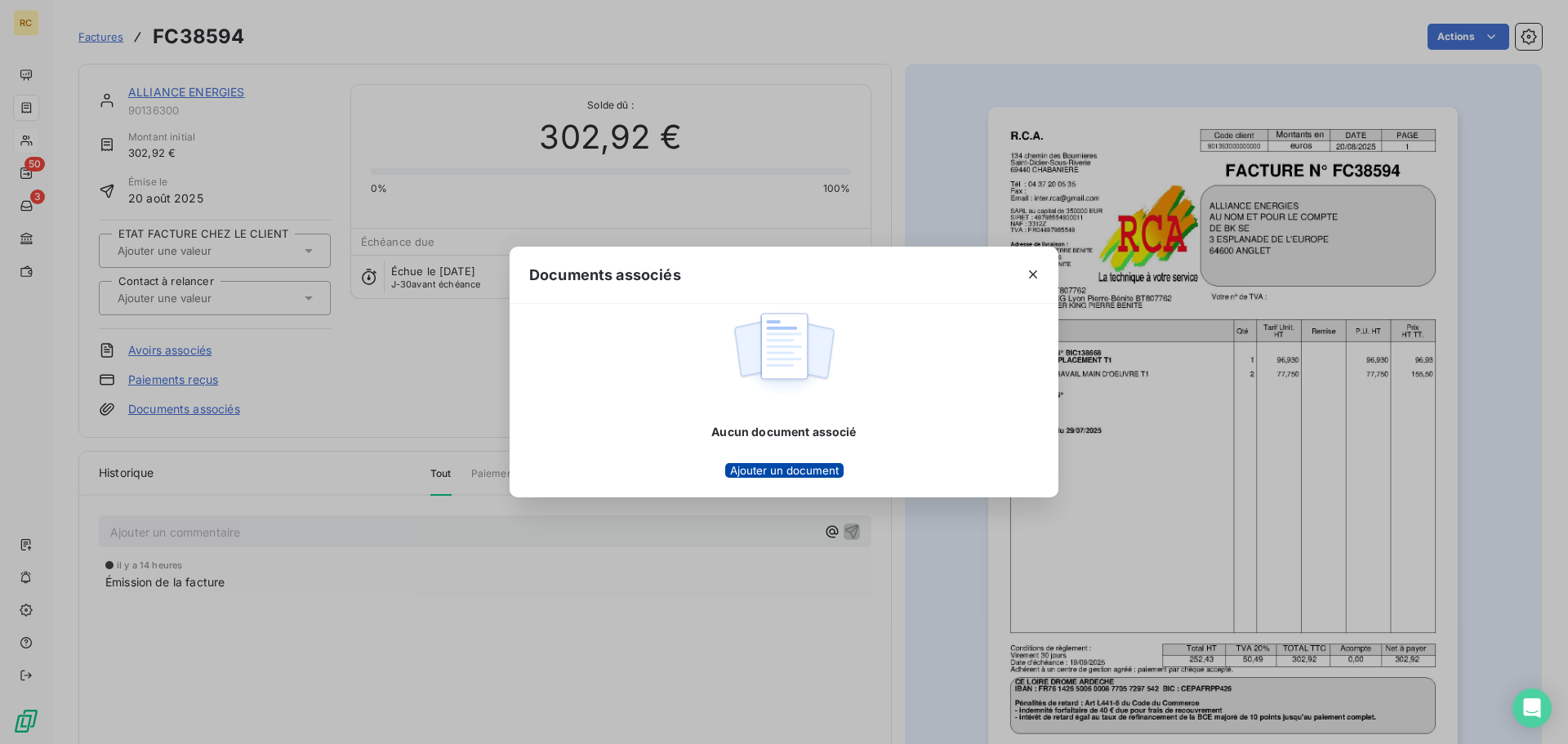
click at [770, 465] on button "Ajouter un document" at bounding box center [784, 470] width 119 height 14
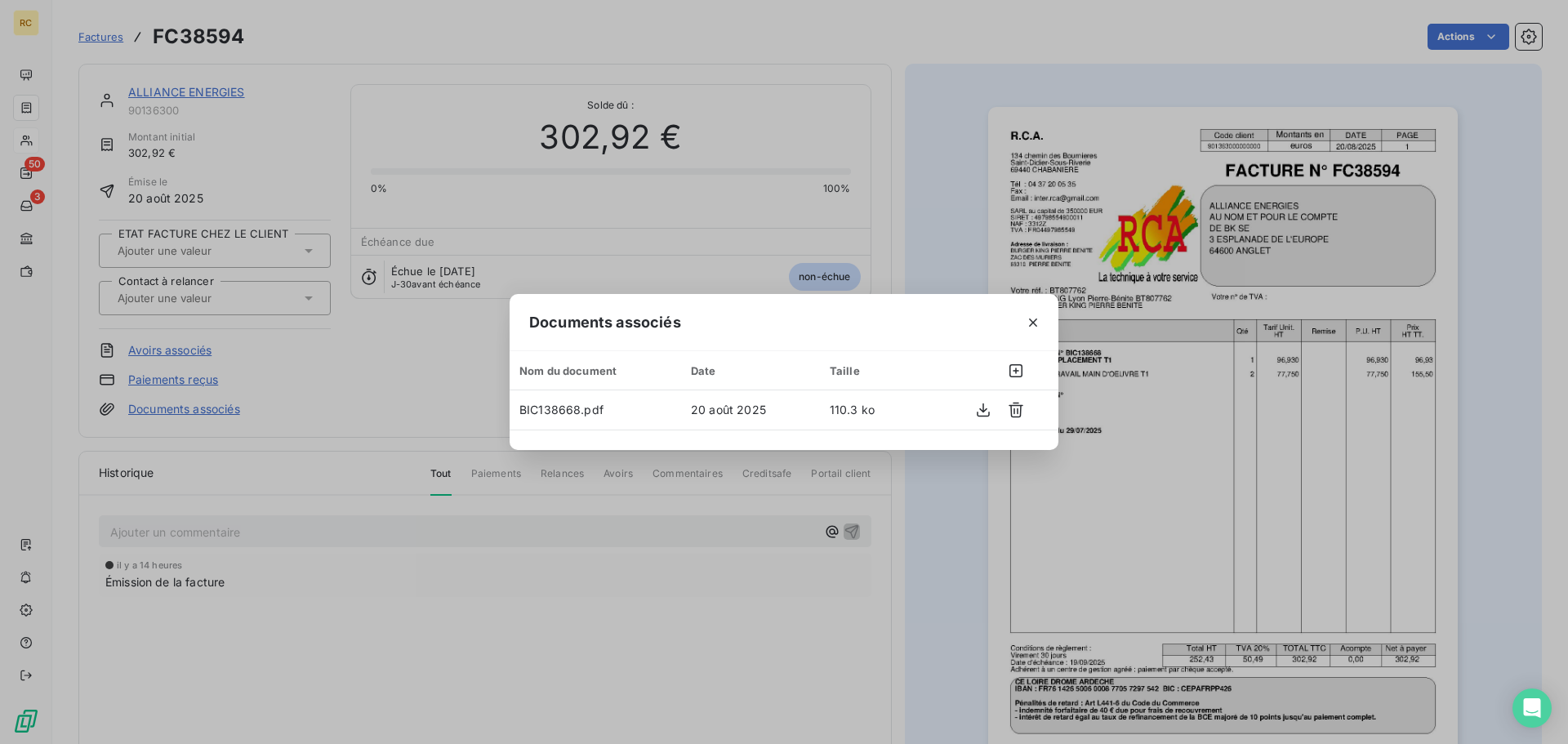
click at [783, 233] on div "Documents associés Nom du document Date Taille BIC138668.pdf 20 août 2025 110.3…" at bounding box center [784, 372] width 1568 height 744
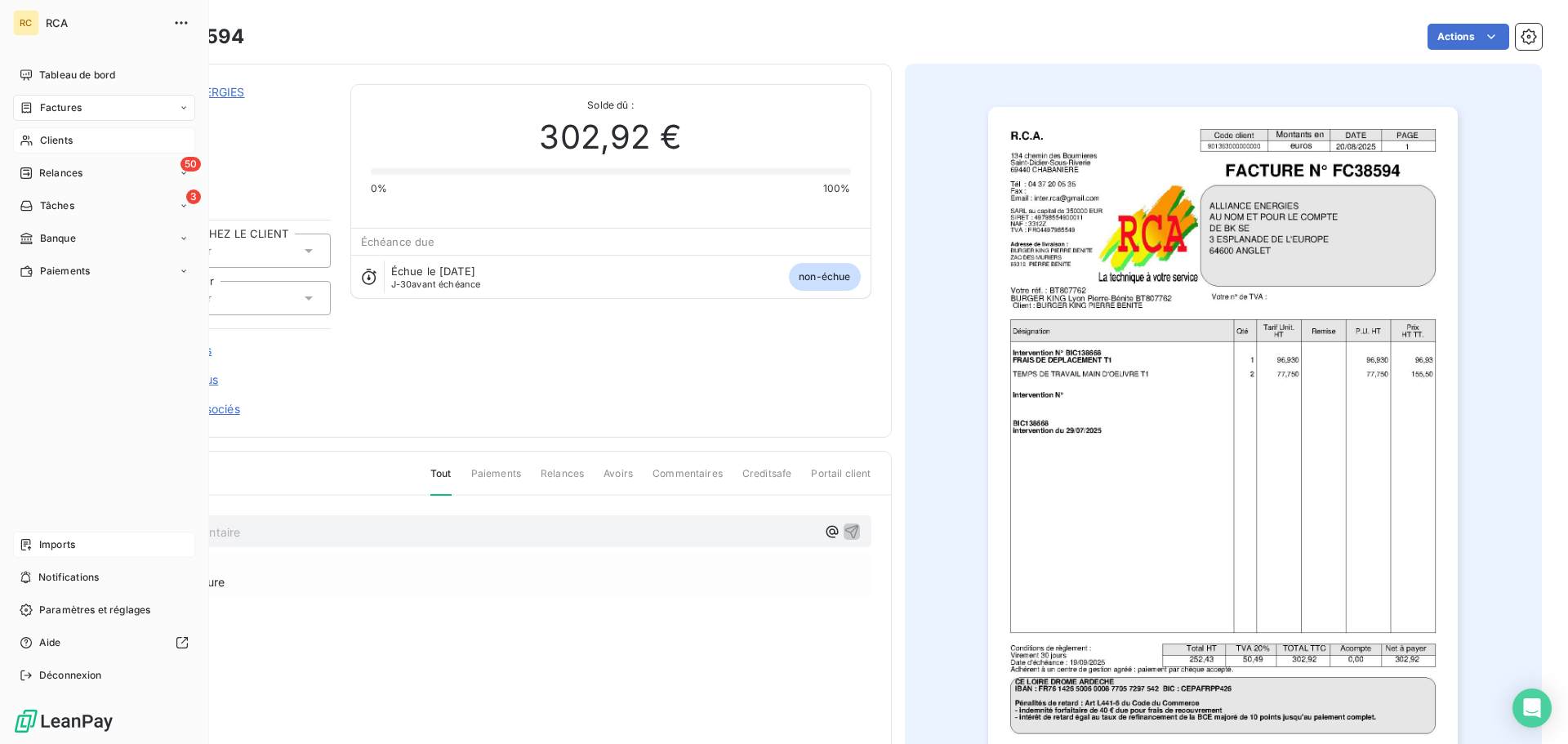
click at [58, 552] on div "Imports" at bounding box center [103, 544] width 182 height 26
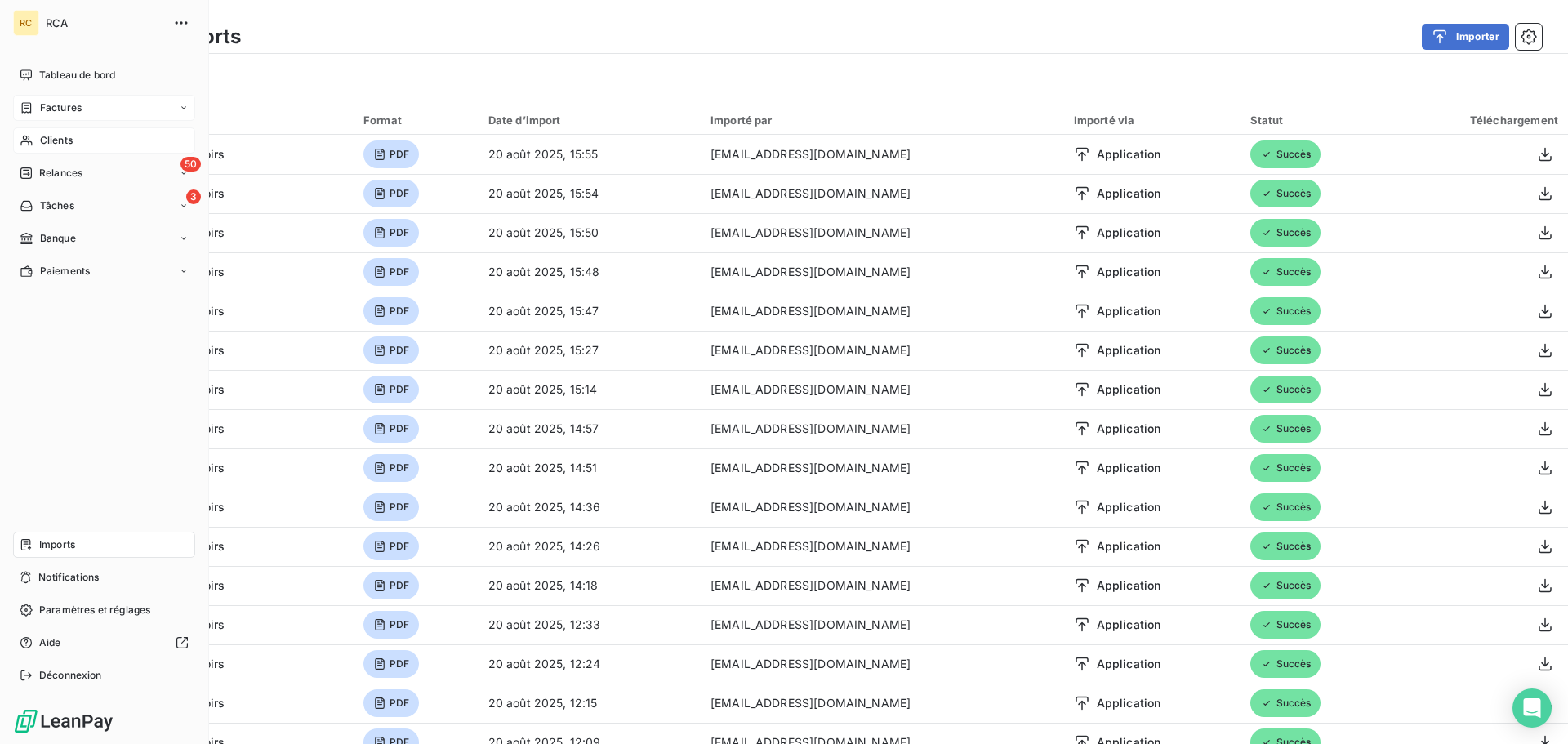
click at [19, 541] on div "Imports" at bounding box center [103, 544] width 182 height 26
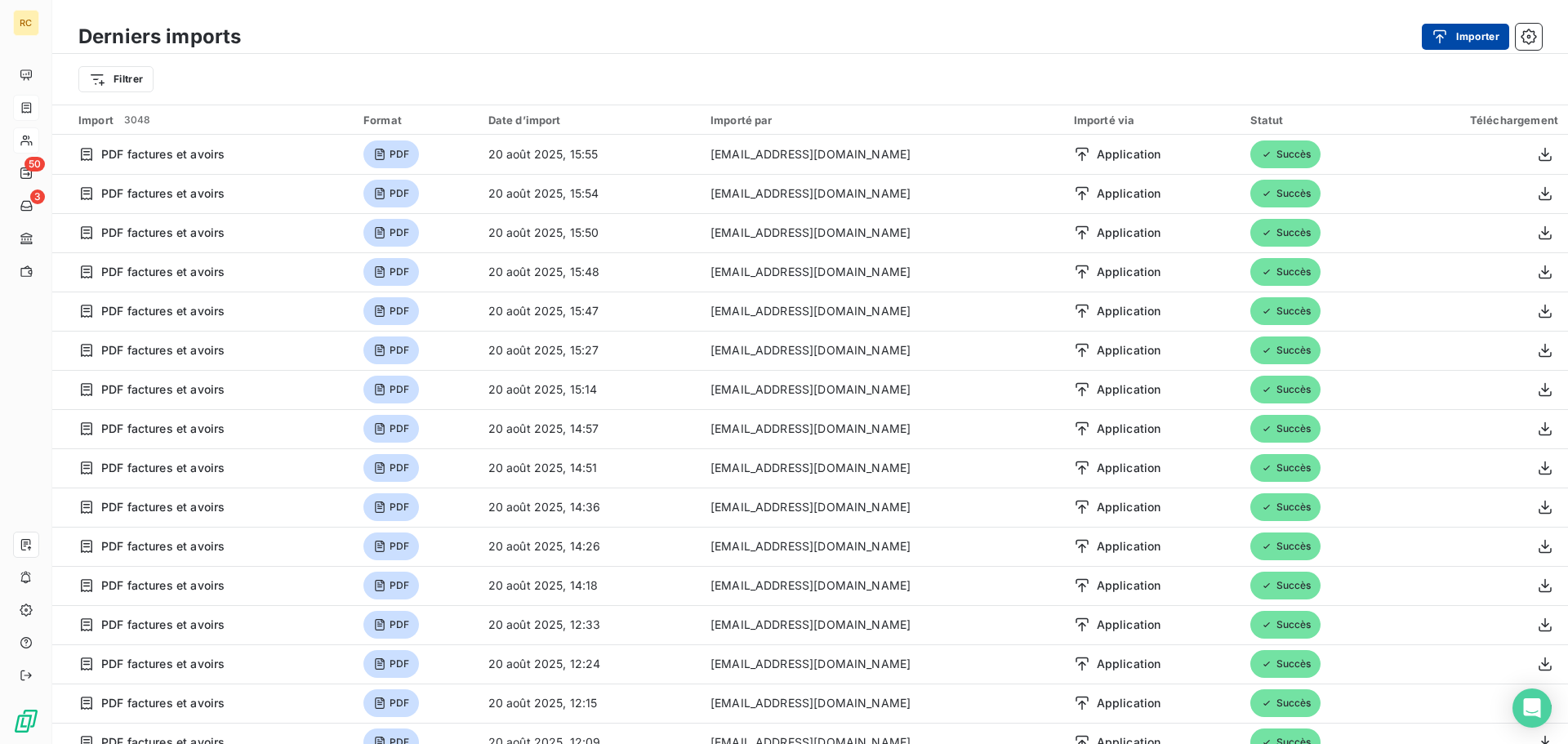
click at [1449, 43] on div "button" at bounding box center [1444, 36] width 25 height 16
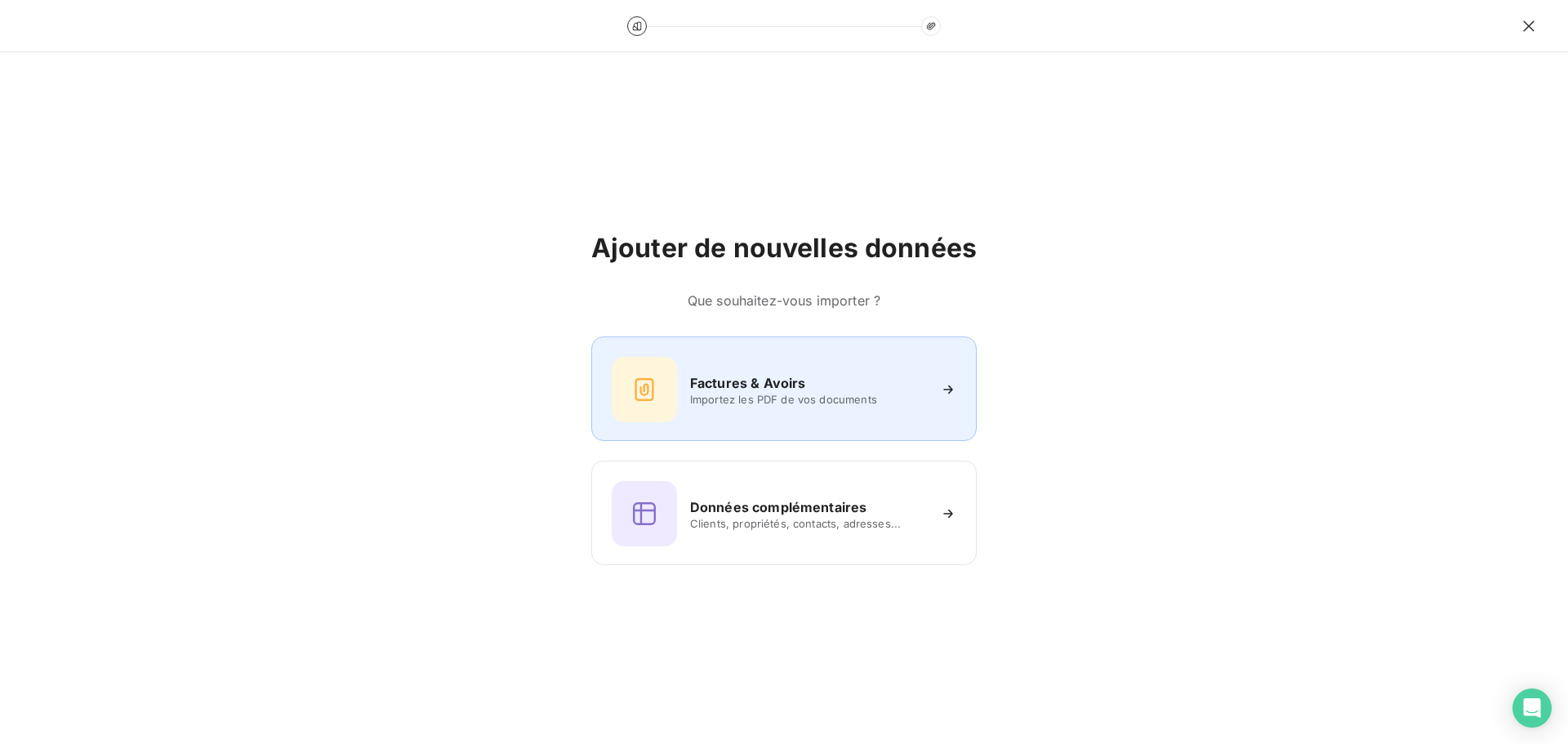
click at [755, 348] on div "Factures & Avoirs Importez les PDF de vos documents" at bounding box center [783, 388] width 385 height 104
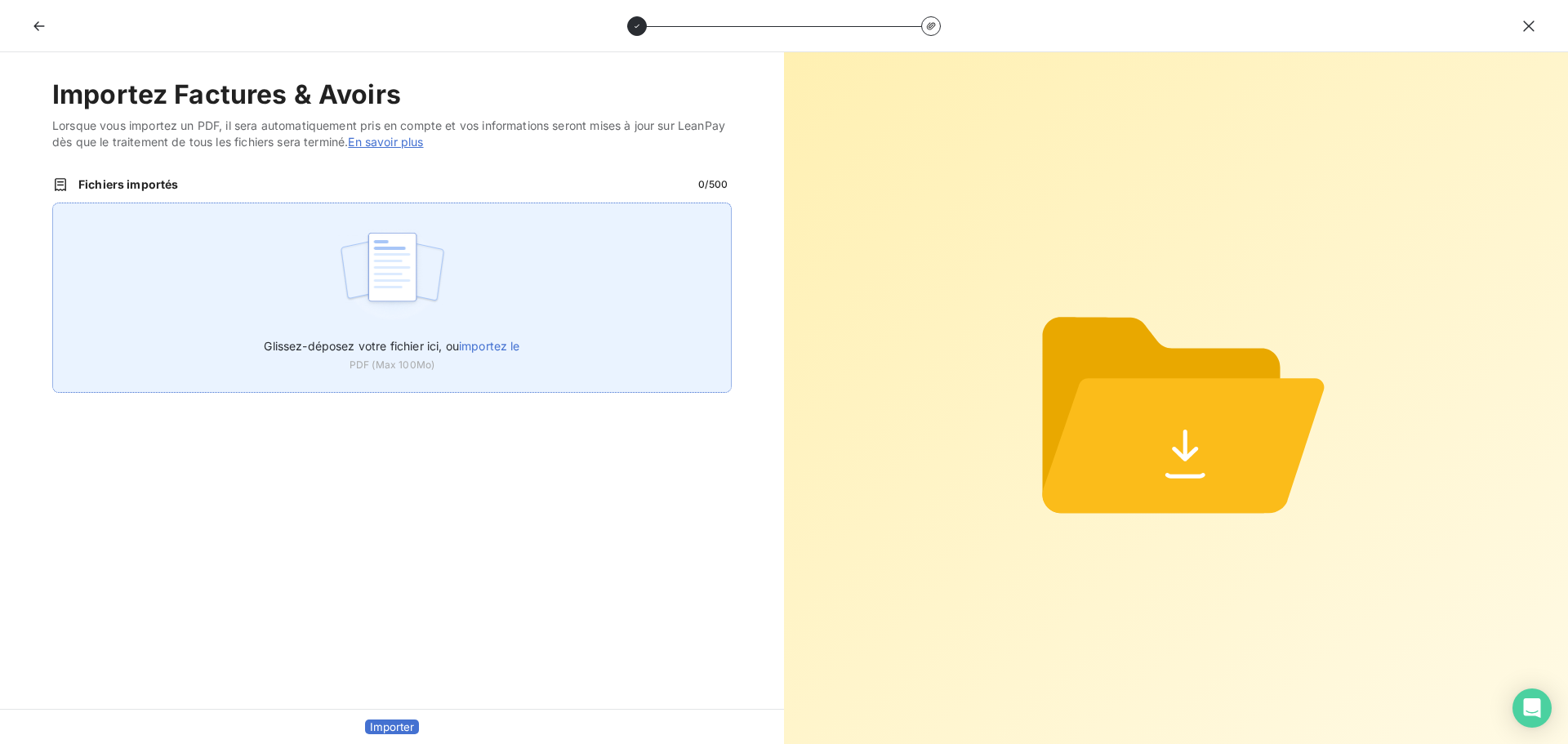
click at [427, 277] on img at bounding box center [392, 274] width 108 height 104
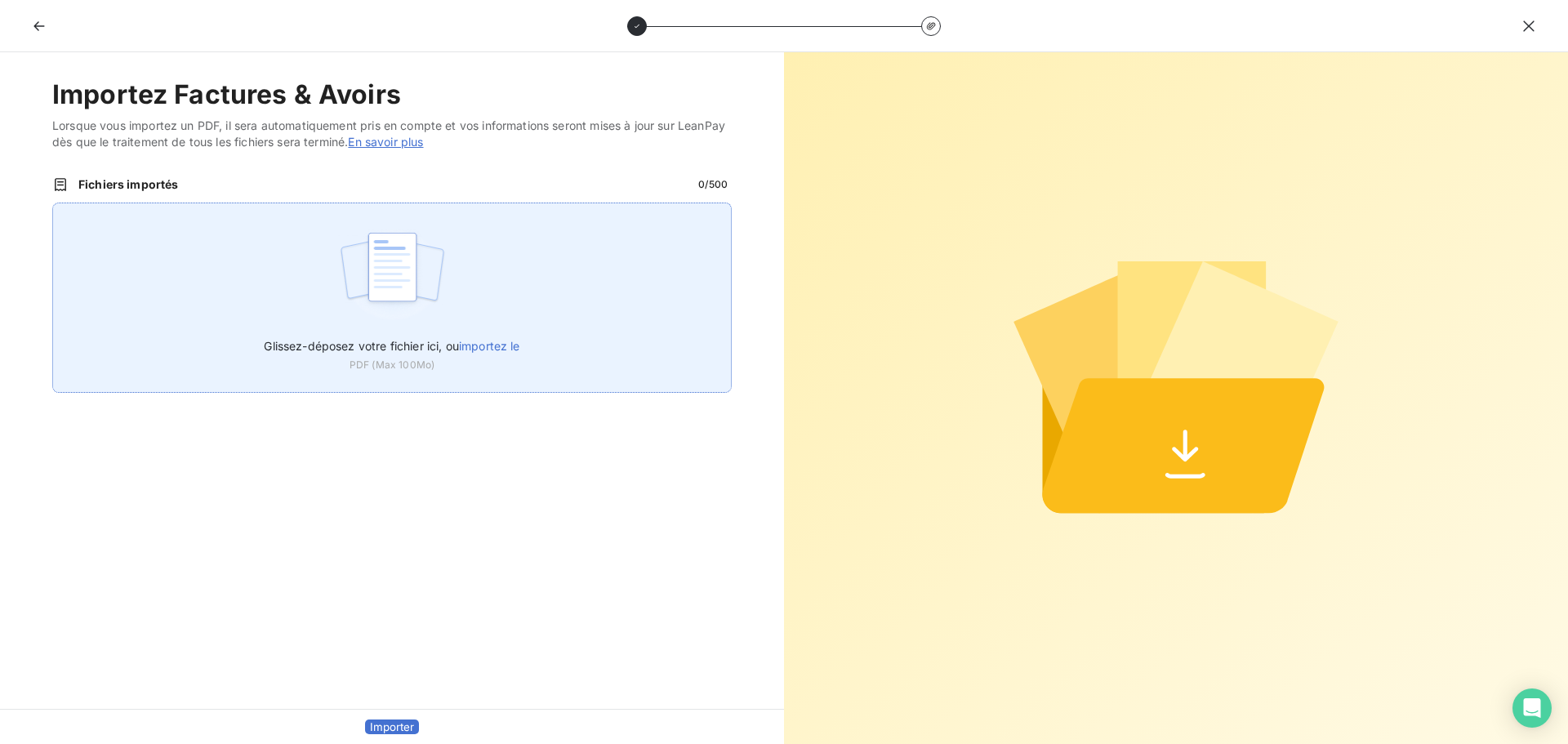
type input "C:\fakepath\FC38596.pdf"
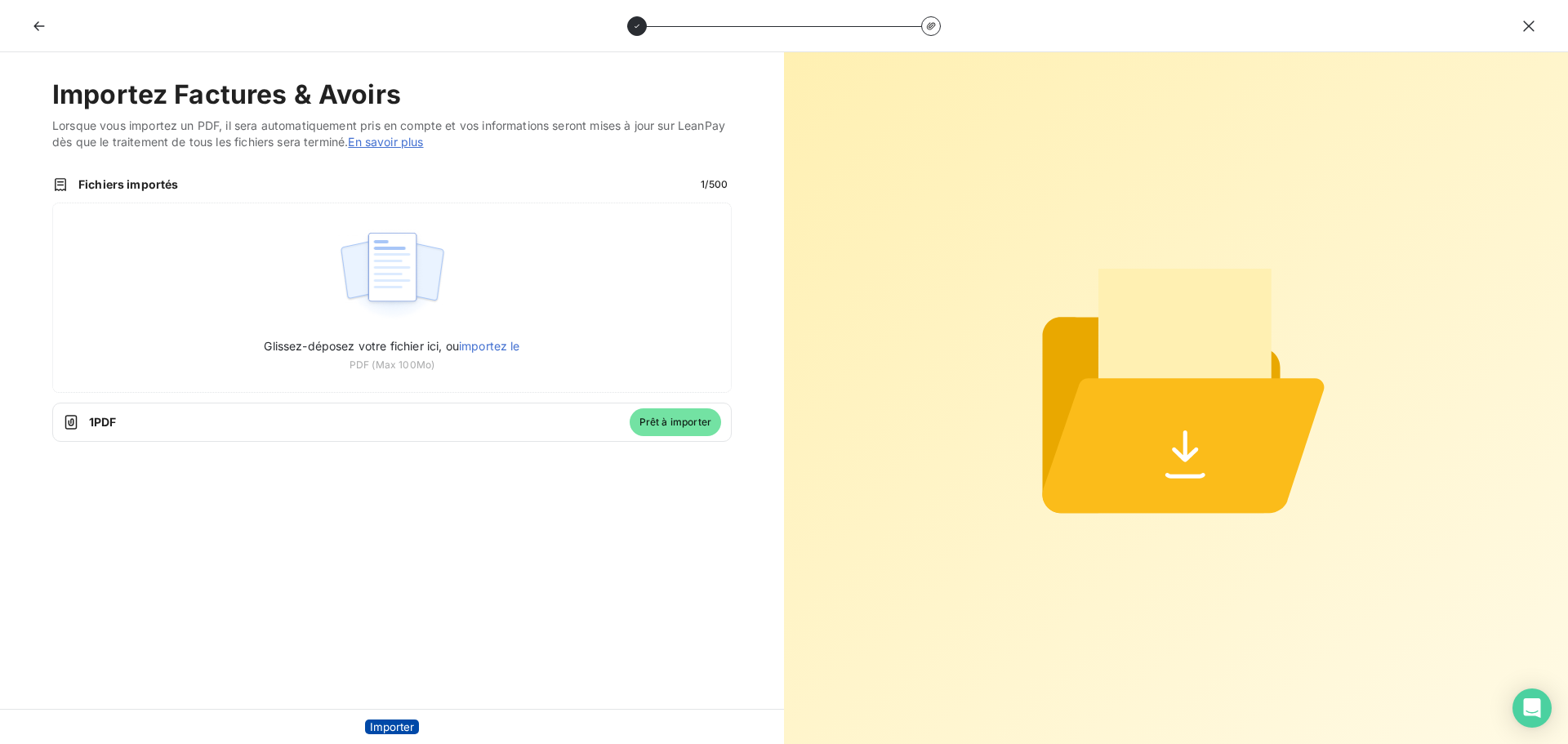
click at [417, 719] on button "Importer" at bounding box center [392, 726] width 54 height 14
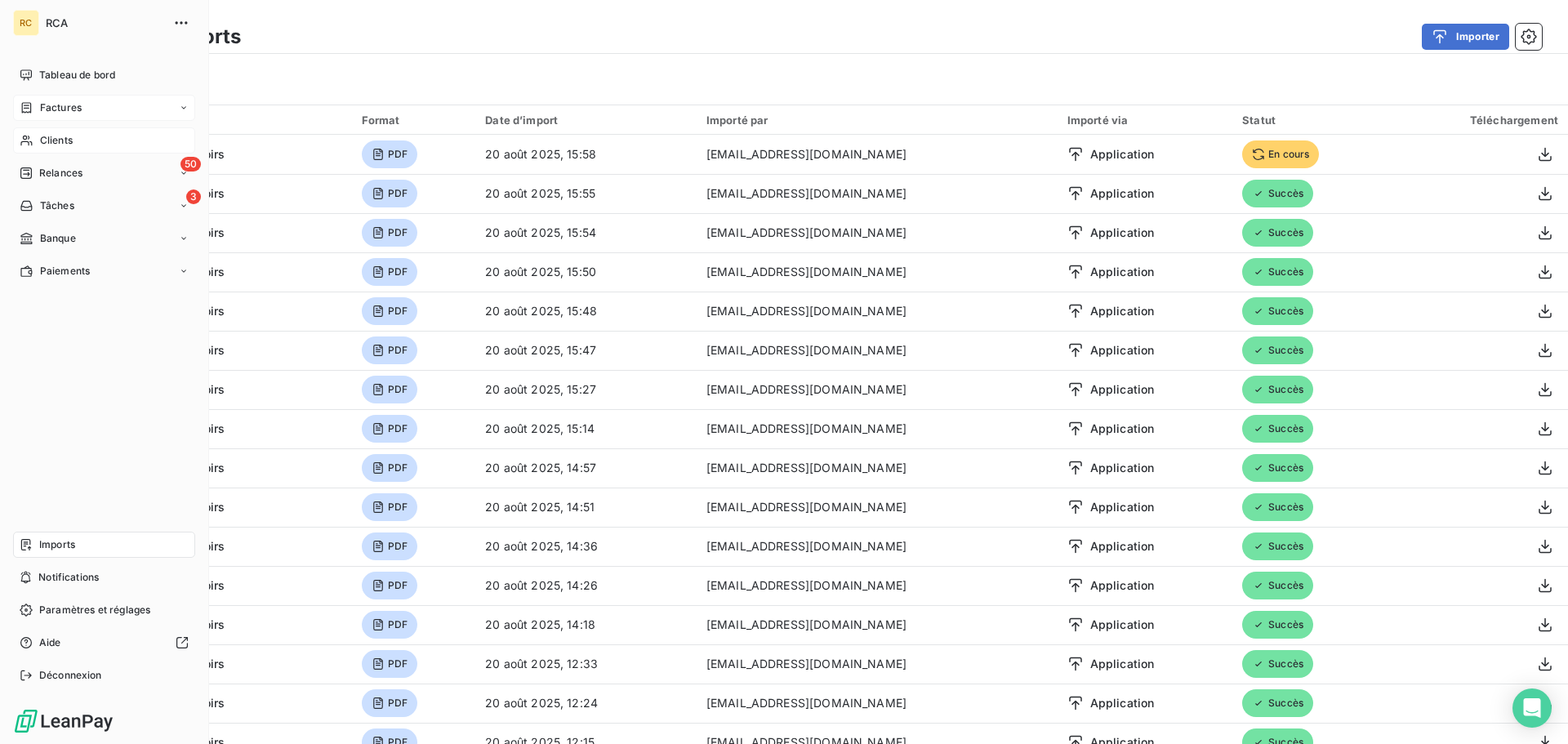
click at [67, 105] on span "Factures" at bounding box center [60, 107] width 41 height 14
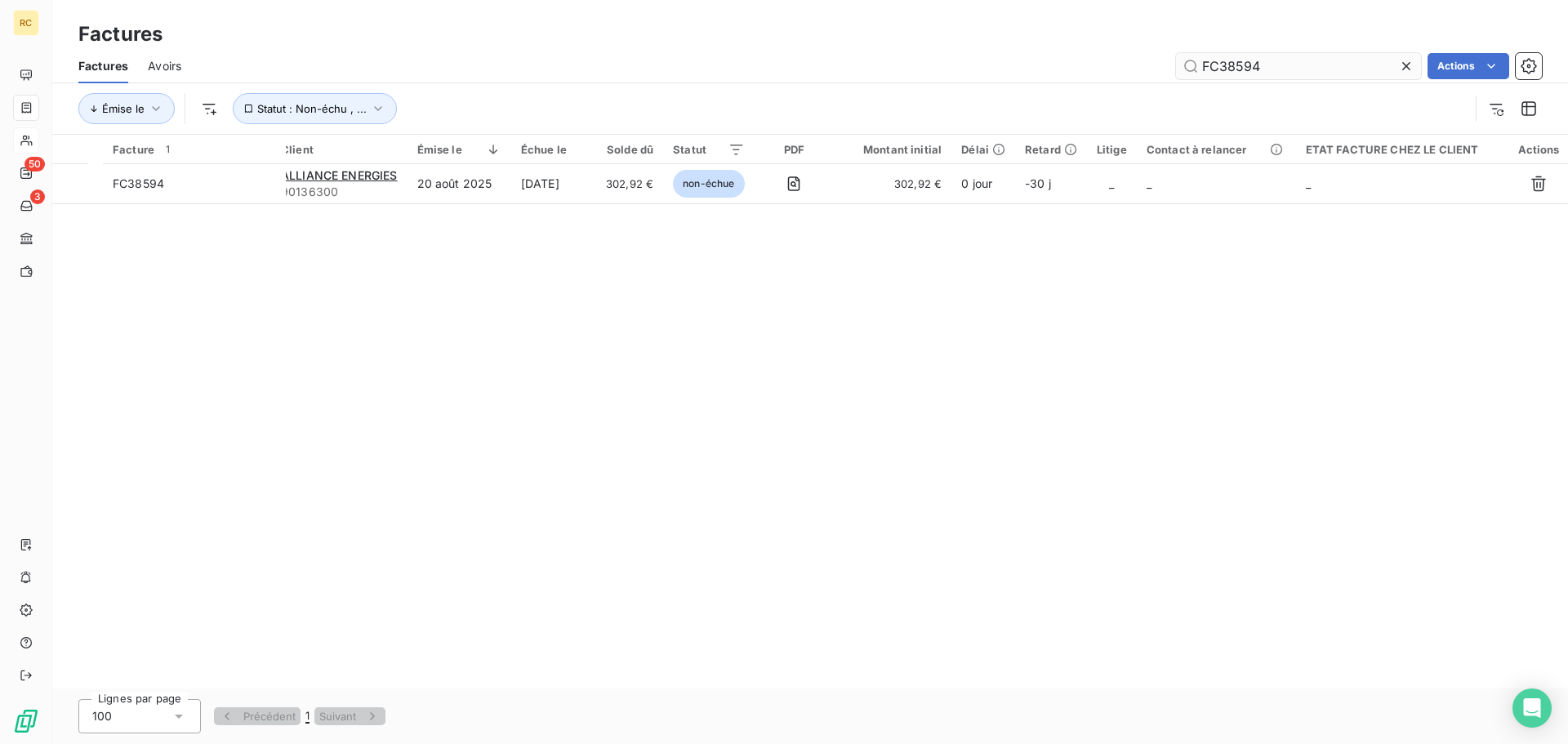
drag, startPoint x: 1235, startPoint y: 68, endPoint x: 1319, endPoint y: 62, distance: 84.2
click at [1317, 62] on input "FC38594" at bounding box center [1298, 66] width 245 height 26
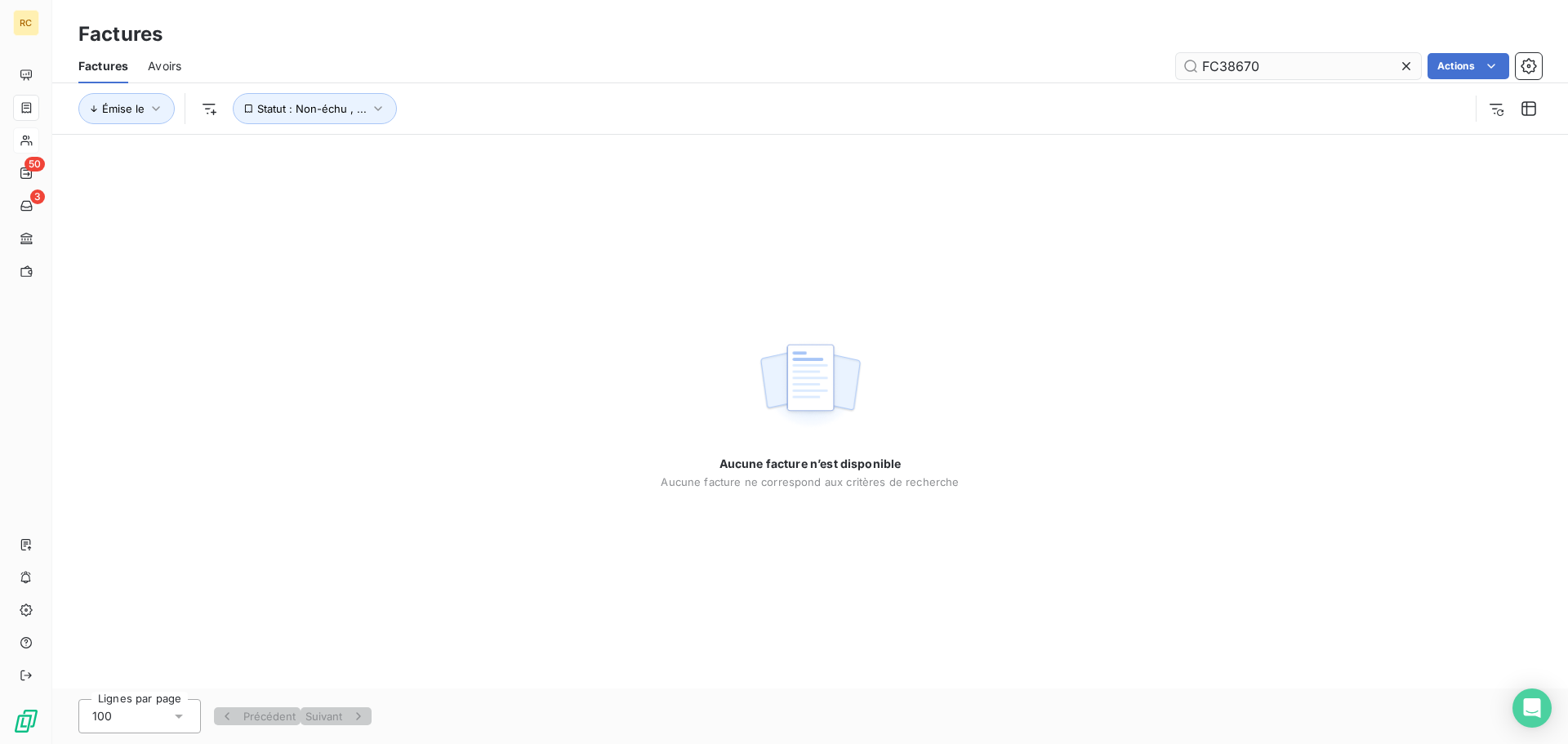
click at [1241, 68] on input "FC38670" at bounding box center [1298, 66] width 245 height 26
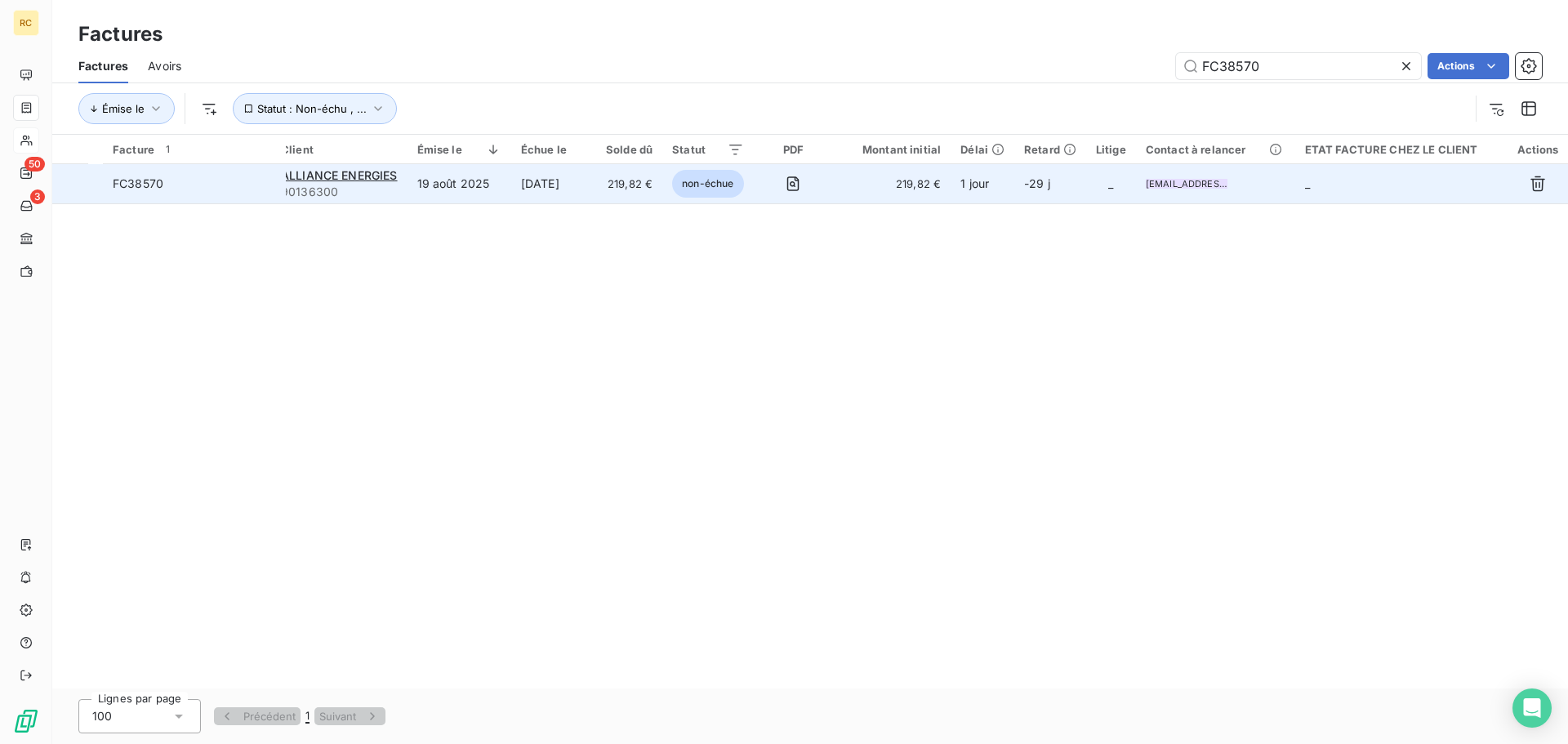
type input "FC38570"
click at [157, 183] on span "FC38570" at bounding box center [138, 183] width 51 height 14
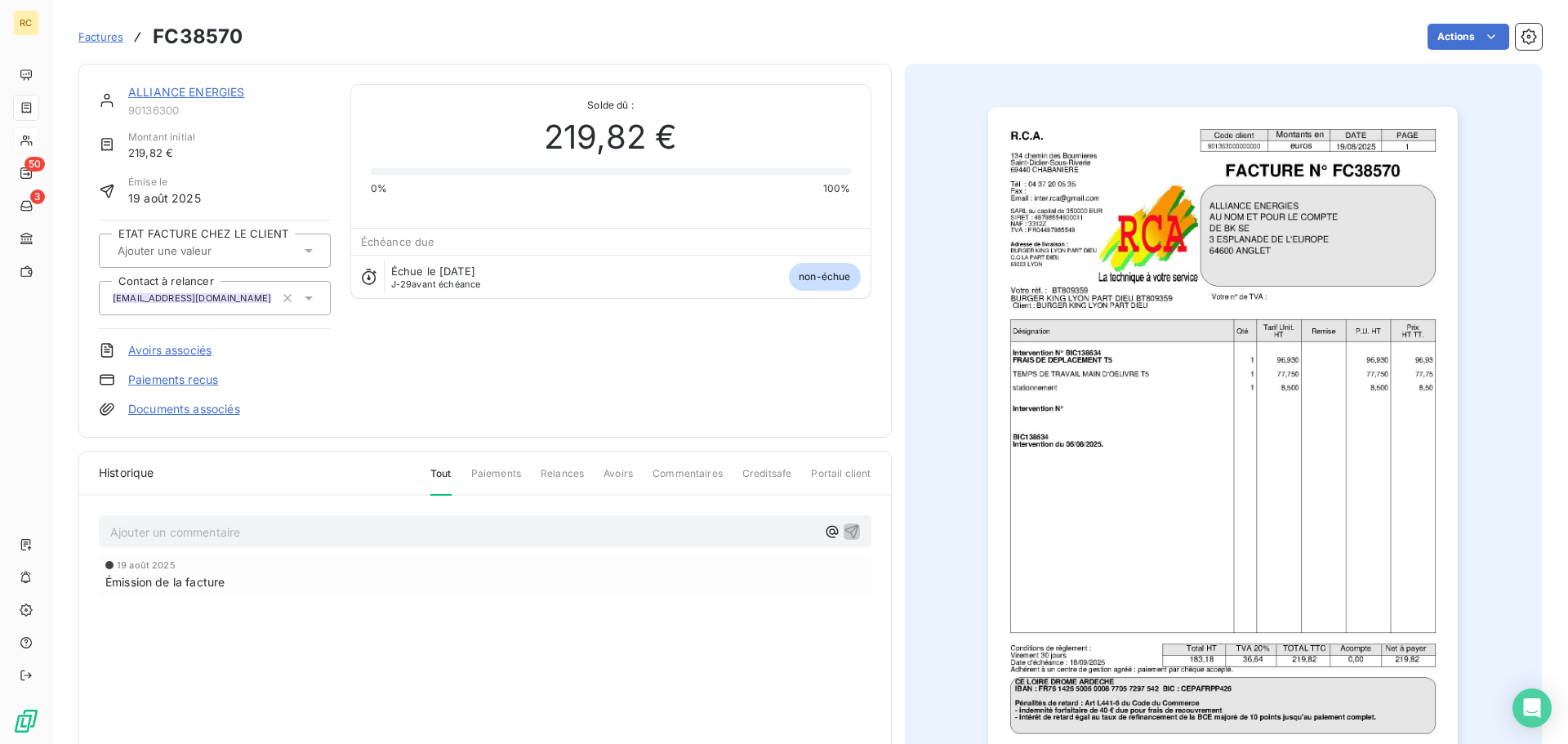
click at [216, 401] on link "Documents associés" at bounding box center [184, 409] width 112 height 16
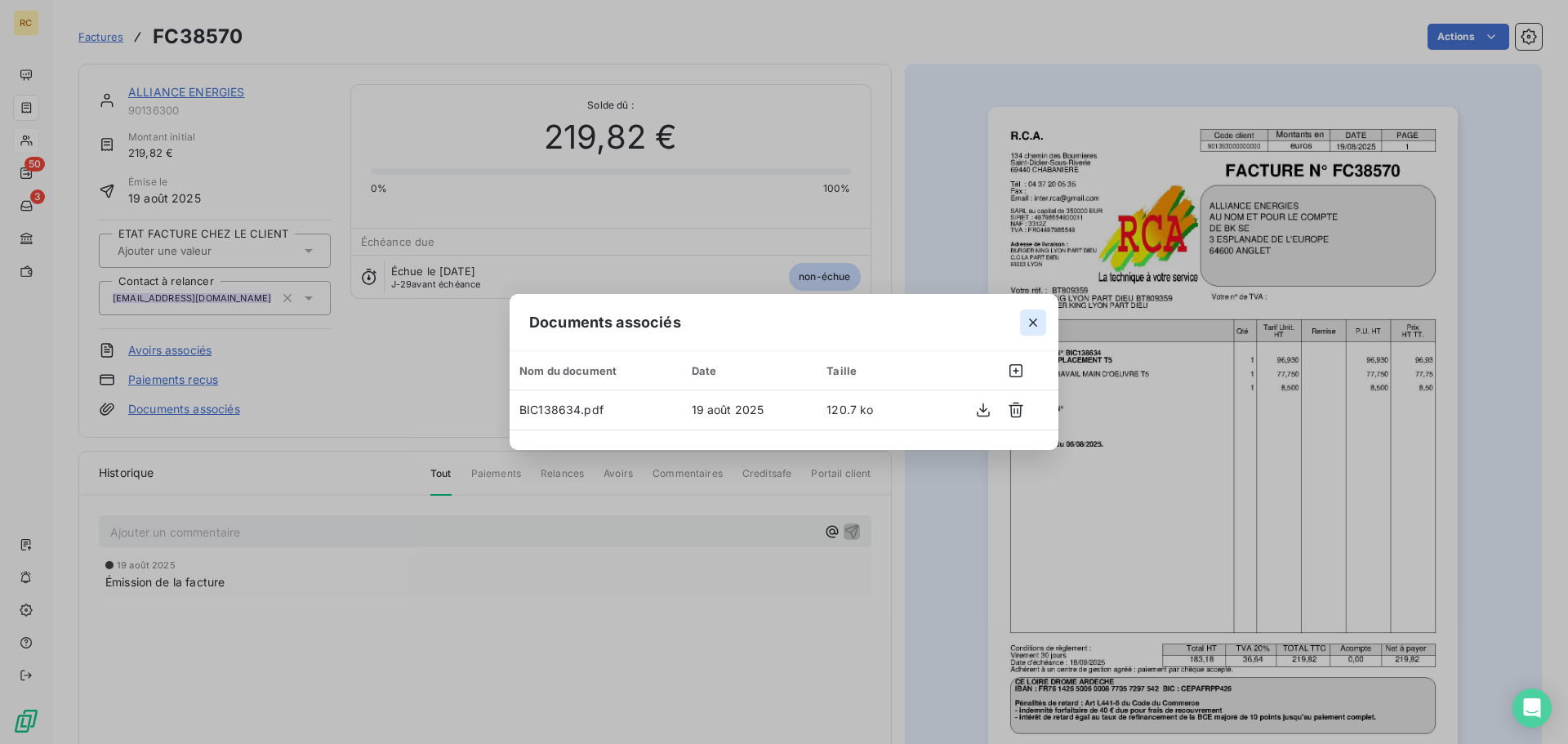
click at [1031, 323] on icon "button" at bounding box center [1033, 322] width 8 height 8
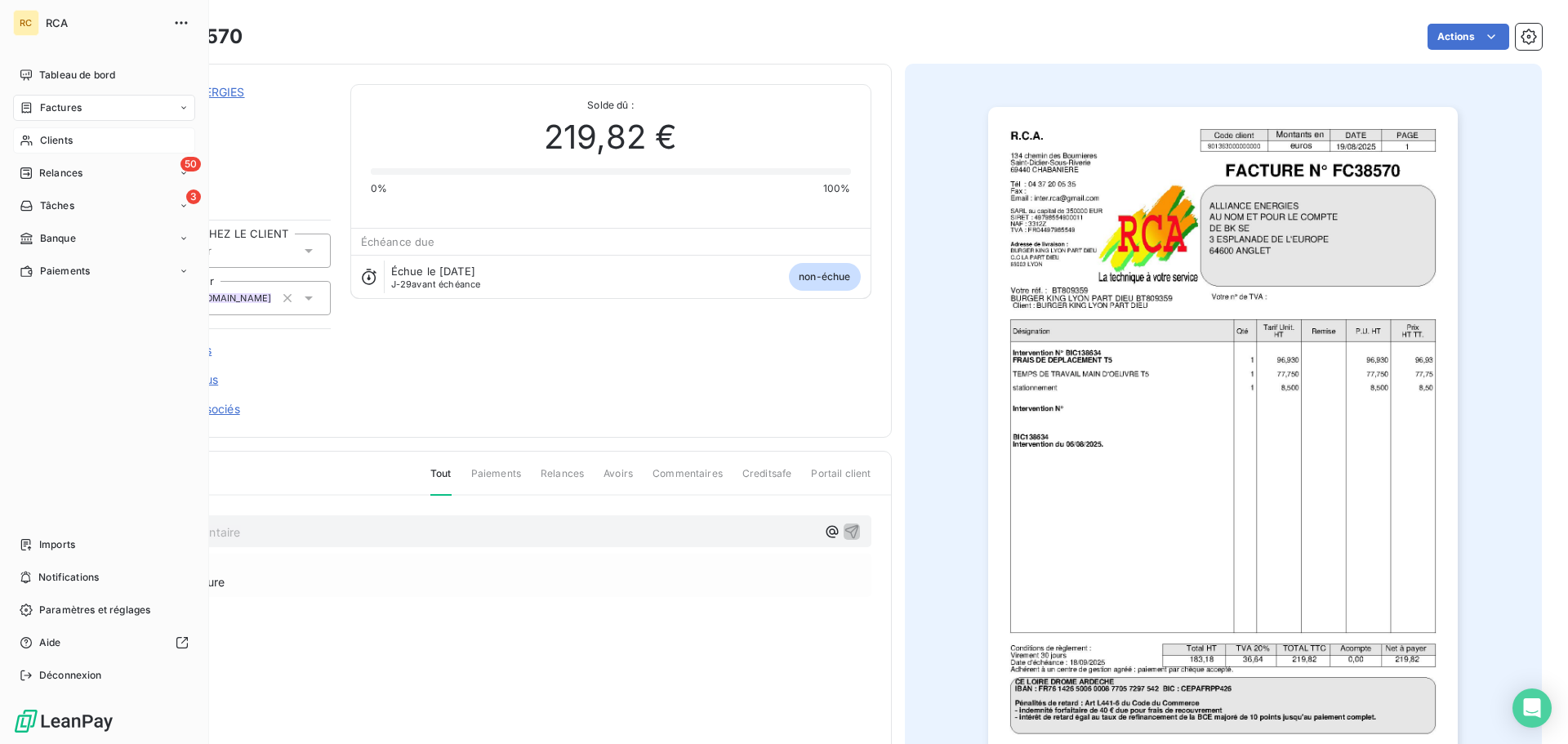
click at [73, 111] on span "Factures" at bounding box center [60, 107] width 41 height 14
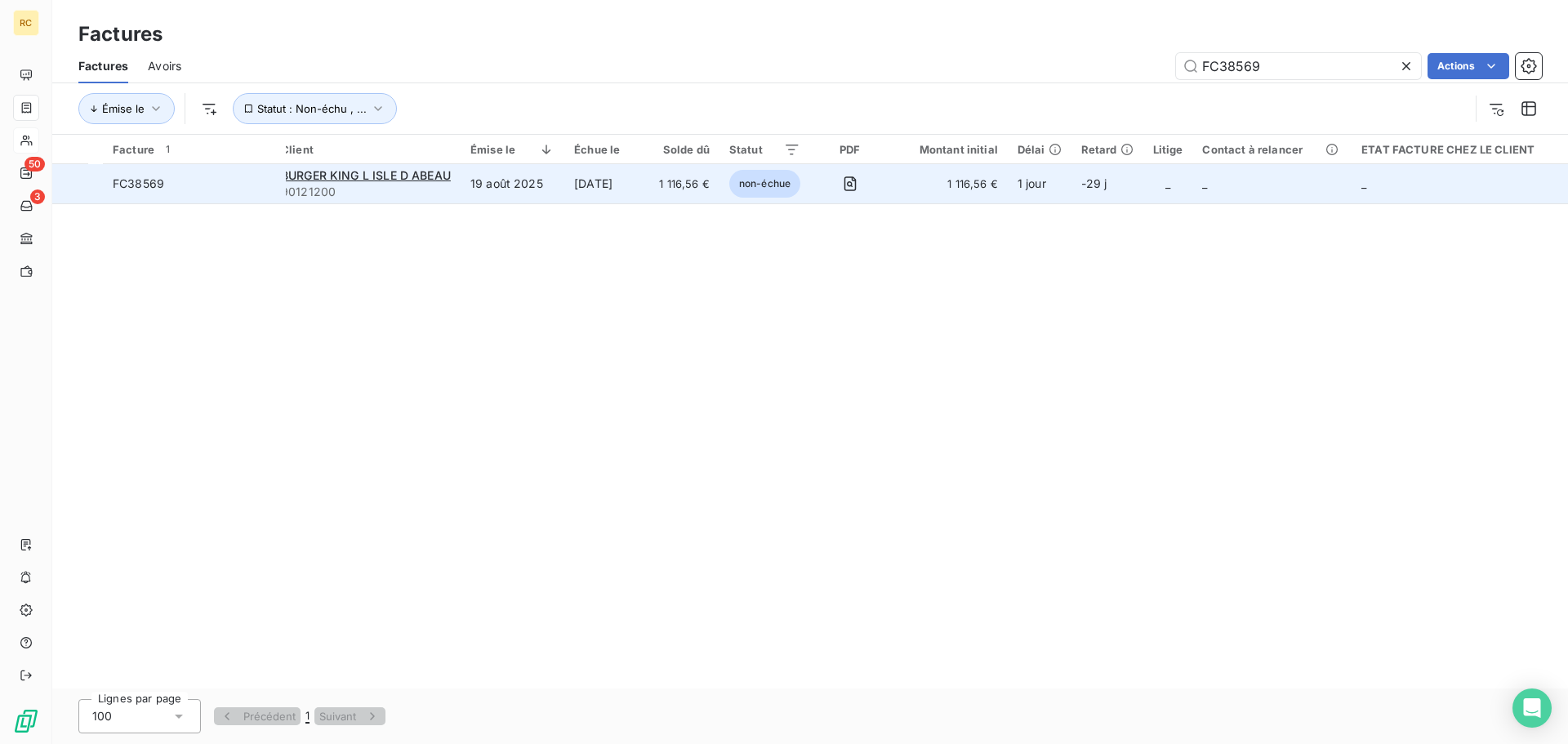
type input "FC38569"
click at [163, 181] on span "FC38569" at bounding box center [138, 183] width 52 height 14
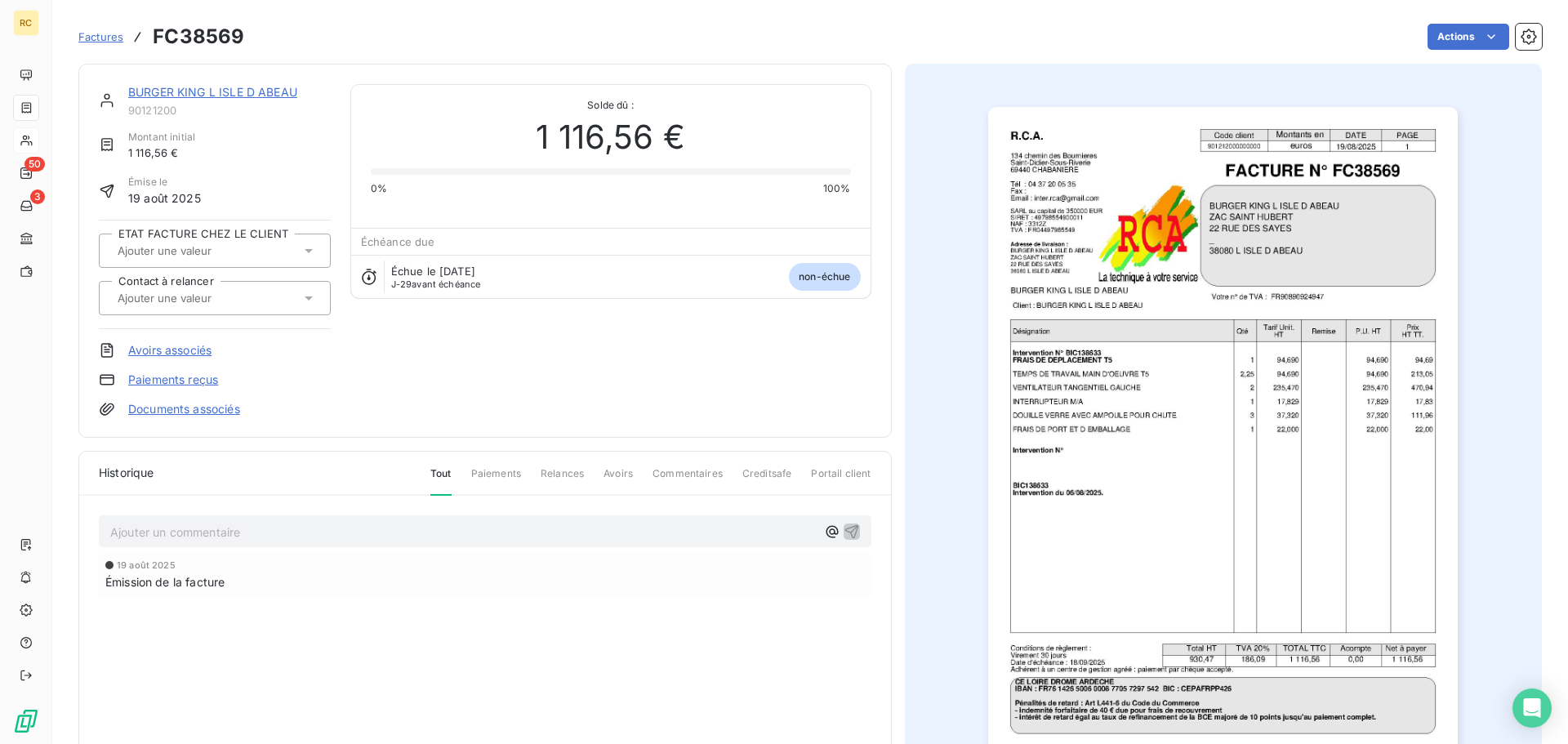
click at [217, 406] on link "Documents associés" at bounding box center [184, 409] width 112 height 16
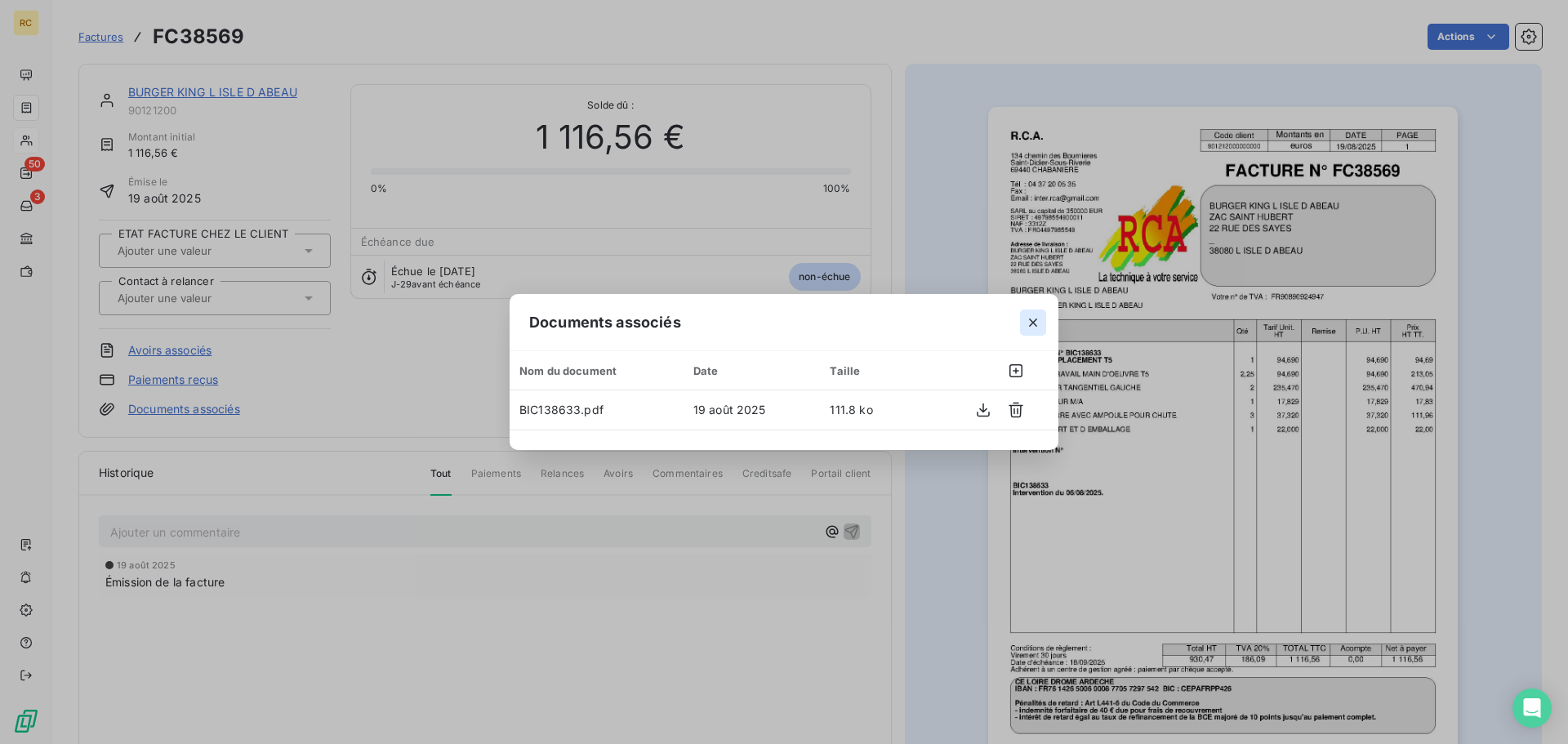
click at [1031, 324] on icon "button" at bounding box center [1033, 322] width 8 height 8
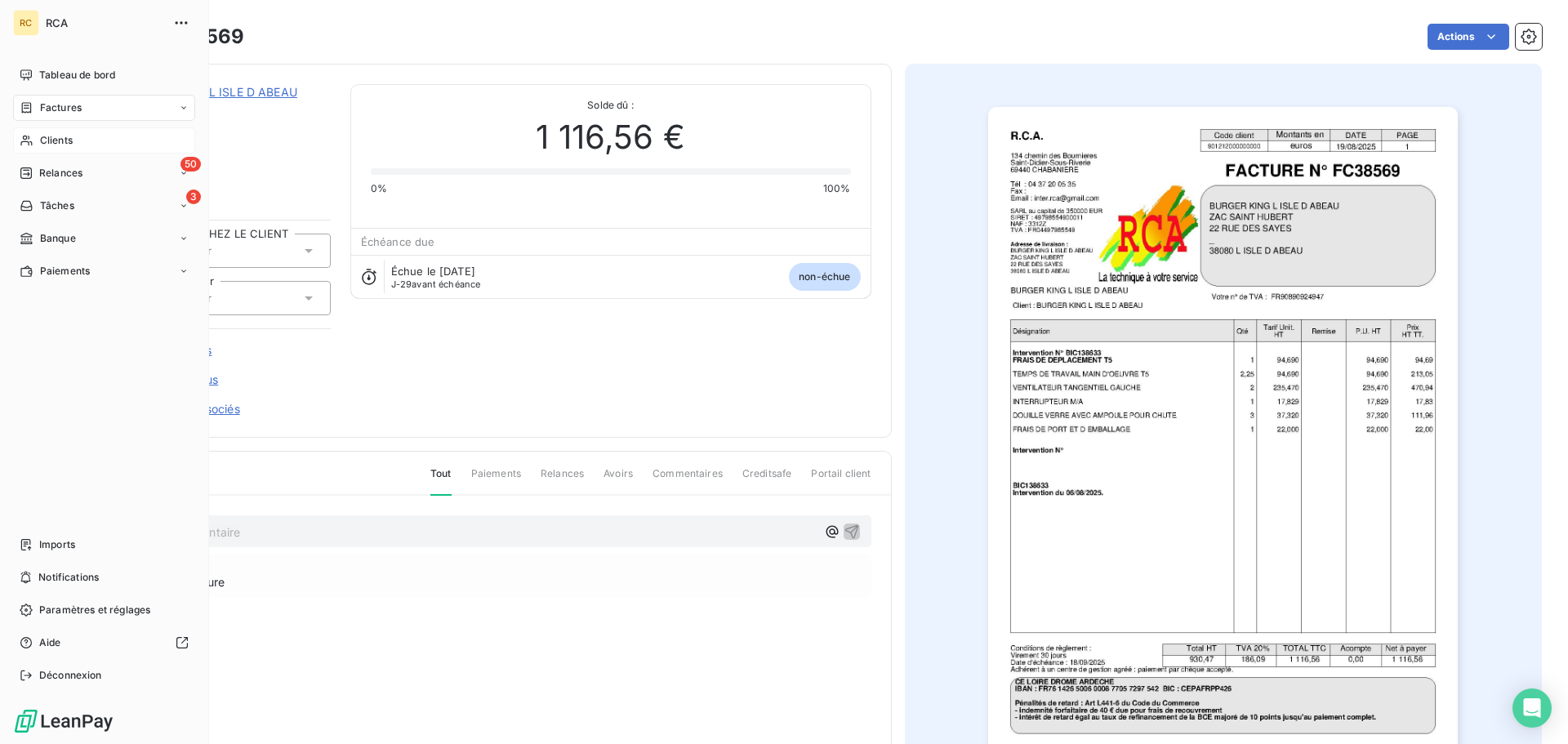
click at [52, 111] on span "Factures" at bounding box center [60, 107] width 41 height 14
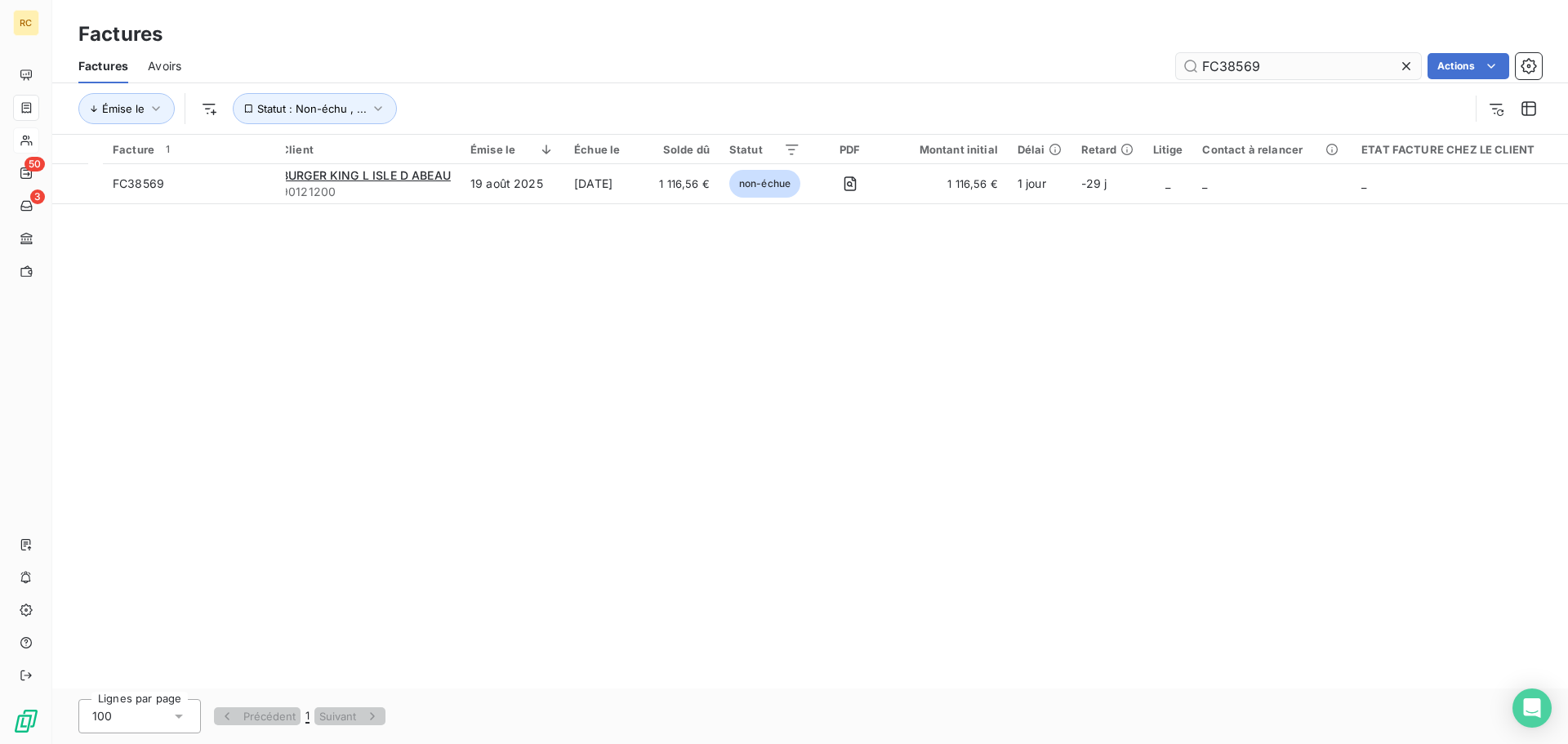
drag, startPoint x: 1246, startPoint y: 69, endPoint x: 1309, endPoint y: 69, distance: 63.0
click at [1304, 69] on input "FC38569" at bounding box center [1298, 66] width 245 height 26
type input "FC38596"
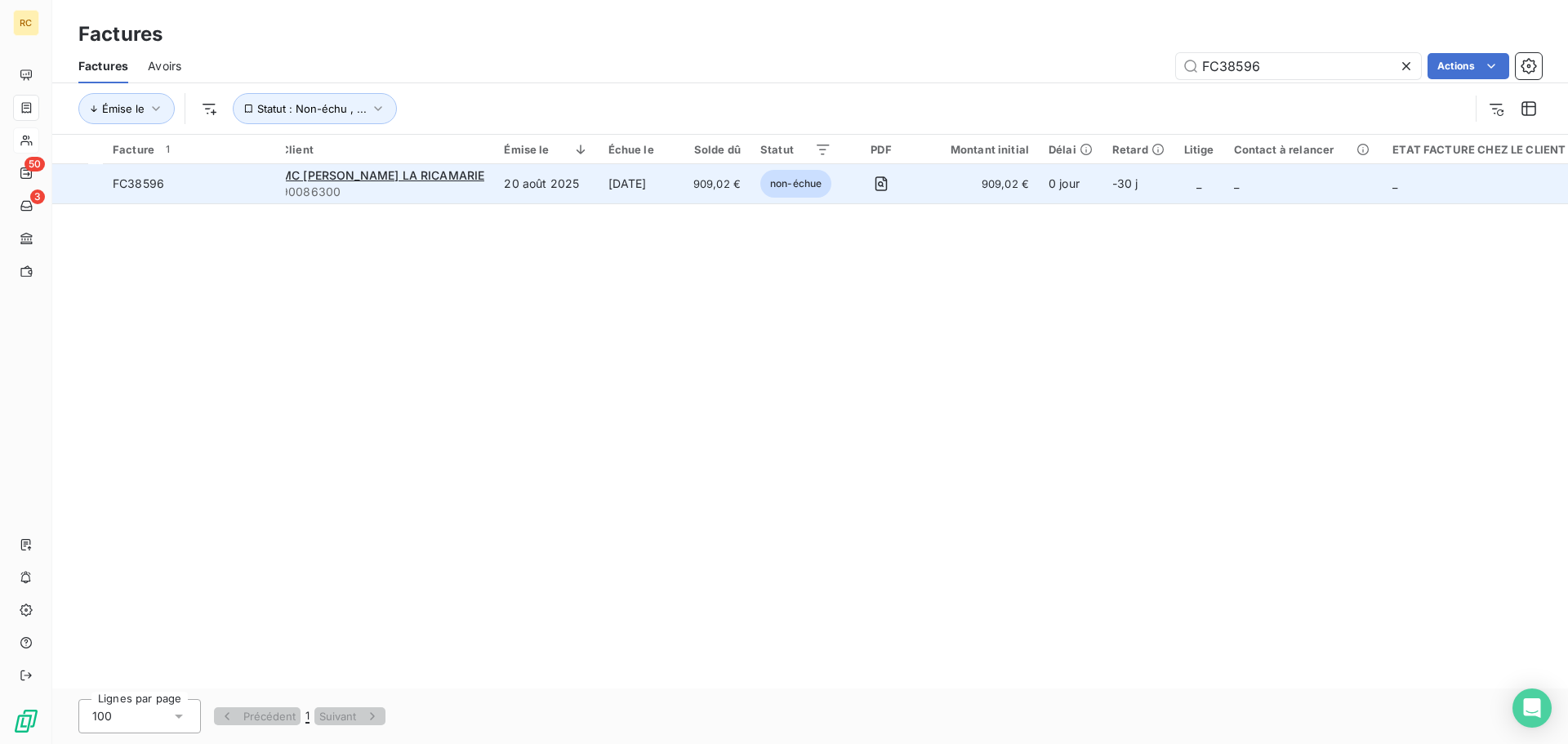
click at [141, 186] on span "FC38596" at bounding box center [138, 183] width 52 height 14
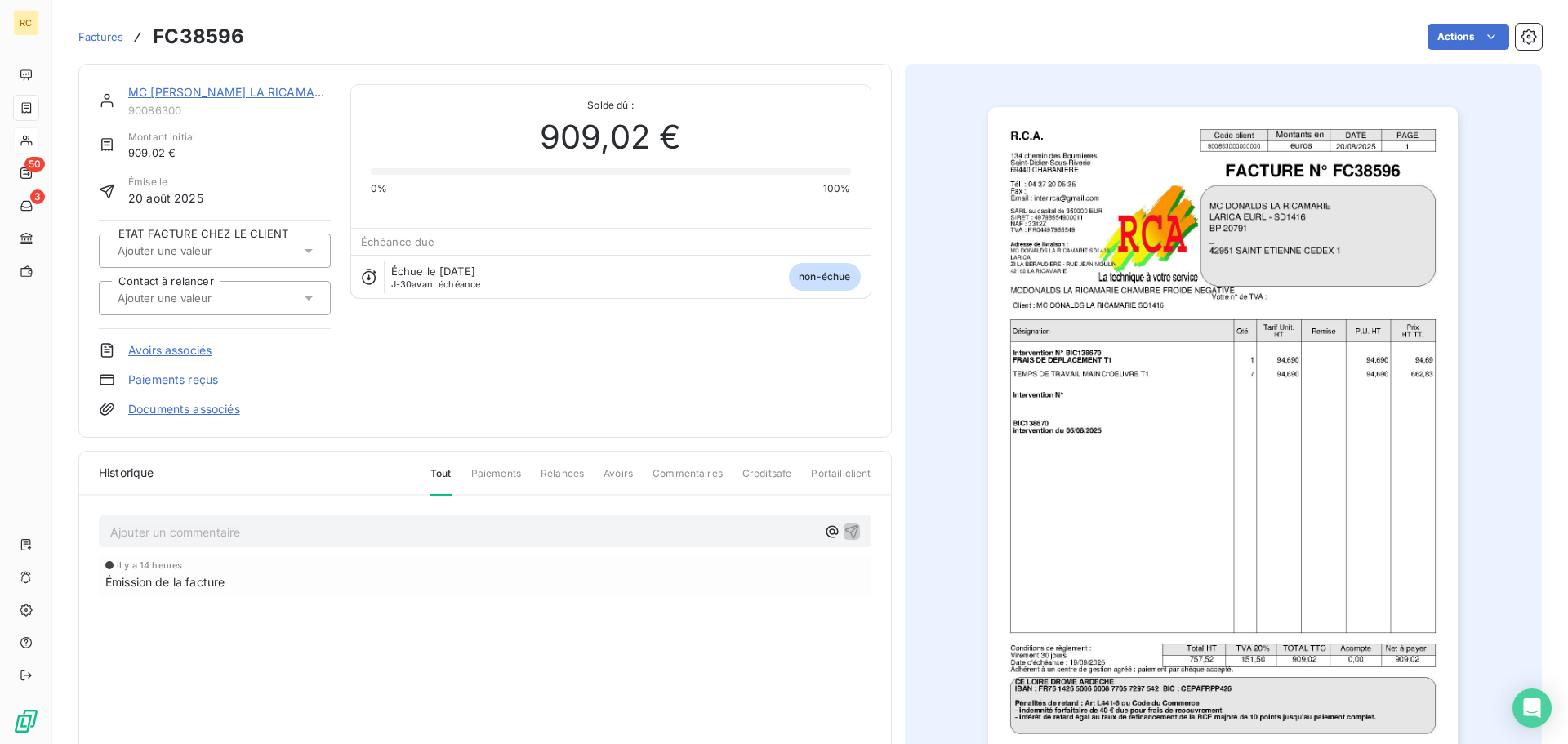
click at [178, 413] on link "Documents associés" at bounding box center [184, 409] width 112 height 16
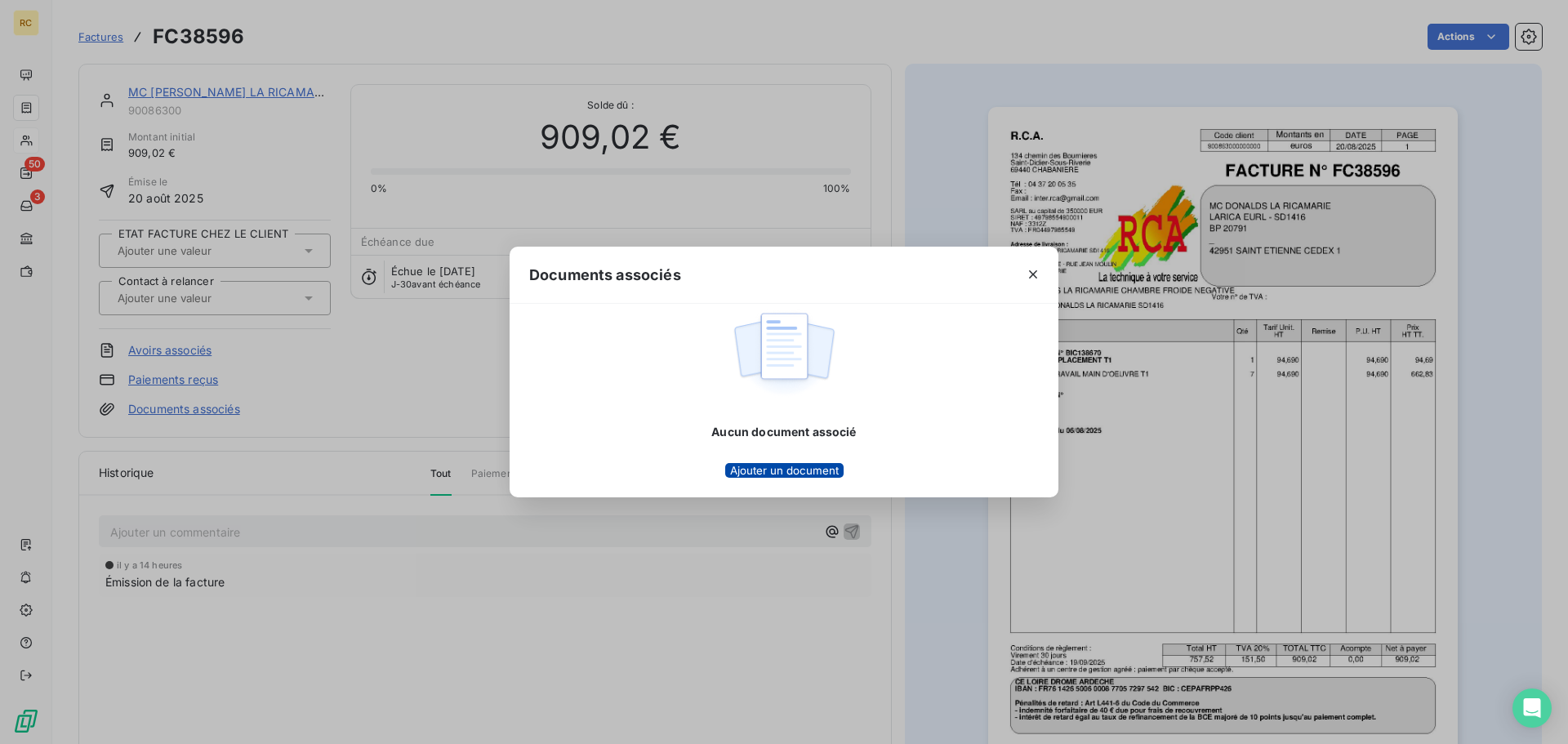
click at [813, 477] on button "Ajouter un document" at bounding box center [784, 470] width 119 height 14
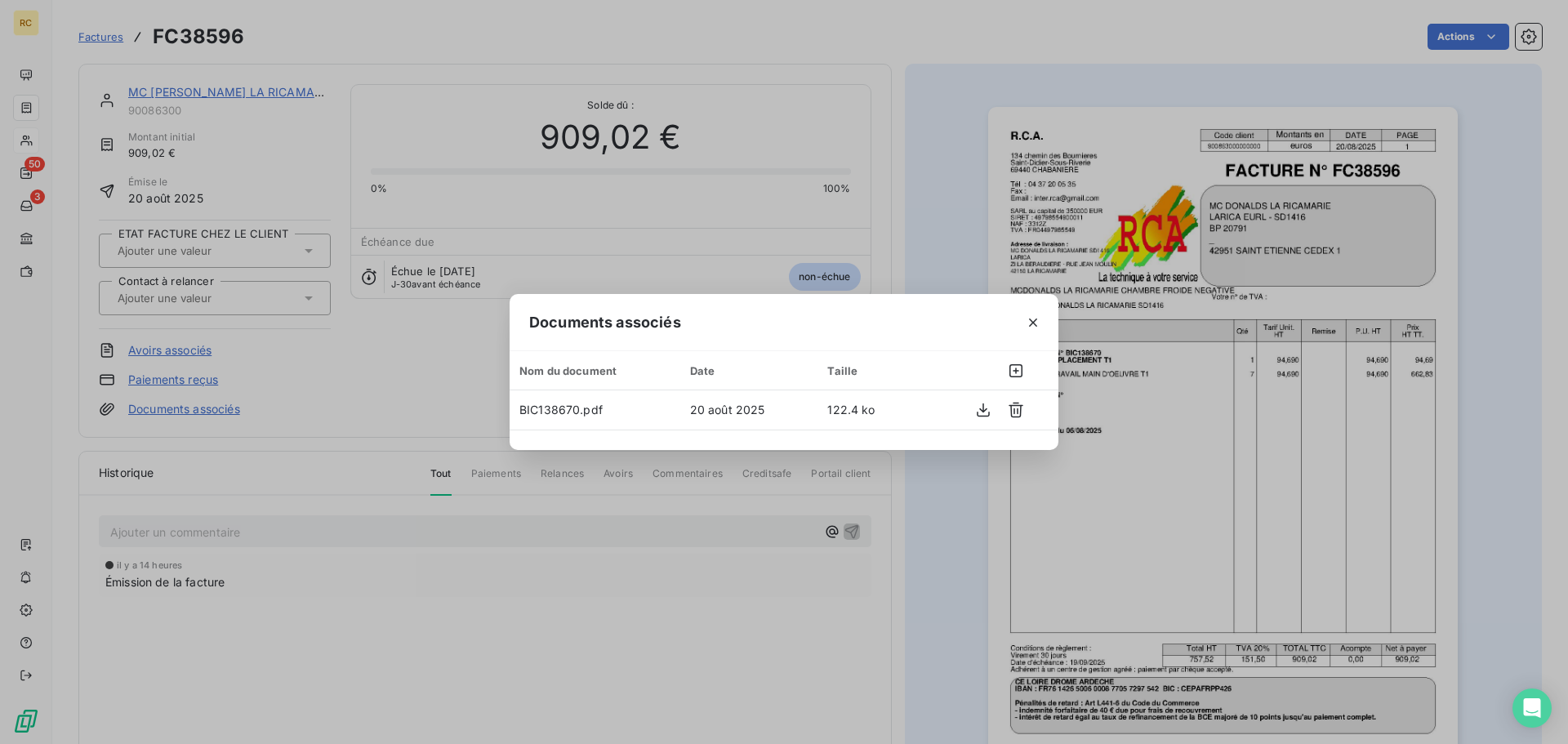
click at [599, 555] on div "Documents associés Nom du document Date Taille BIC138670.pdf 20 août 2025 122.4…" at bounding box center [784, 372] width 1568 height 744
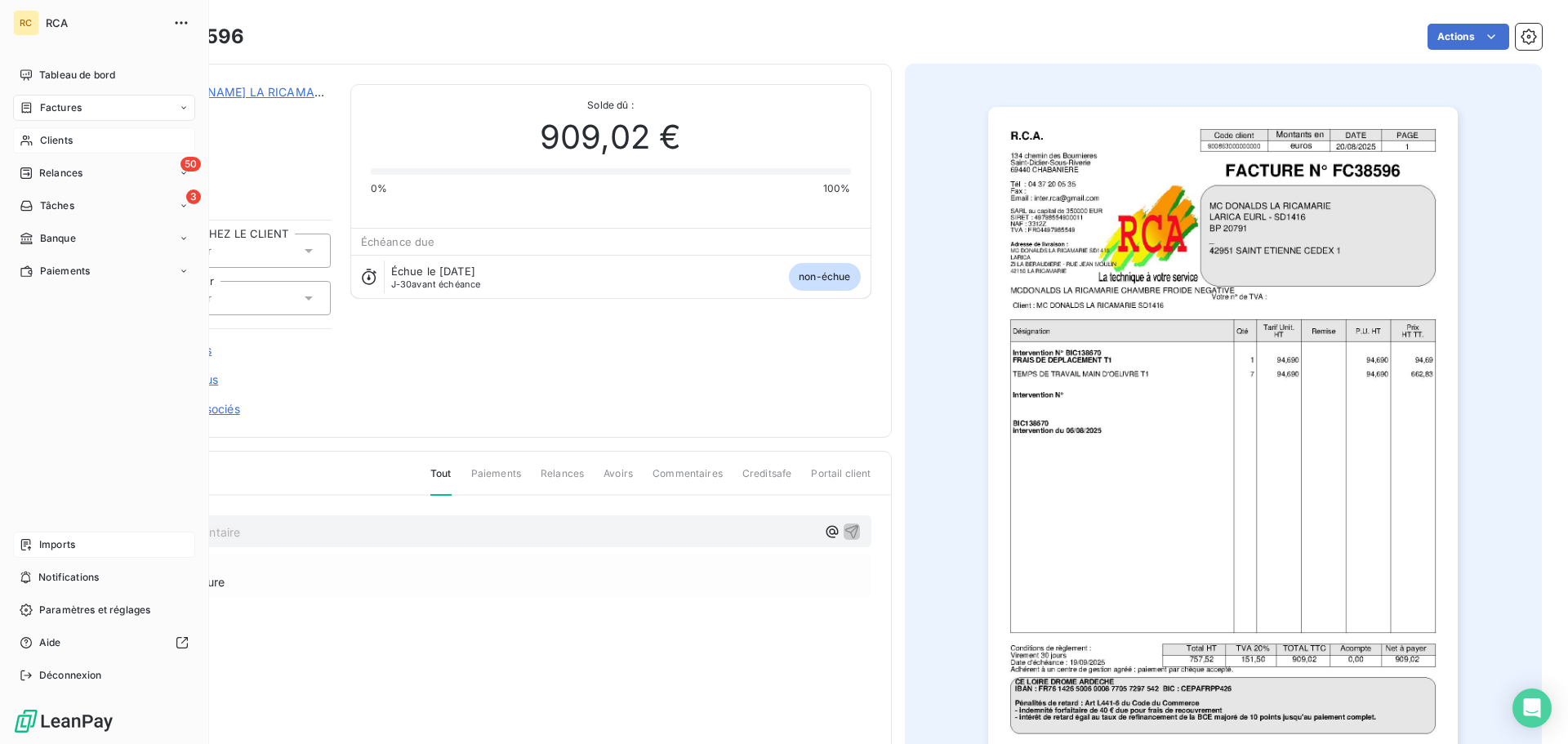
click at [93, 546] on div "Imports" at bounding box center [103, 544] width 182 height 26
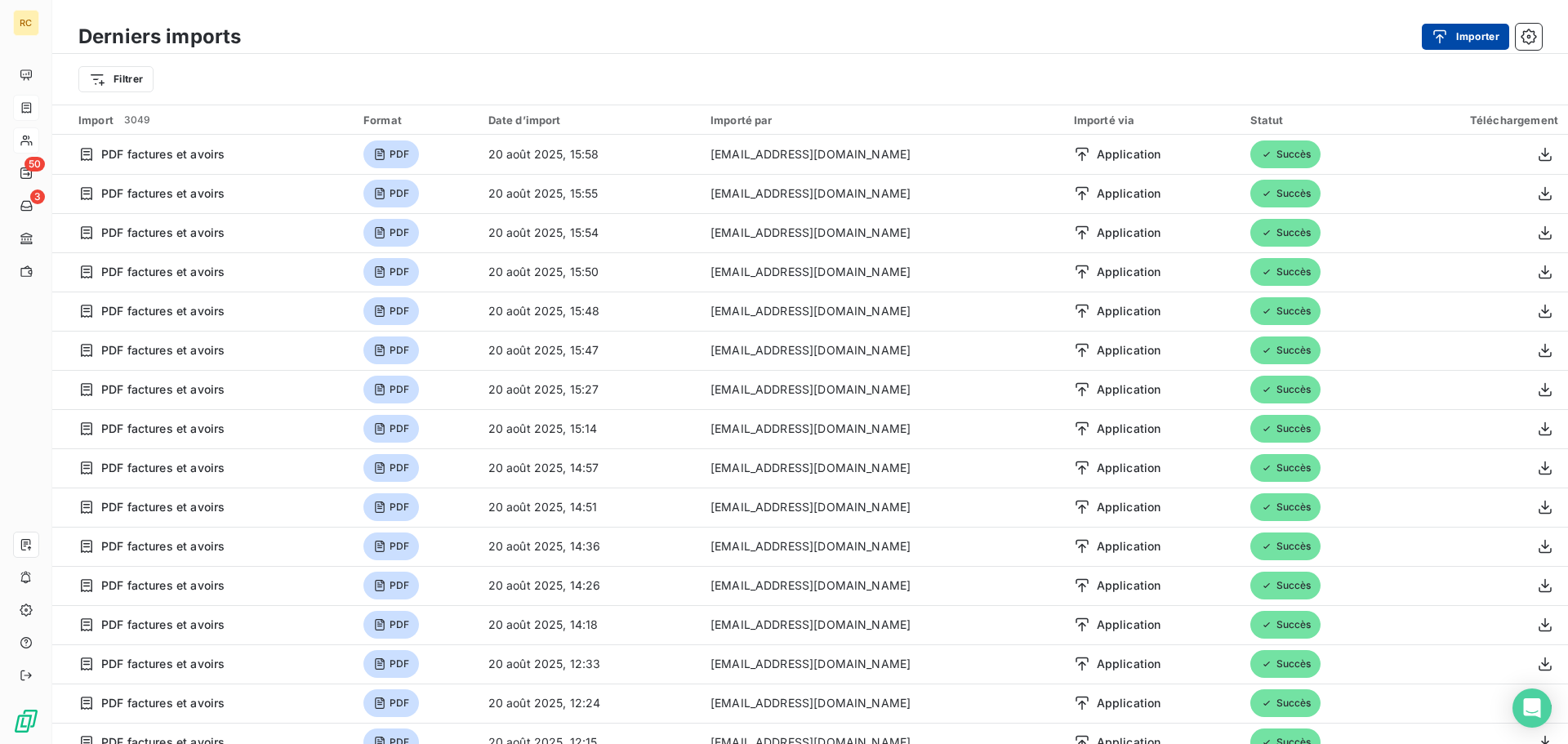
click at [1465, 41] on button "Importer" at bounding box center [1465, 36] width 87 height 26
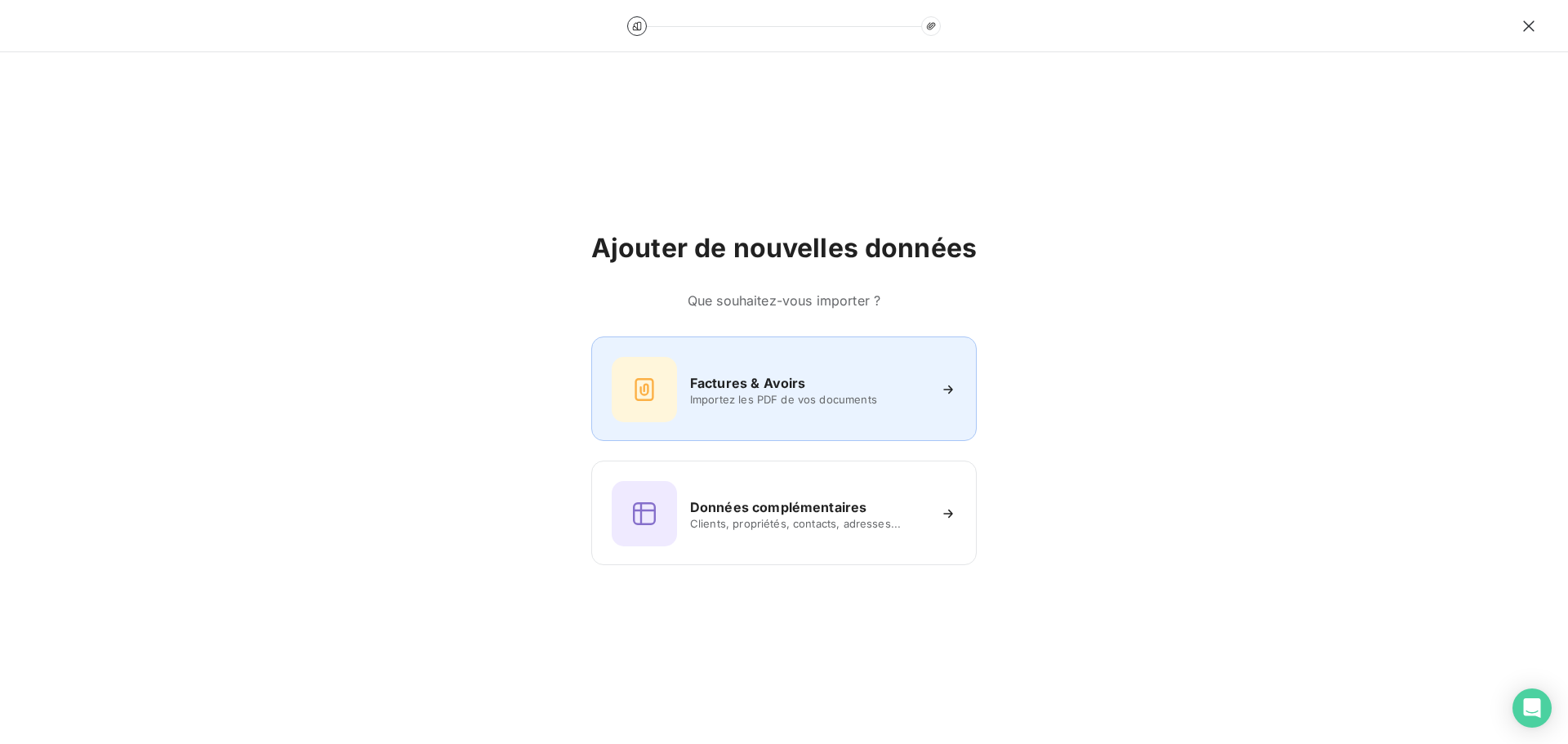
click at [632, 433] on div "Factures & Avoirs Importez les PDF de vos documents" at bounding box center [783, 388] width 385 height 104
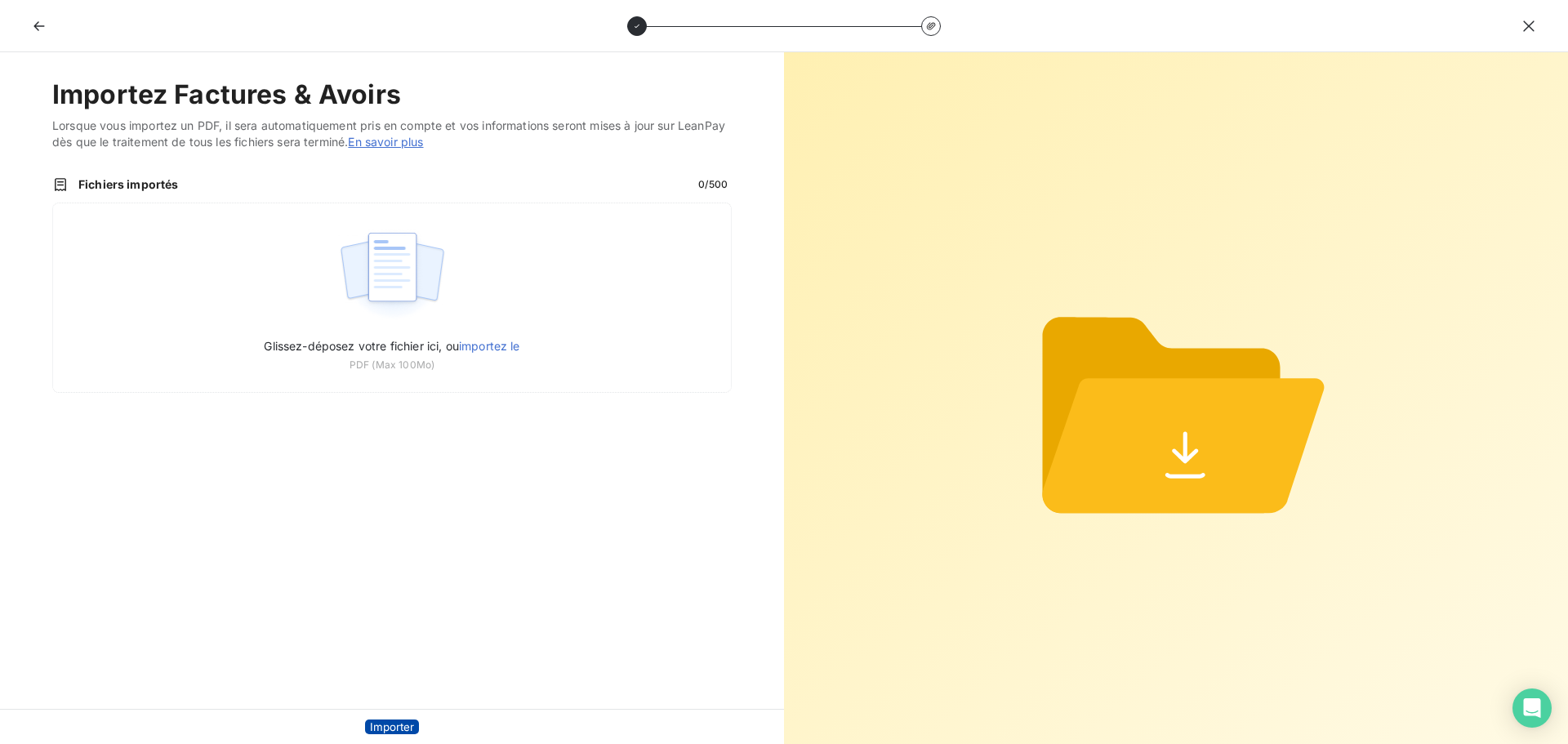
click at [415, 720] on button "Importer" at bounding box center [392, 726] width 54 height 14
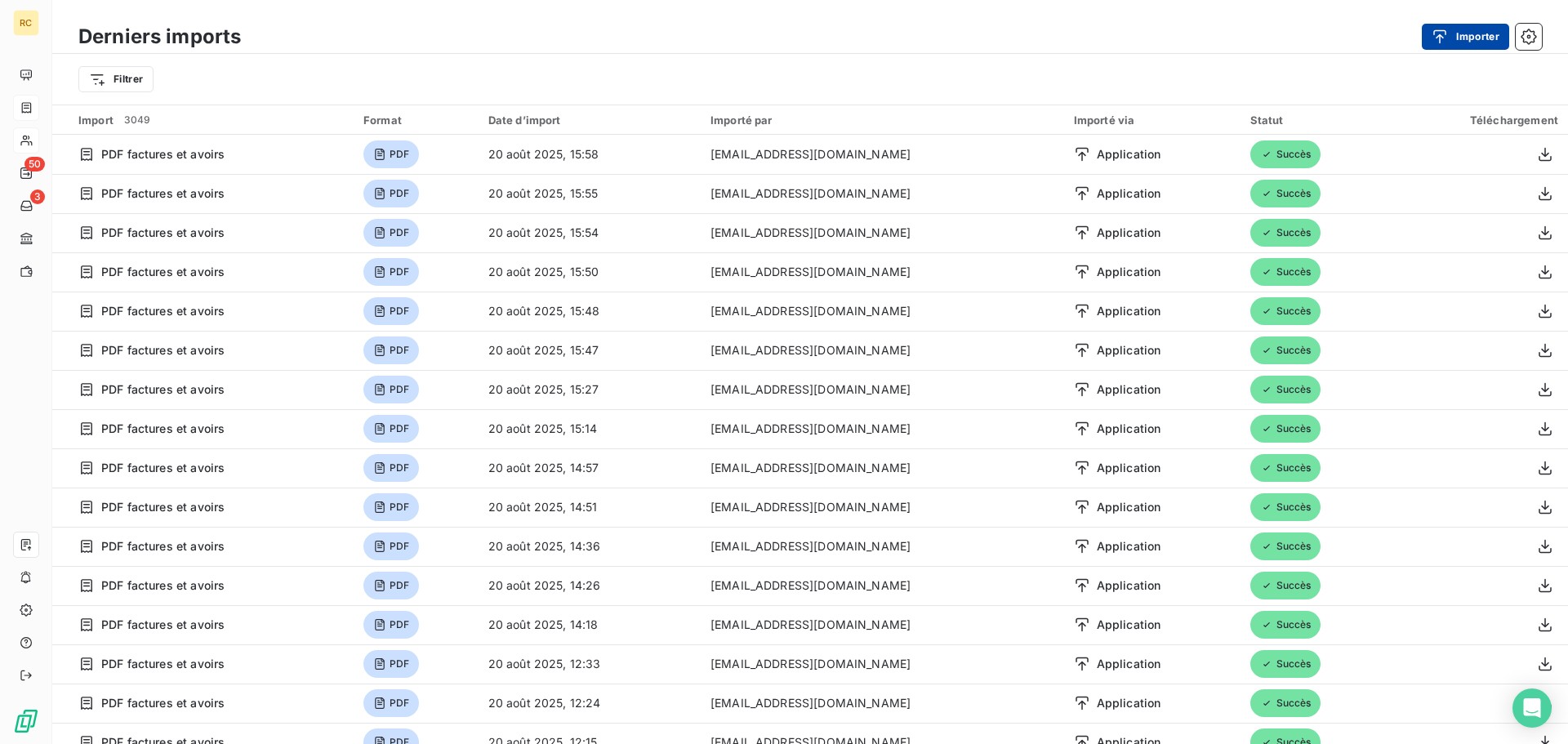
click at [1477, 36] on button "Importer" at bounding box center [1465, 36] width 87 height 26
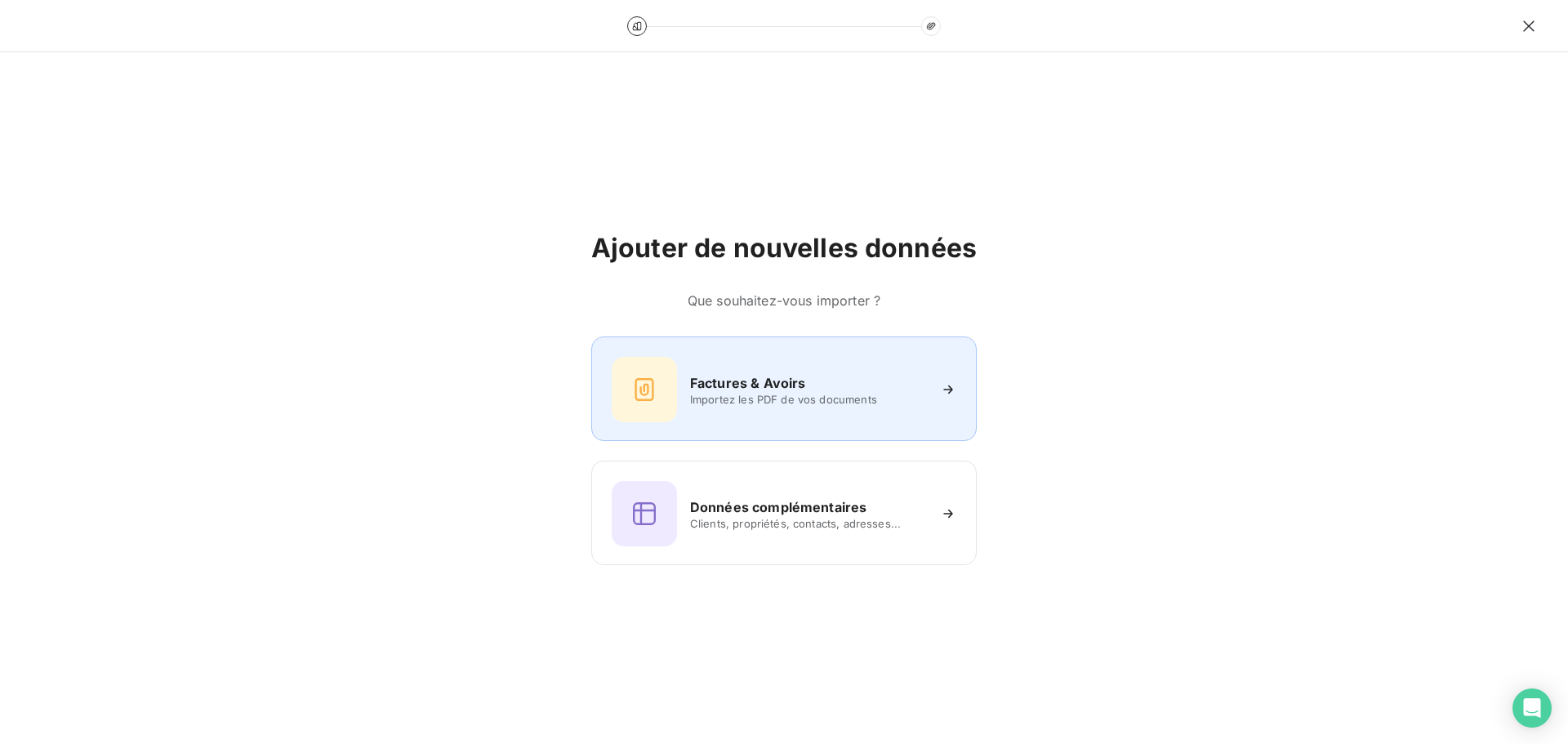
click at [775, 383] on h6 "Factures & Avoirs" at bounding box center [748, 383] width 116 height 19
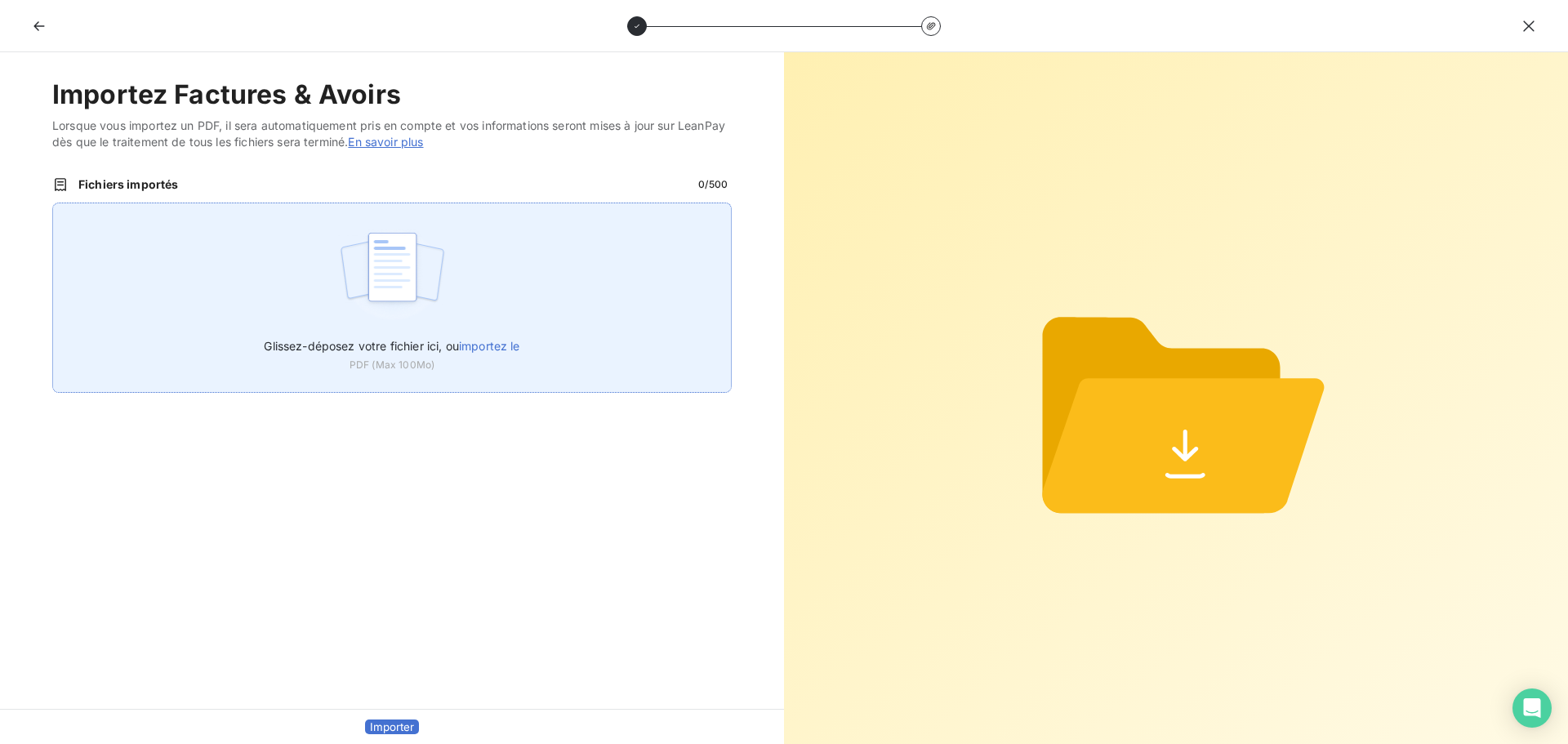
click at [351, 309] on img at bounding box center [392, 274] width 108 height 104
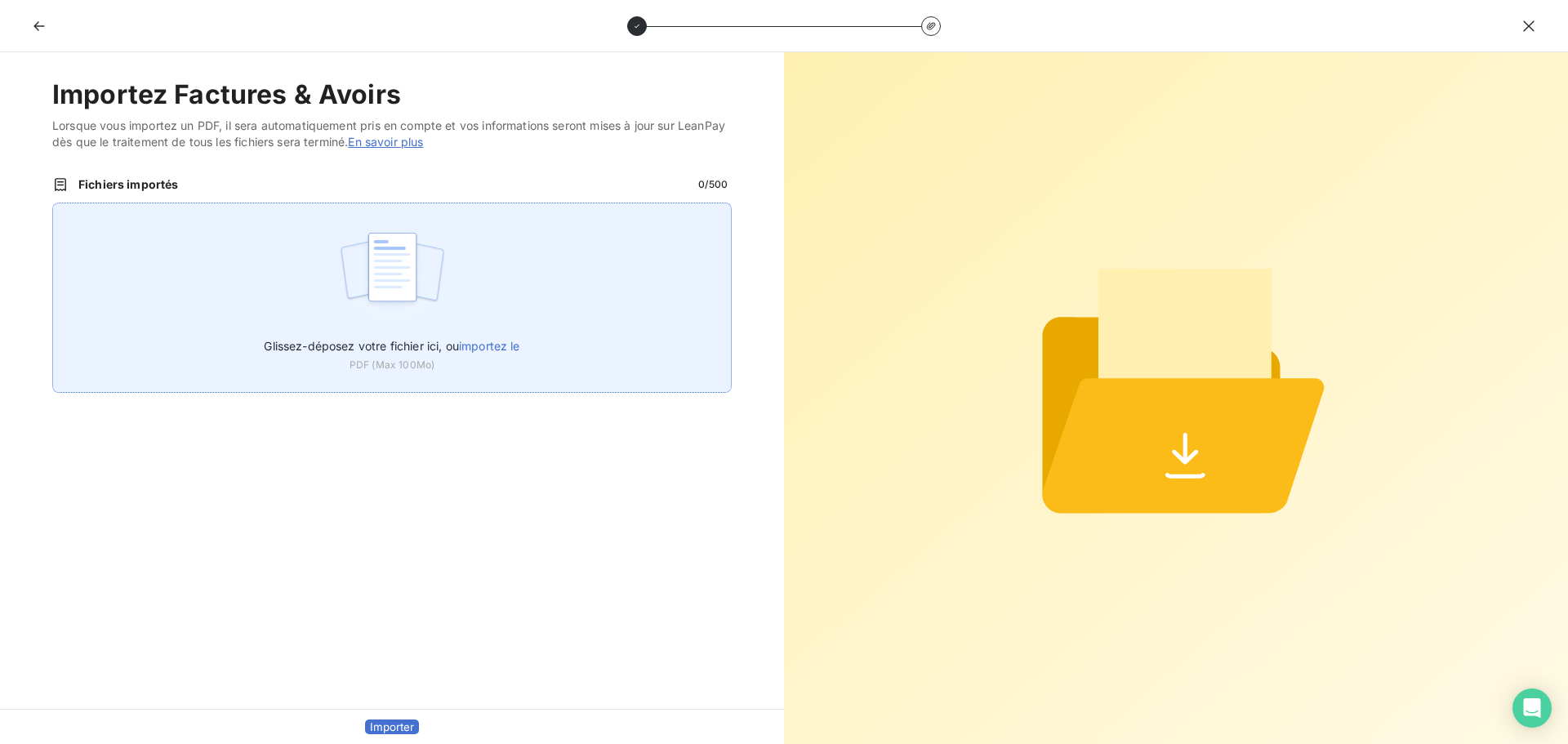
type input "C:\fakepath\FC38601.pdf"
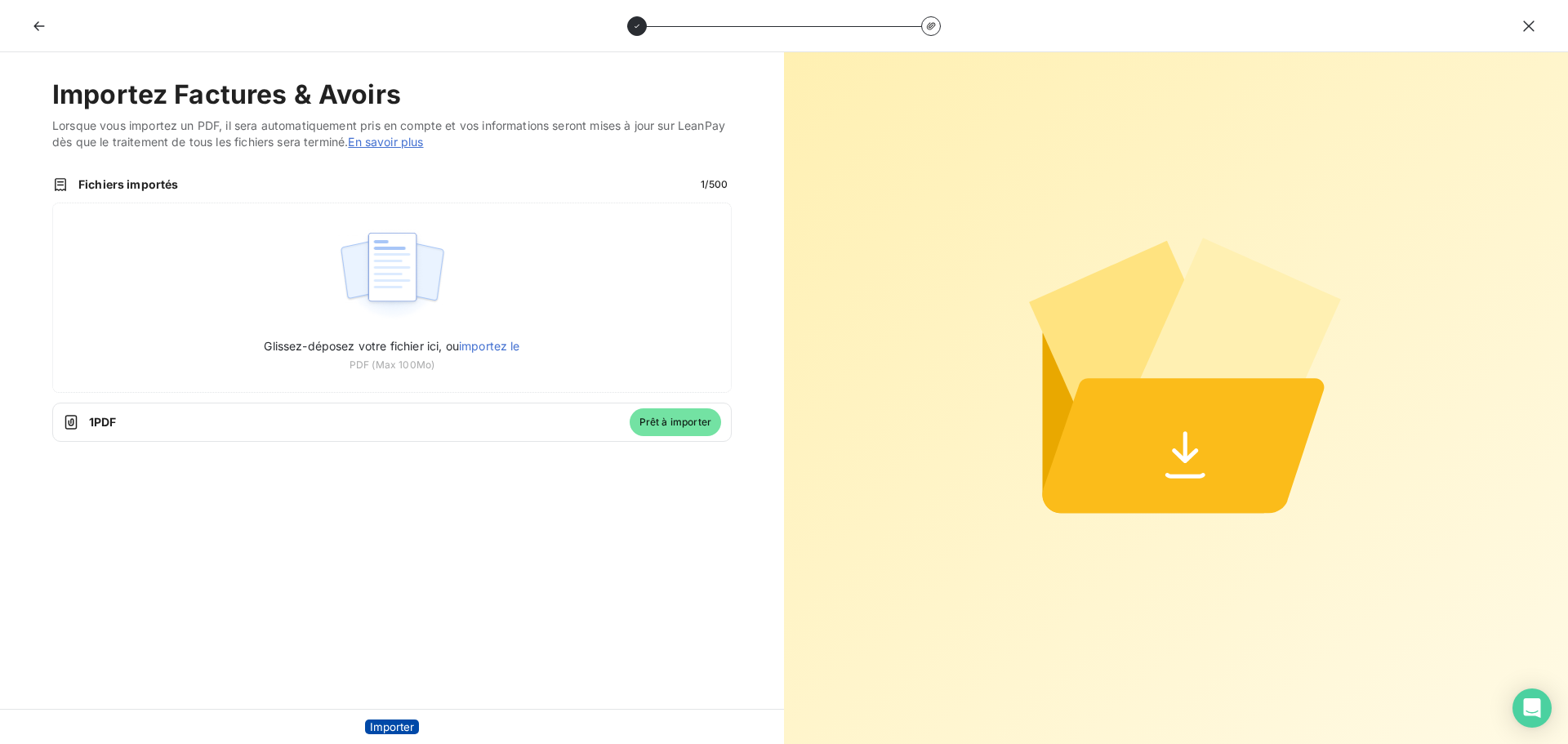
click at [378, 723] on button "Importer" at bounding box center [392, 726] width 54 height 14
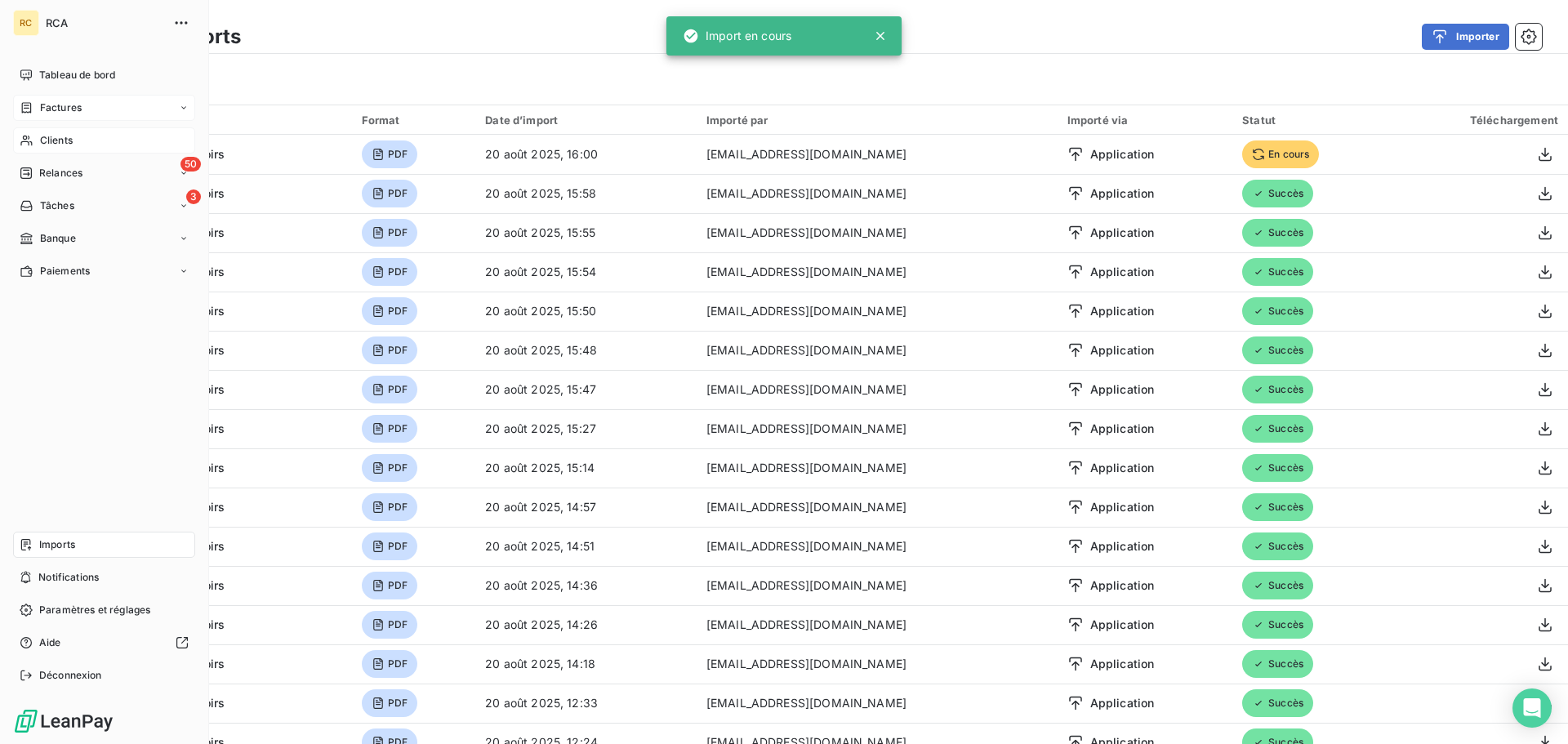
click at [56, 107] on span "Factures" at bounding box center [60, 107] width 41 height 14
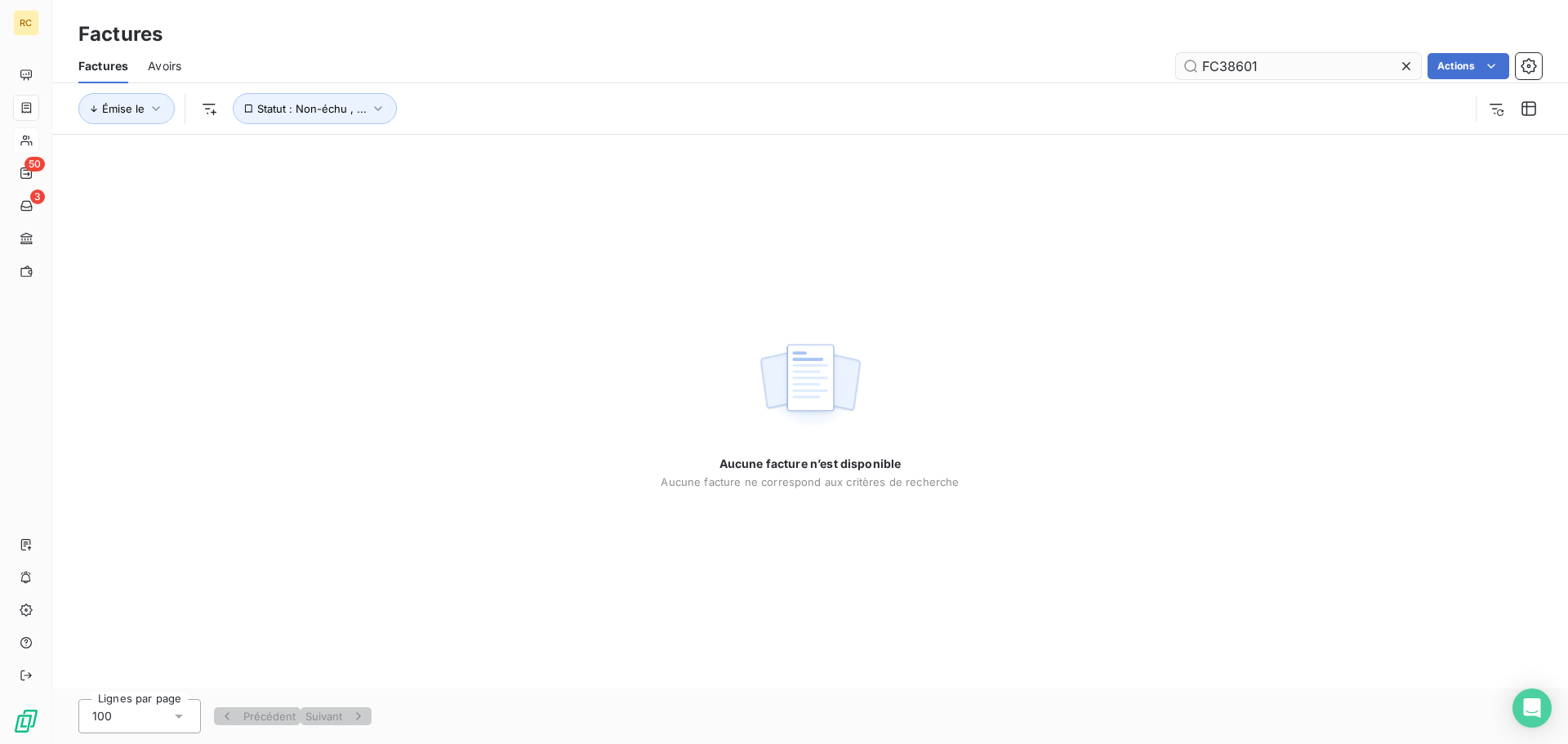
click at [1314, 55] on input "FC38601" at bounding box center [1298, 66] width 245 height 26
click at [1315, 60] on input "FC38601" at bounding box center [1298, 66] width 245 height 26
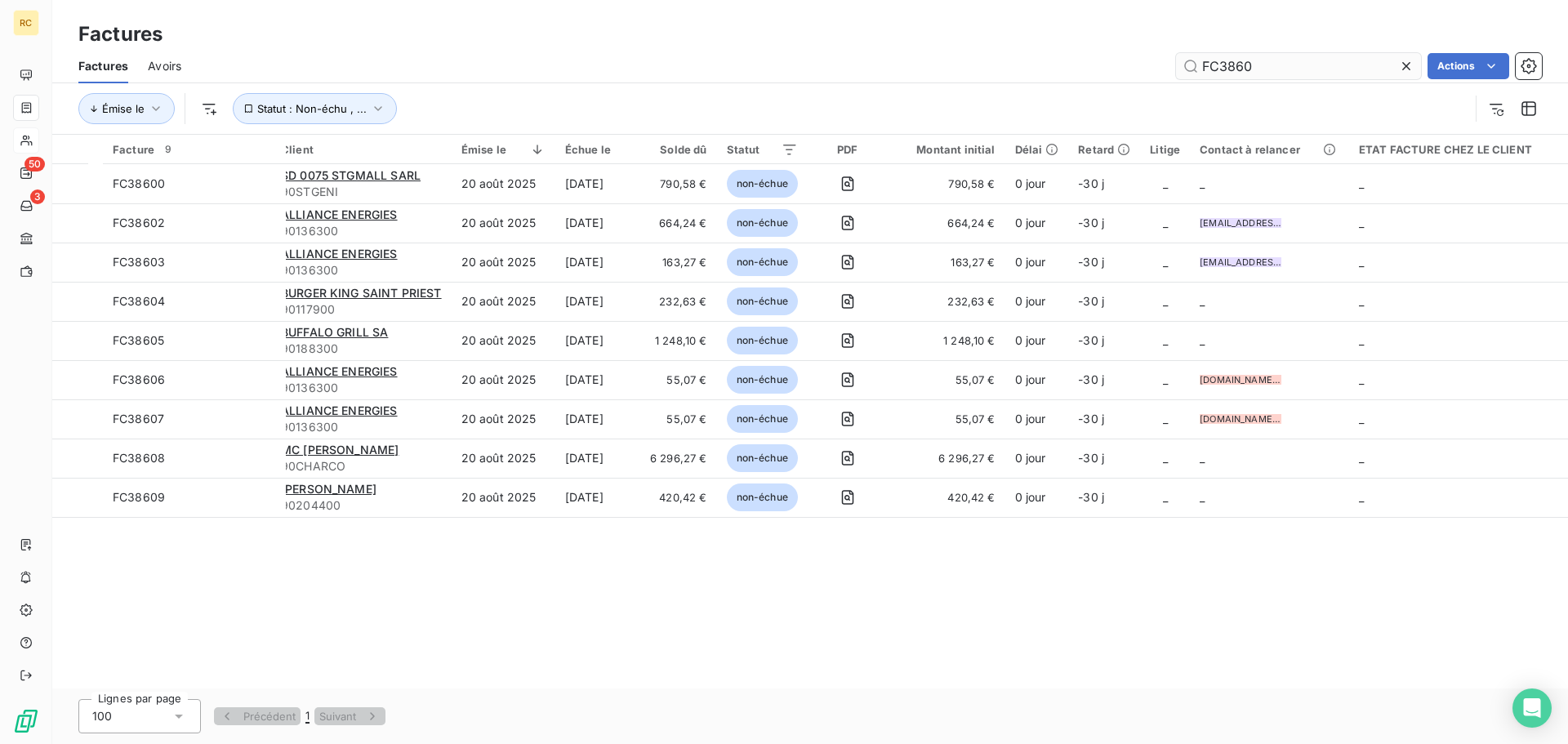
type input "FC38601"
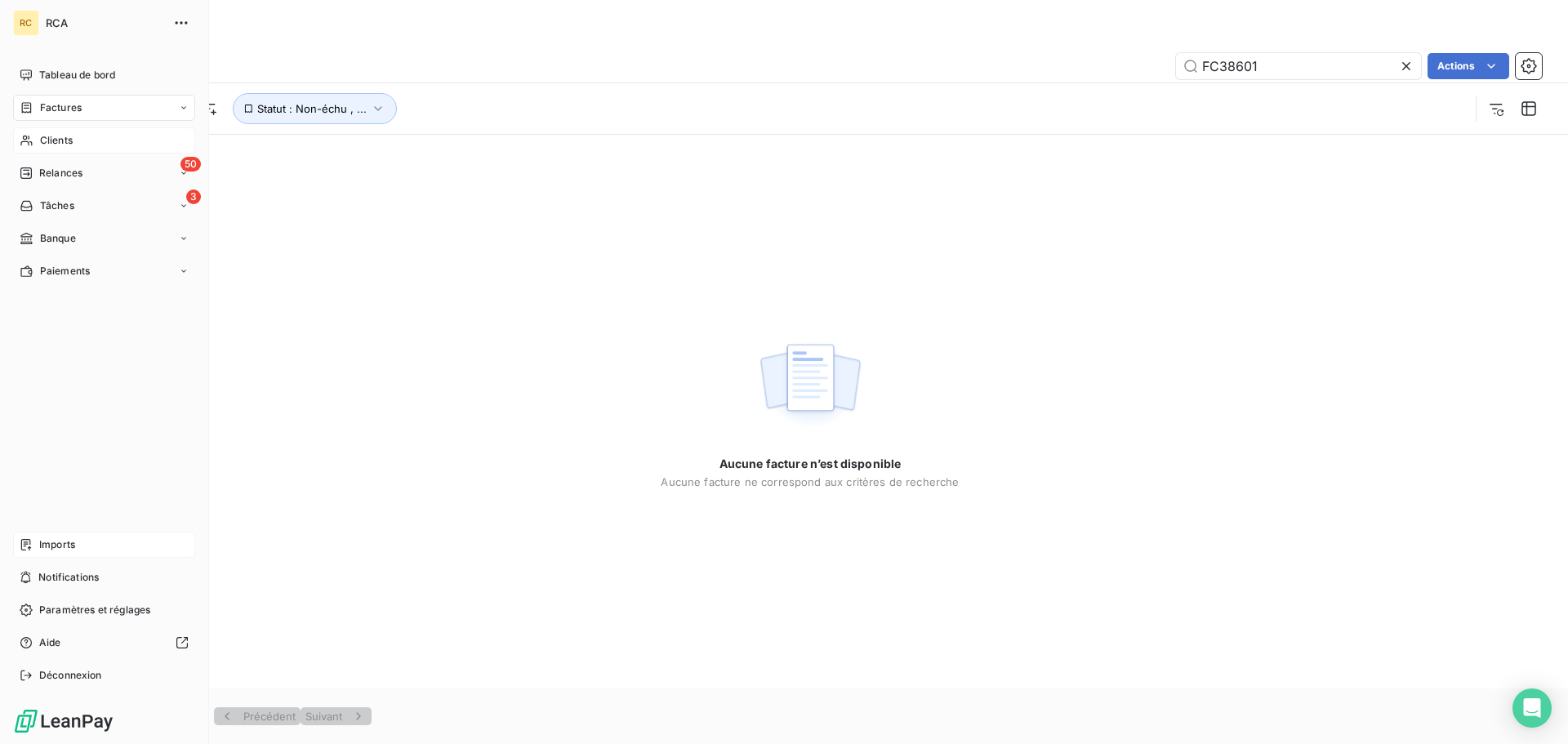
click at [84, 536] on div "Imports" at bounding box center [103, 544] width 182 height 26
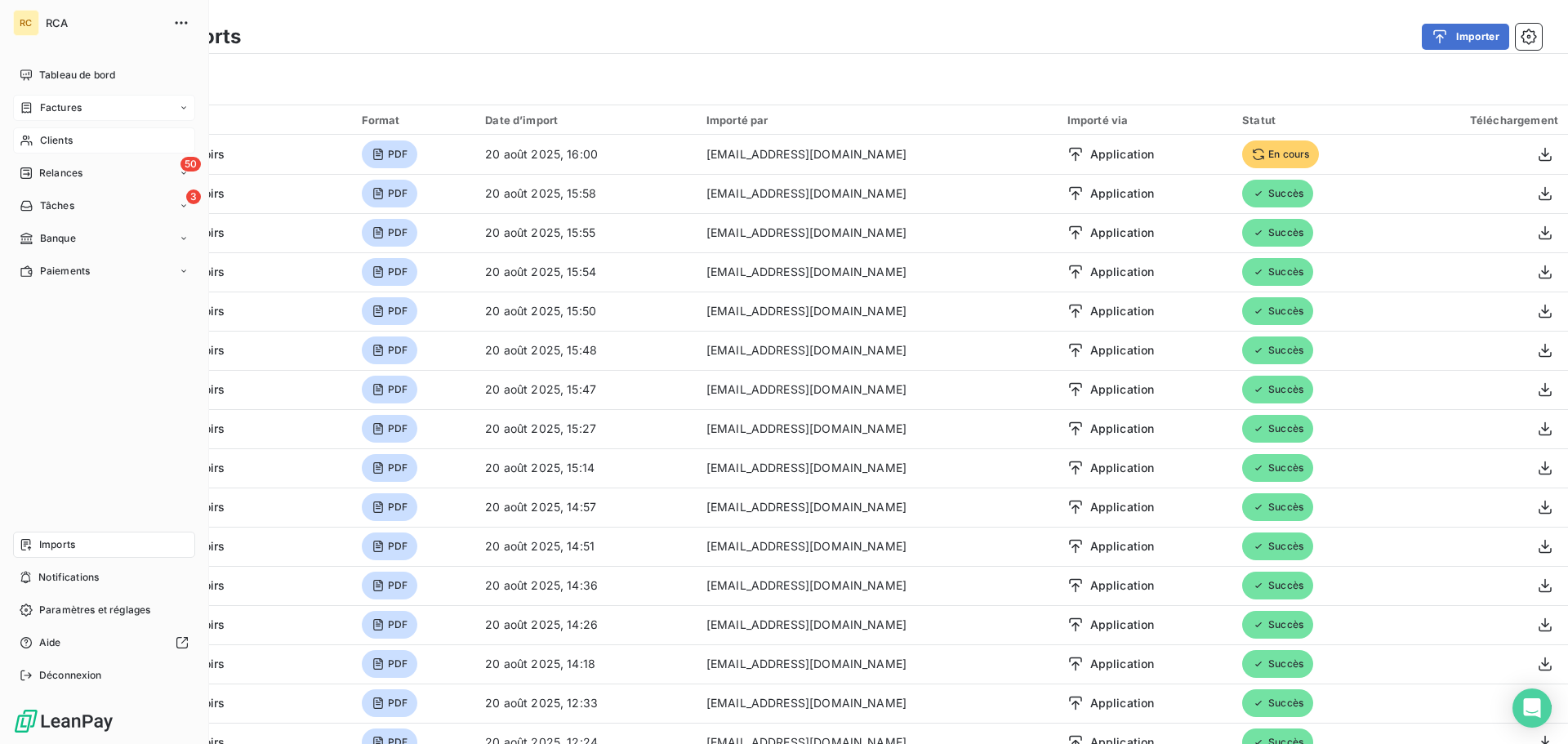
click at [18, 111] on div "Factures" at bounding box center [103, 107] width 182 height 26
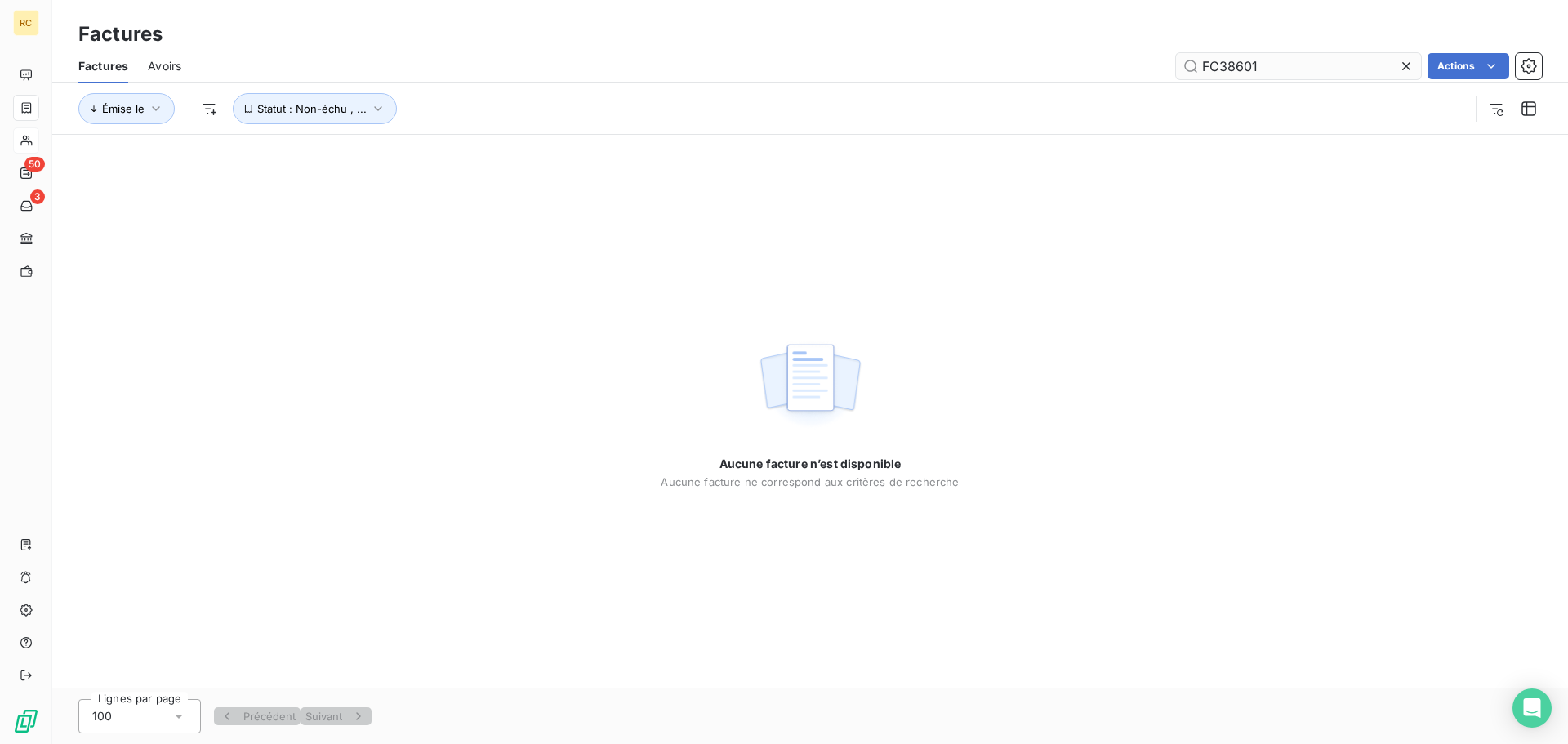
click at [1328, 68] on input "FC38601" at bounding box center [1298, 66] width 245 height 26
click at [1323, 67] on input "FC38601" at bounding box center [1298, 66] width 245 height 26
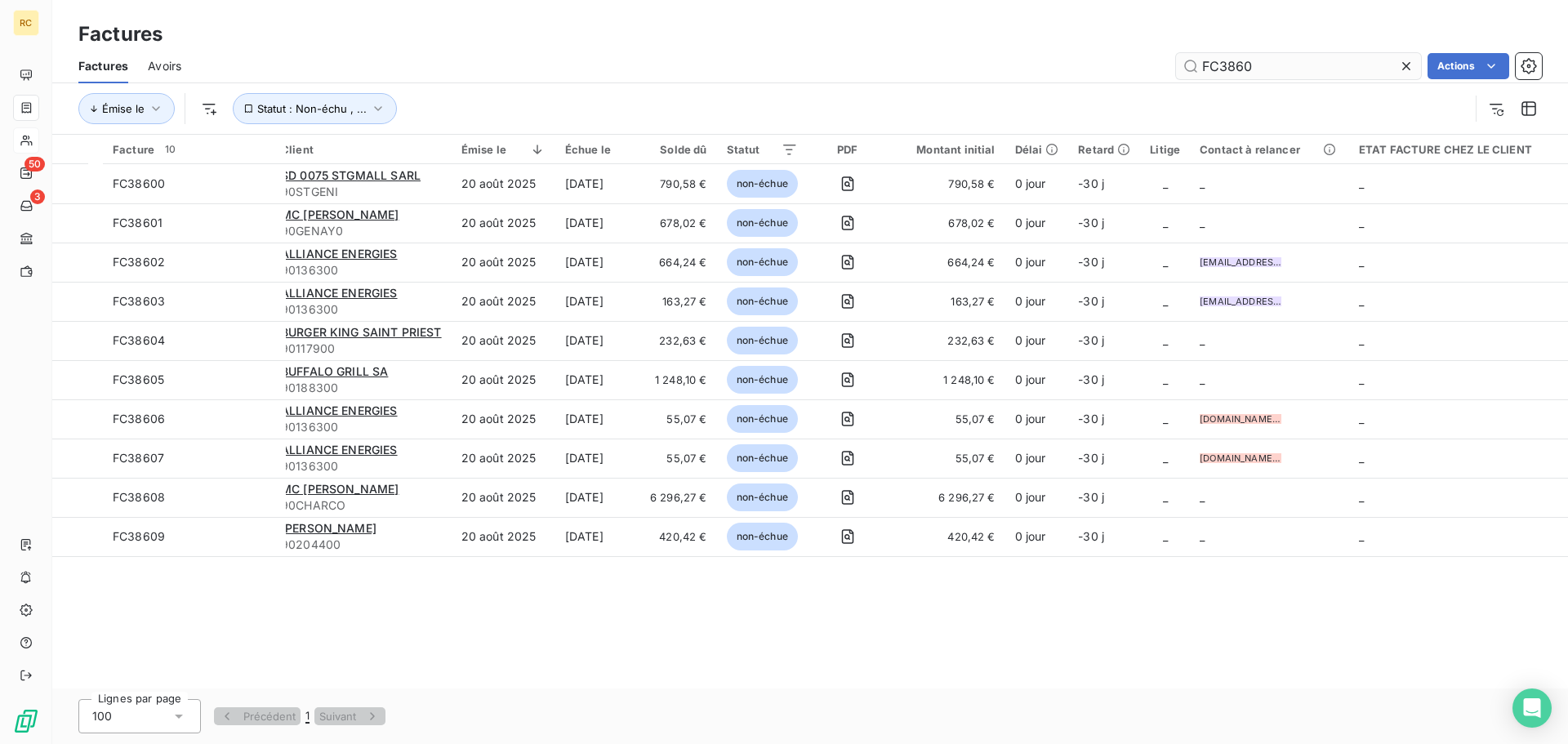
type input "FC38601"
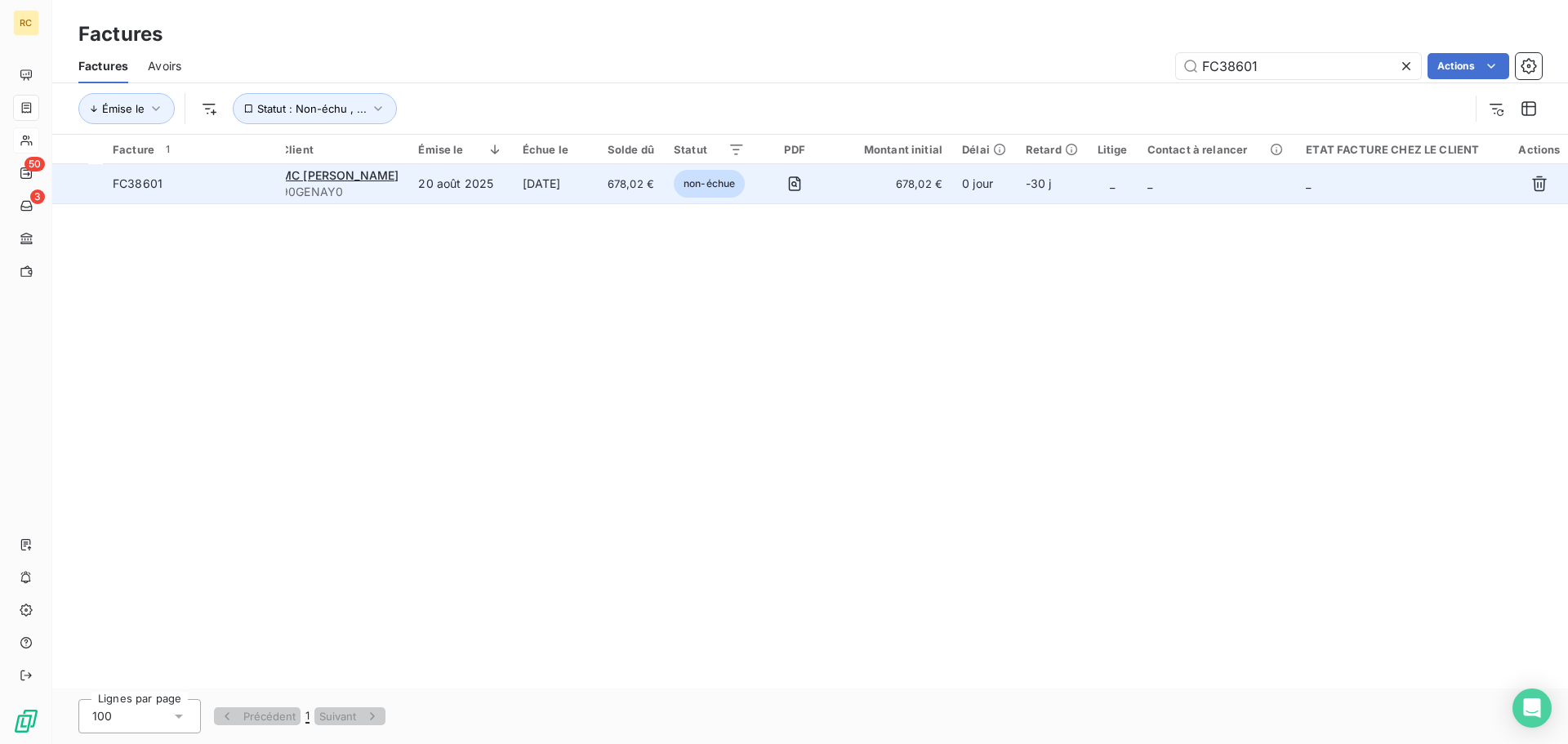
click at [142, 172] on td "FC38601" at bounding box center [195, 184] width 183 height 39
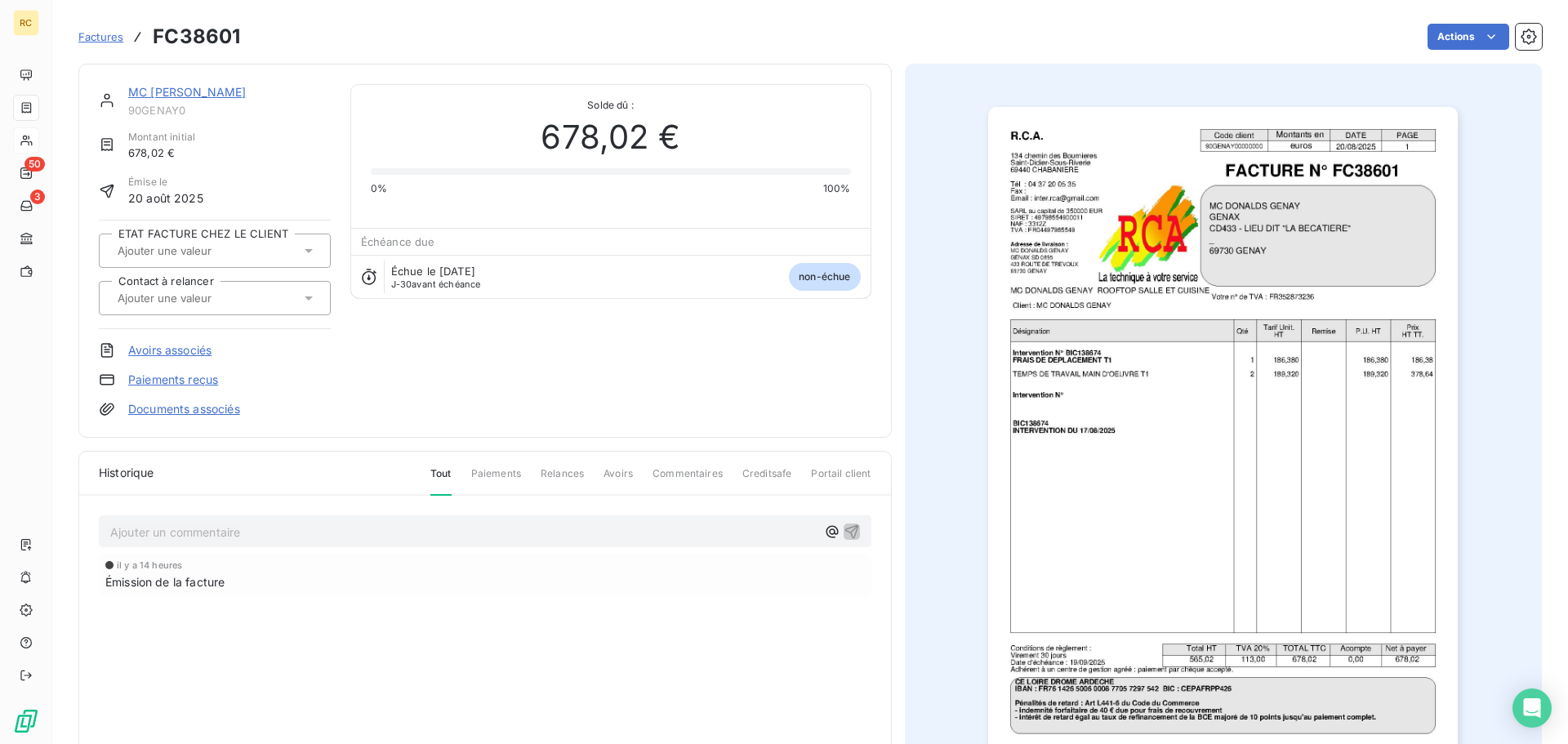
click at [179, 412] on link "Documents associés" at bounding box center [184, 409] width 112 height 16
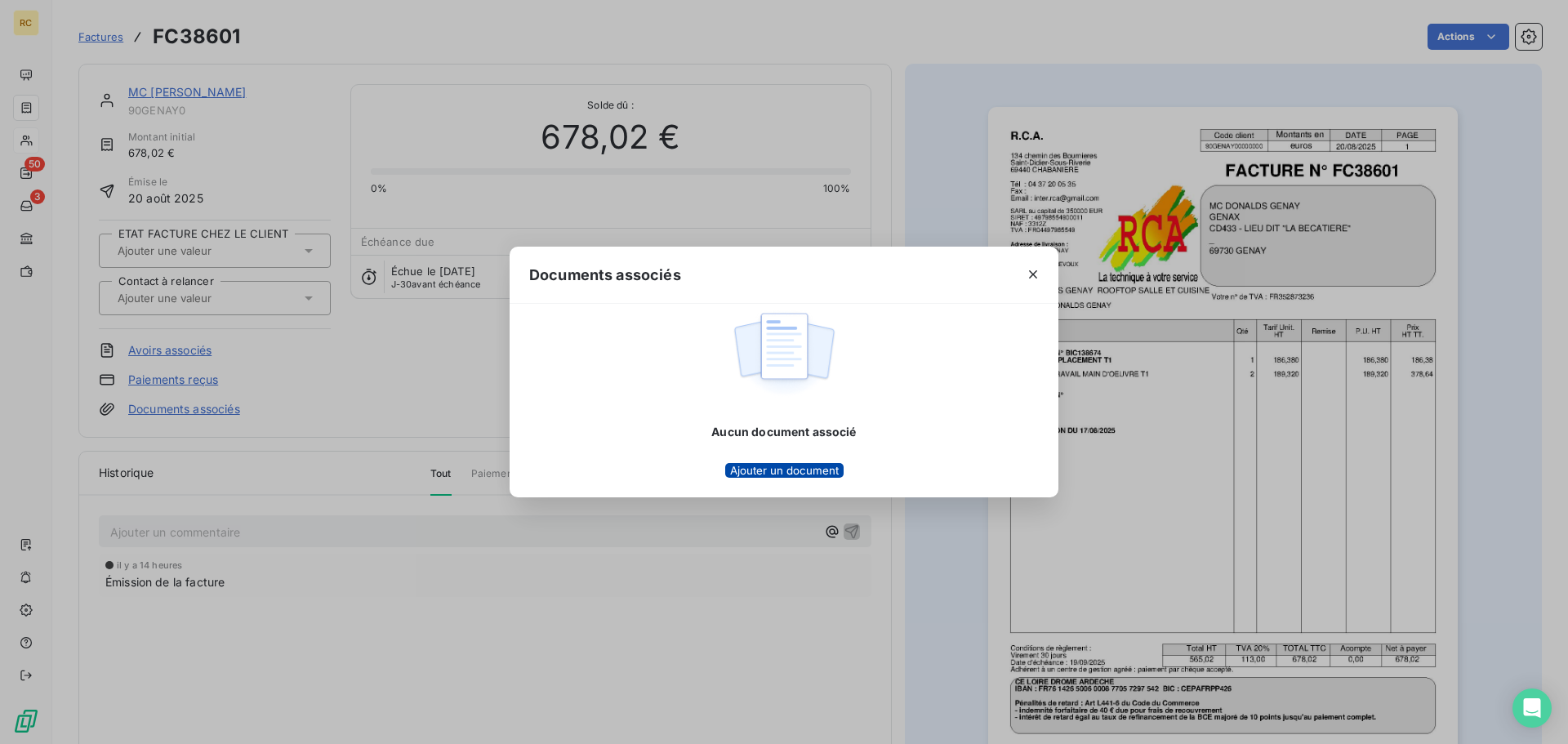
click at [748, 466] on button "Ajouter un document" at bounding box center [784, 470] width 119 height 14
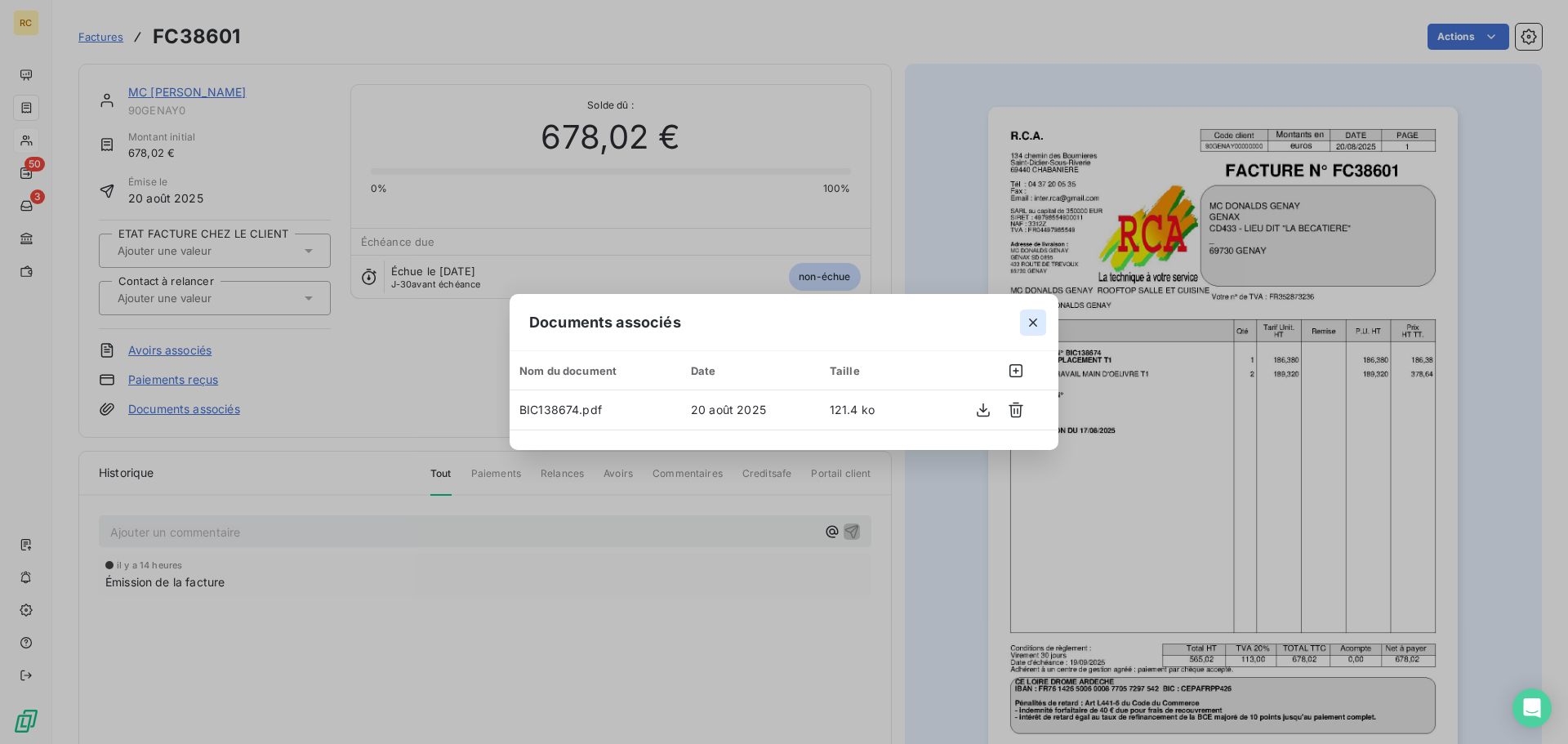
click at [1029, 328] on icon "button" at bounding box center [1032, 322] width 16 height 16
